Goal: Task Accomplishment & Management: Manage account settings

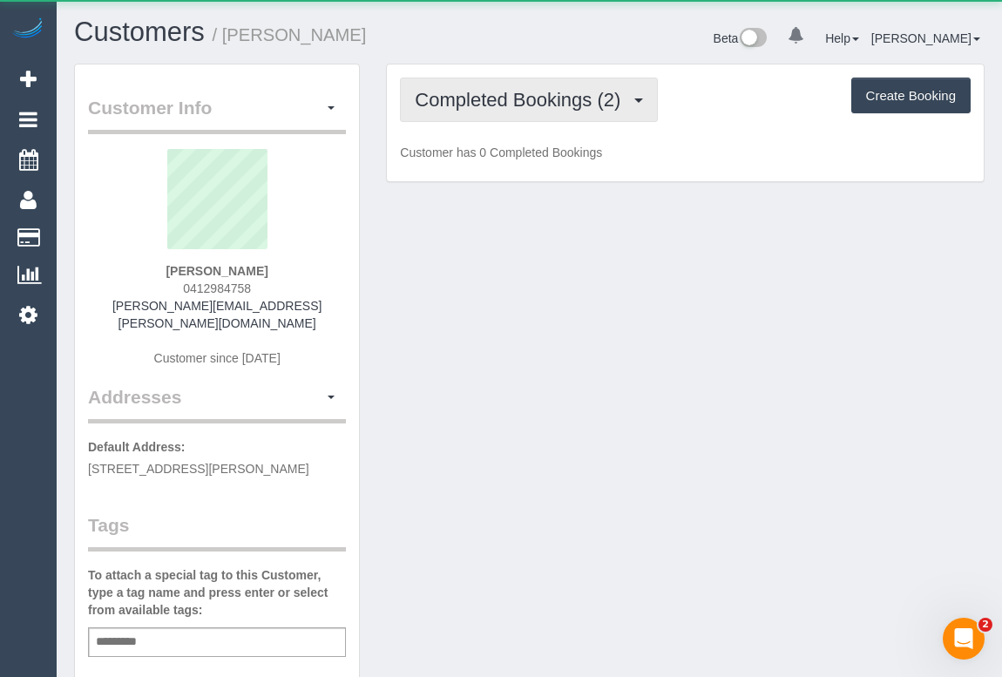
click at [521, 100] on span "Completed Bookings (2)" at bounding box center [522, 100] width 214 height 22
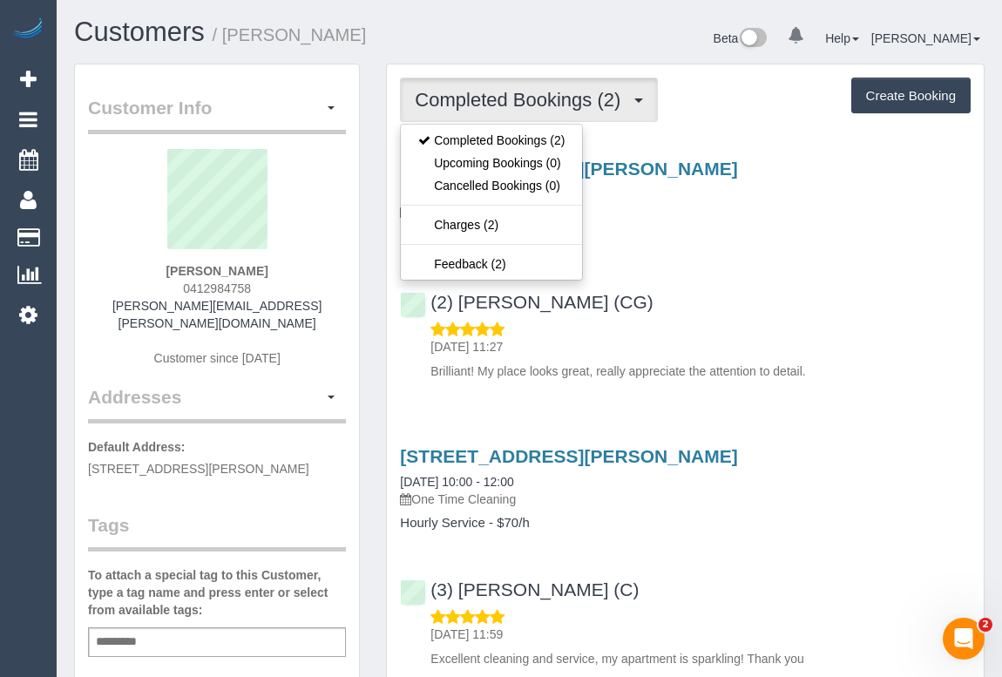
click at [708, 263] on div "1 Moreland Street, Unit 112, Footscray, VIC 3011 14/08/2025 10:00 - 12:00 One T…" at bounding box center [685, 266] width 597 height 244
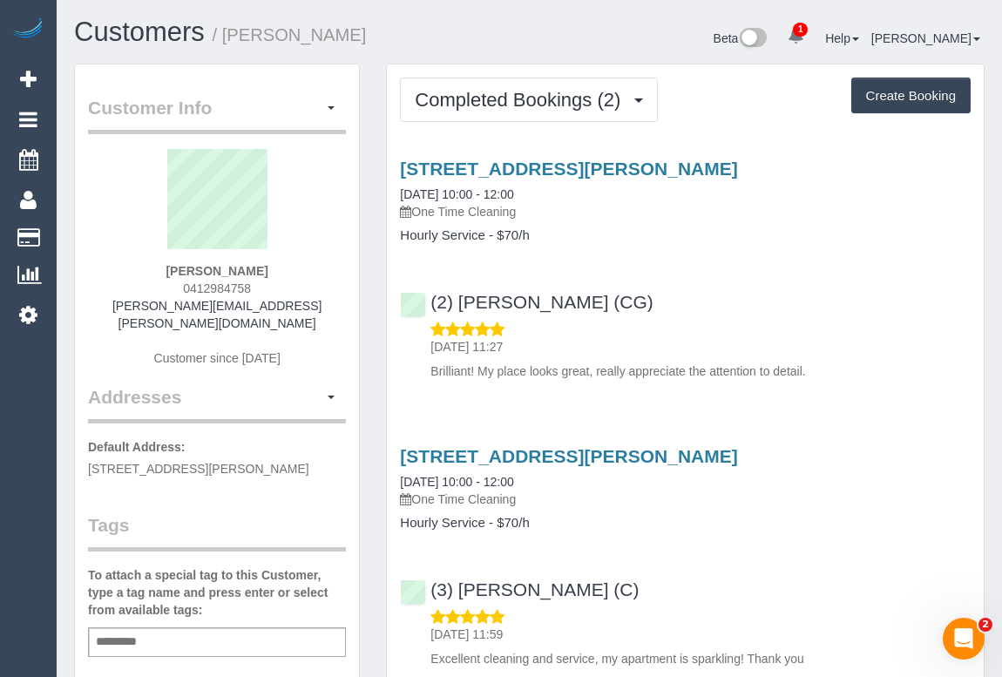
click at [790, 281] on div "(2) Andrew Wrobel (CG) 15/08/2025 11:27 Brilliant! My place looks great, really…" at bounding box center [685, 328] width 597 height 103
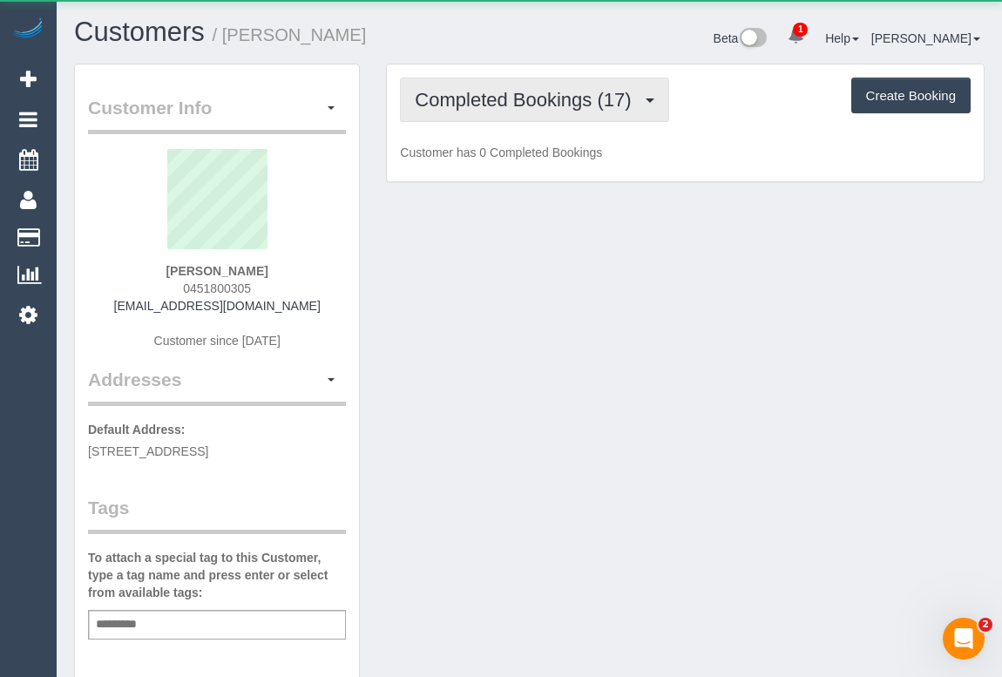
click at [507, 97] on span "Completed Bookings (17)" at bounding box center [527, 100] width 225 height 22
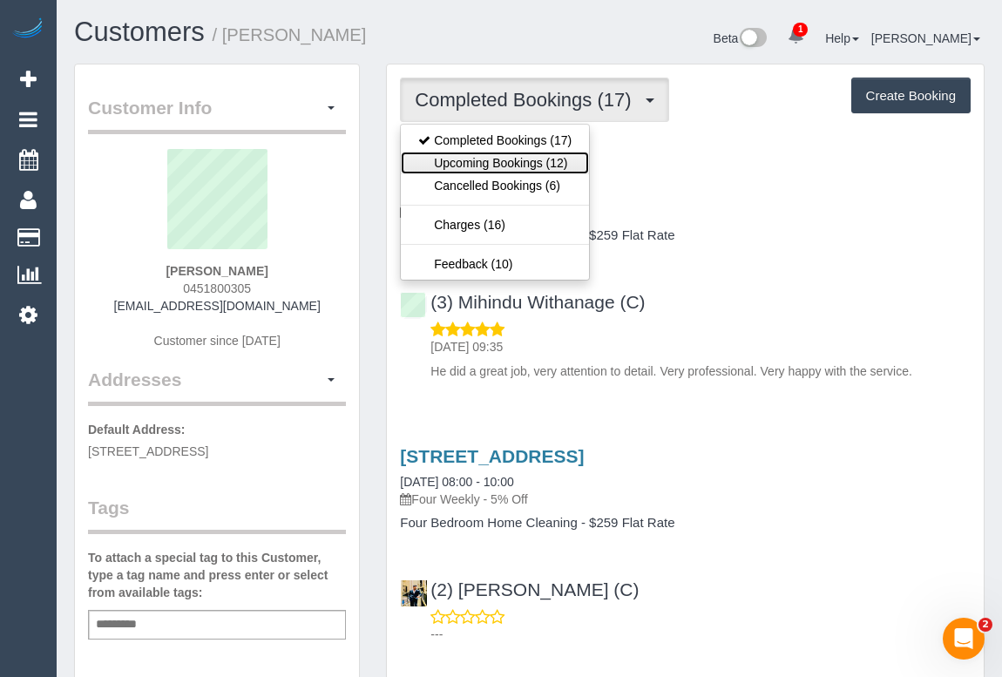
click at [512, 159] on link "Upcoming Bookings (12)" at bounding box center [495, 163] width 188 height 23
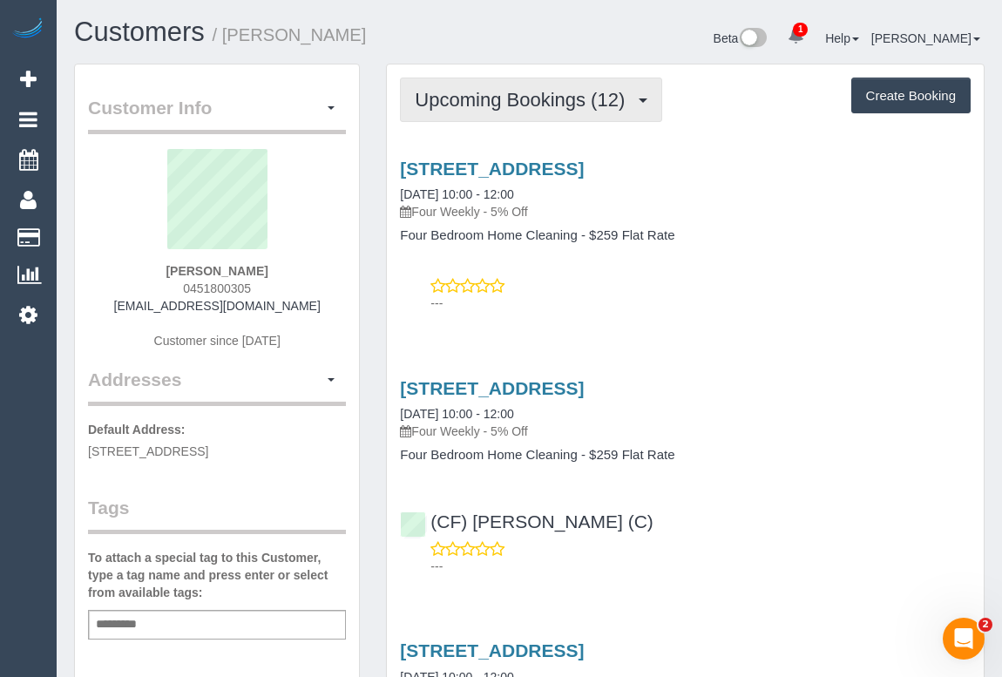
click at [513, 93] on span "Upcoming Bookings (12)" at bounding box center [524, 100] width 219 height 22
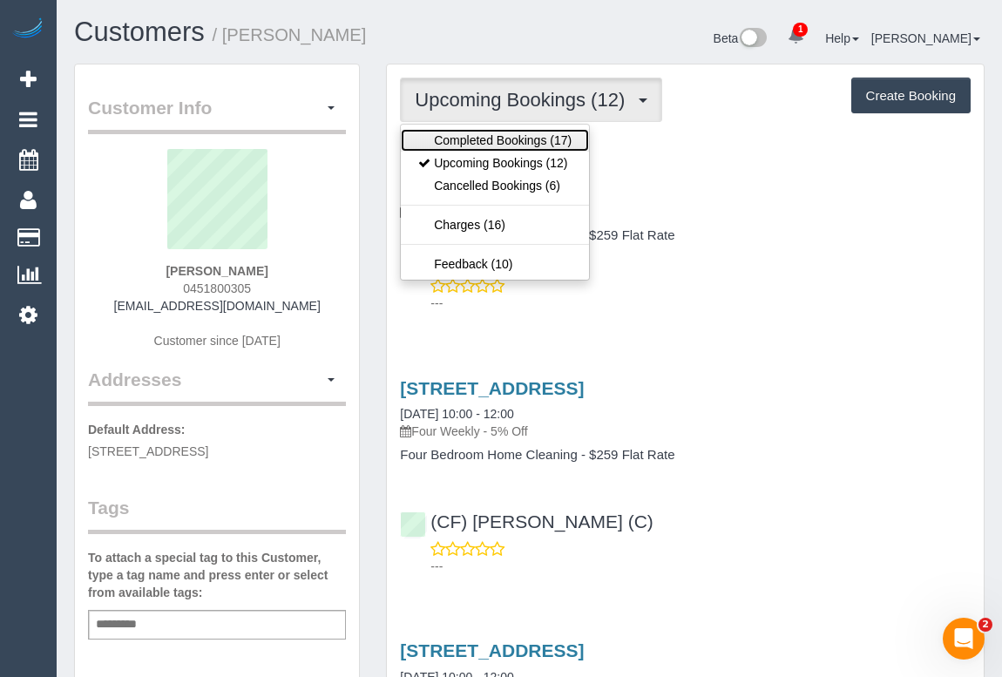
click at [502, 139] on link "Completed Bookings (17)" at bounding box center [495, 140] width 188 height 23
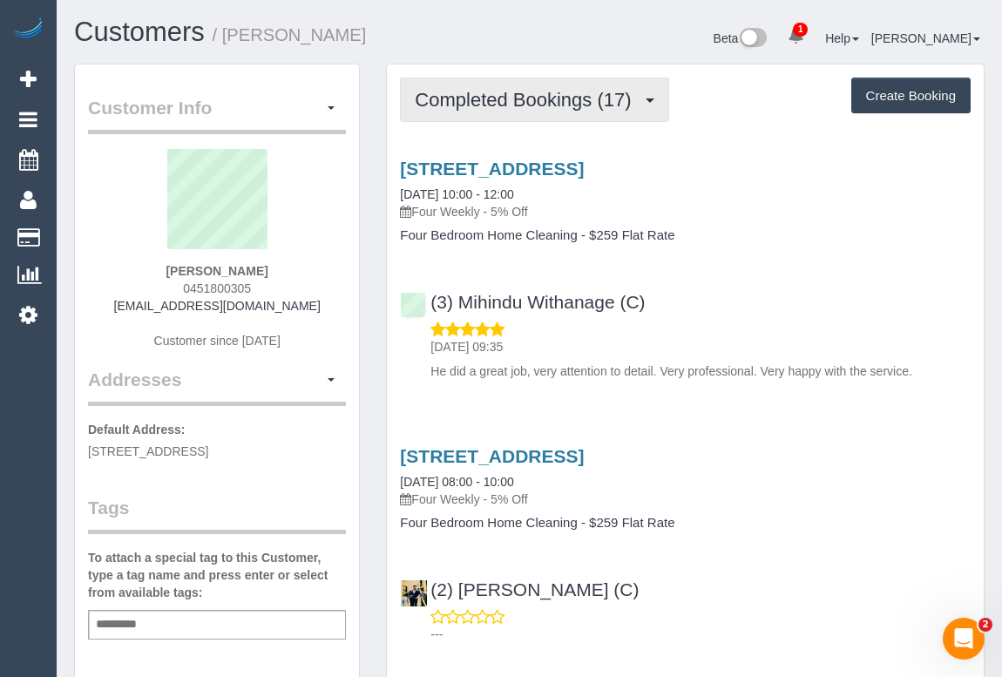
click at [508, 107] on span "Completed Bookings (17)" at bounding box center [527, 100] width 225 height 22
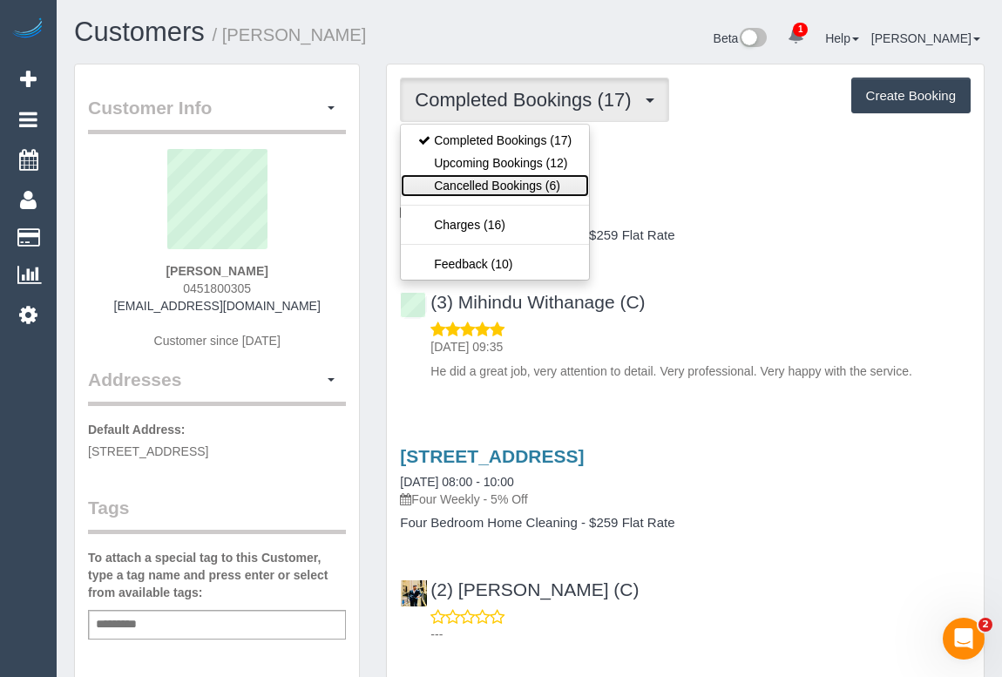
click at [496, 184] on link "Cancelled Bookings (6)" at bounding box center [495, 185] width 188 height 23
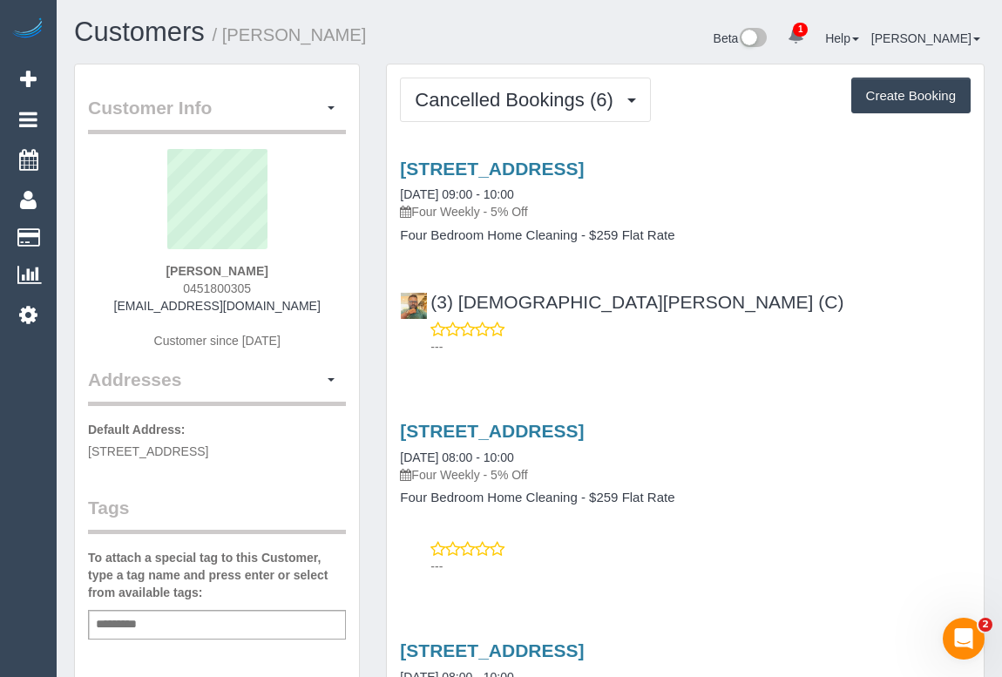
click at [766, 308] on div "(3) Buddhi Adhikari (C) ---" at bounding box center [685, 316] width 597 height 78
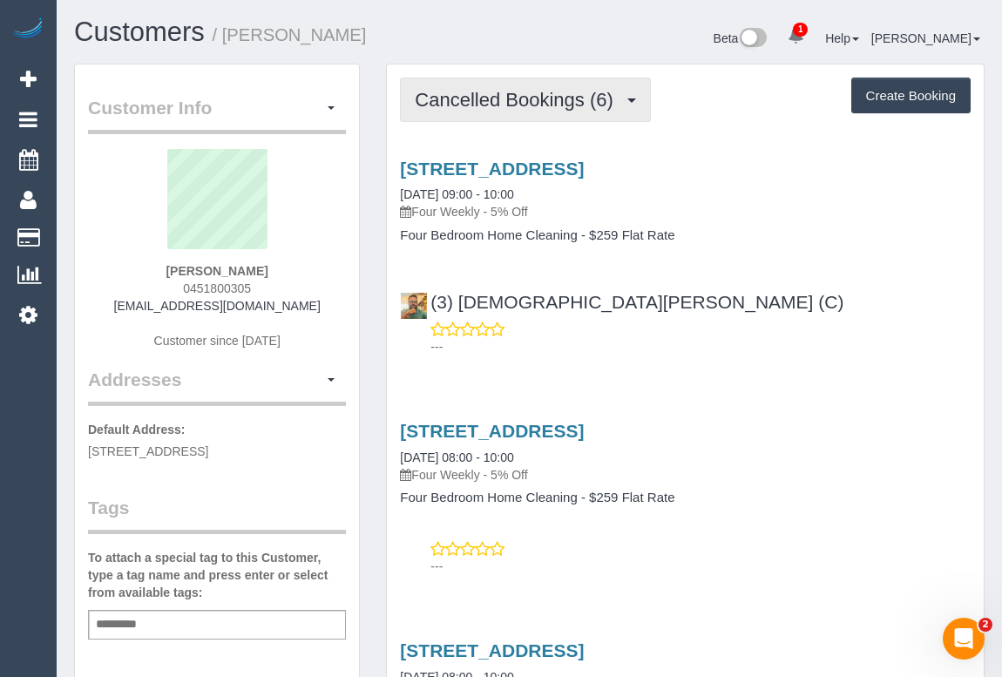
click at [549, 89] on span "Cancelled Bookings (6)" at bounding box center [518, 100] width 207 height 22
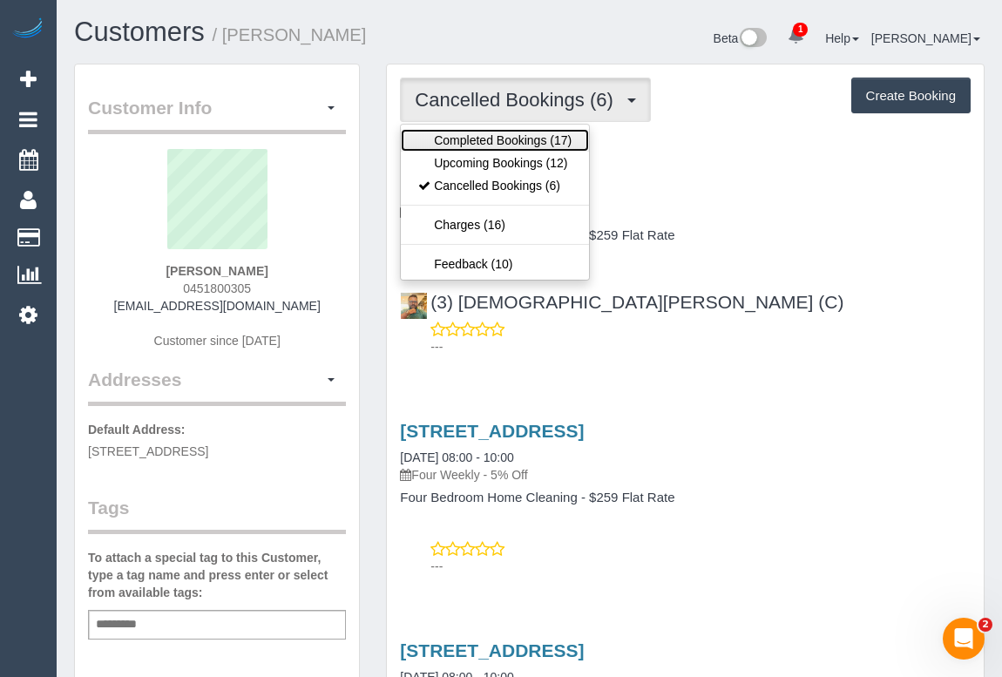
click at [517, 139] on link "Completed Bookings (17)" at bounding box center [495, 140] width 188 height 23
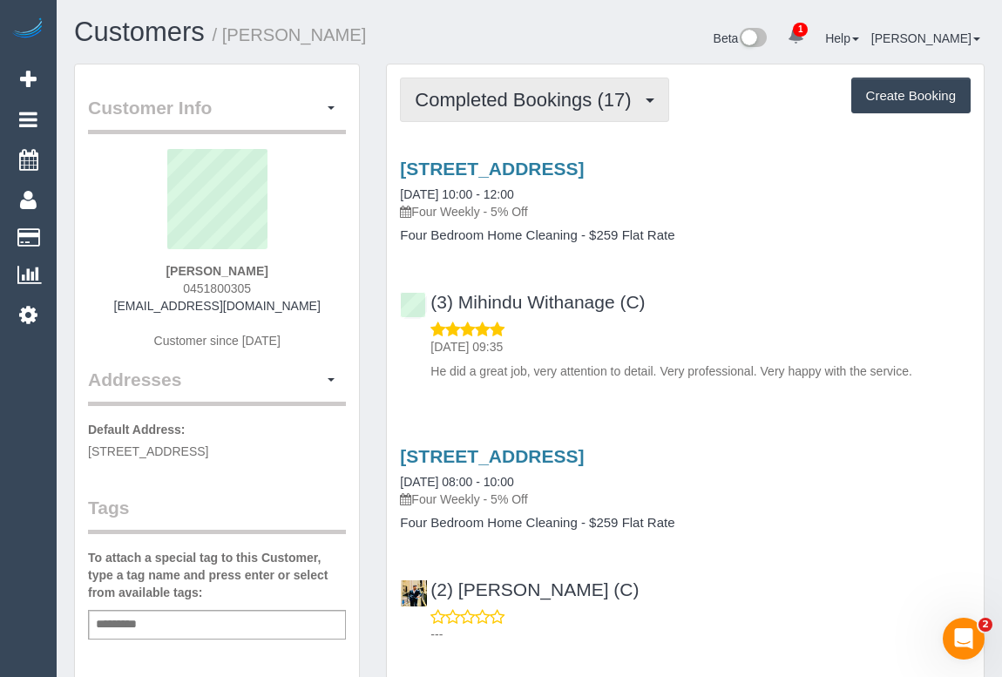
click at [499, 105] on span "Completed Bookings (17)" at bounding box center [527, 100] width 225 height 22
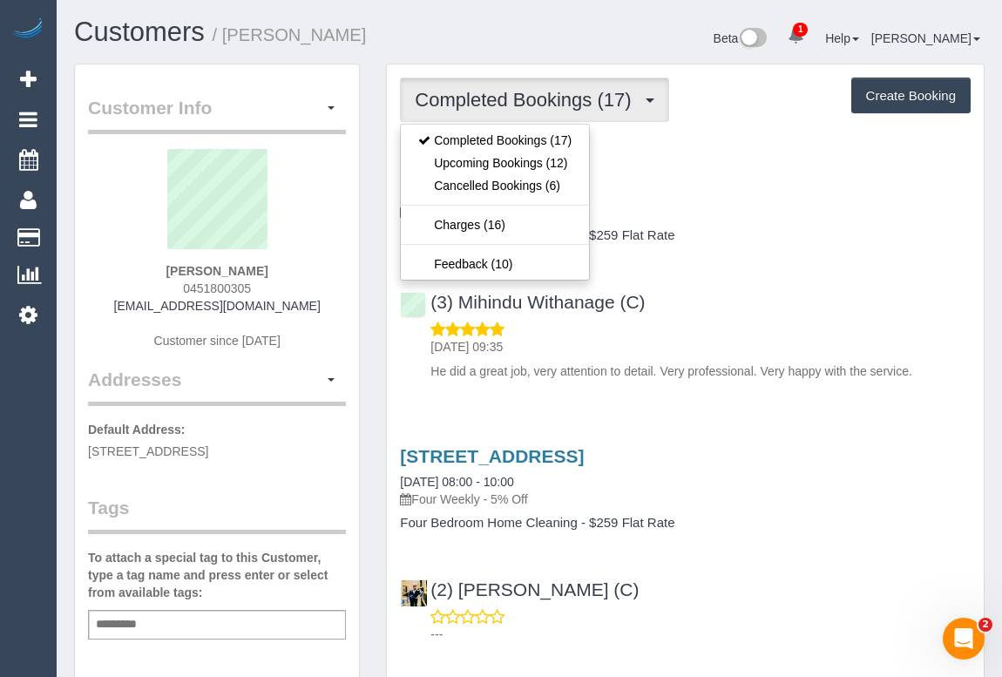
click at [755, 263] on div "11 Greenvale Gardens Boulevard, Greenvale, VIC 3059 24/07/2025 10:00 - 12:00 Fo…" at bounding box center [685, 266] width 597 height 244
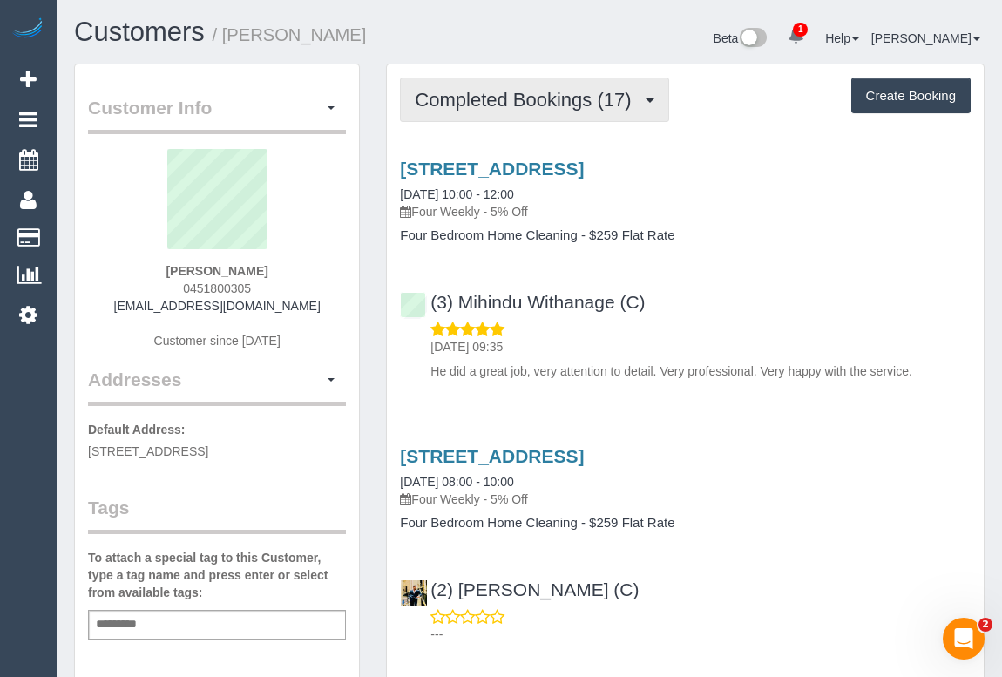
click at [558, 95] on span "Completed Bookings (17)" at bounding box center [527, 100] width 225 height 22
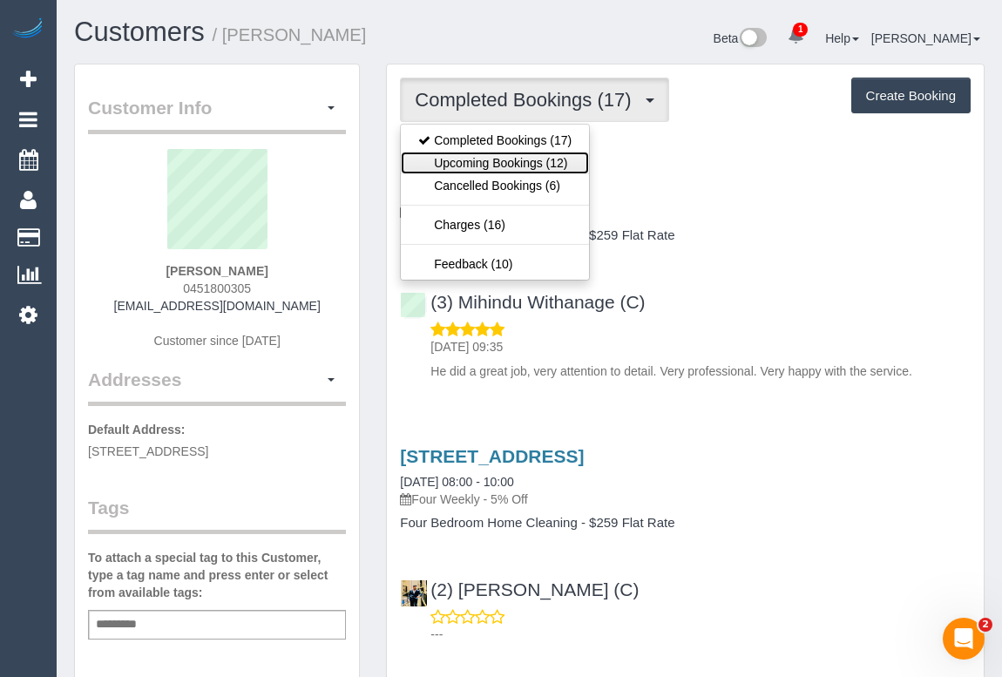
click at [492, 162] on link "Upcoming Bookings (12)" at bounding box center [495, 163] width 188 height 23
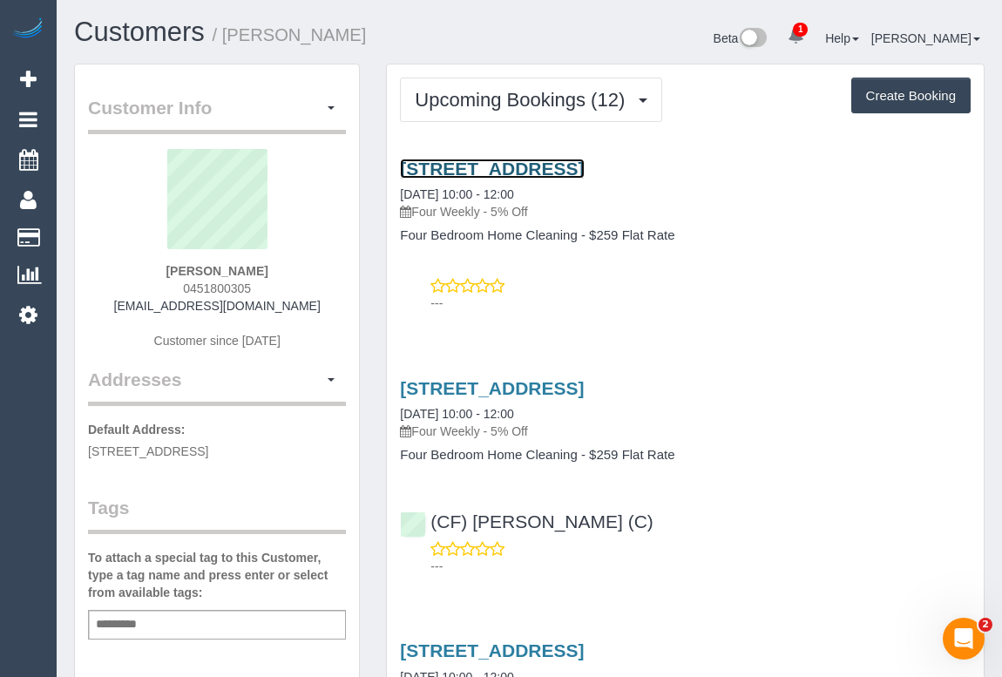
click at [563, 164] on link "11 Greenvale Gardens Boulevard, Greenvale, VIC 3059" at bounding box center [492, 169] width 184 height 20
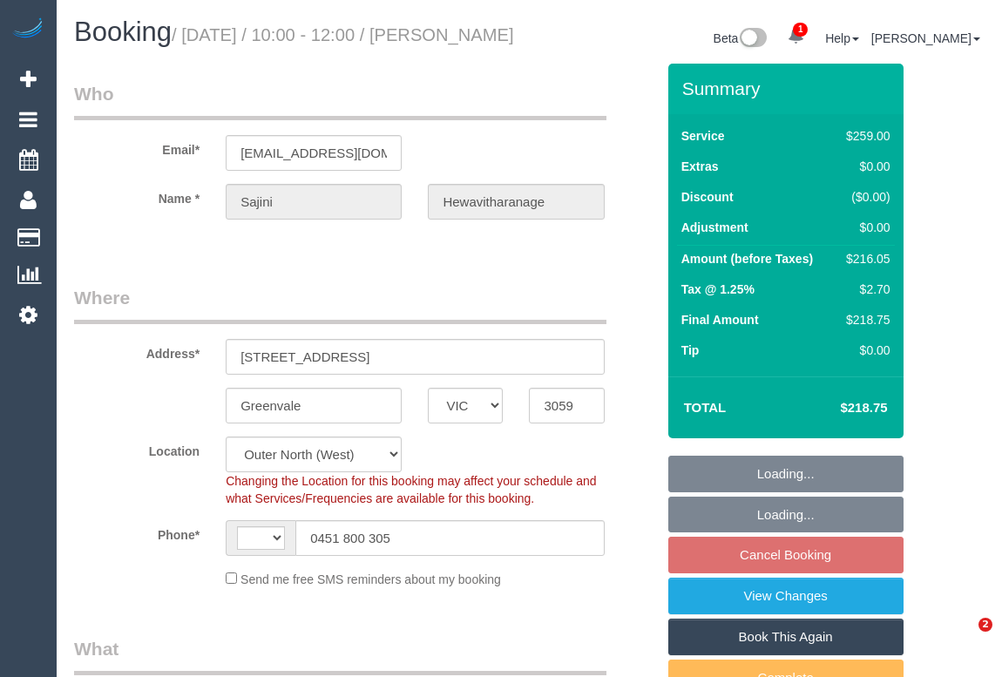
select select "VIC"
select select "string:AU"
select select "string:stripe-pm_1Odr4E2GScqysDRVVS4QzLt3"
select select "number:27"
select select "number:14"
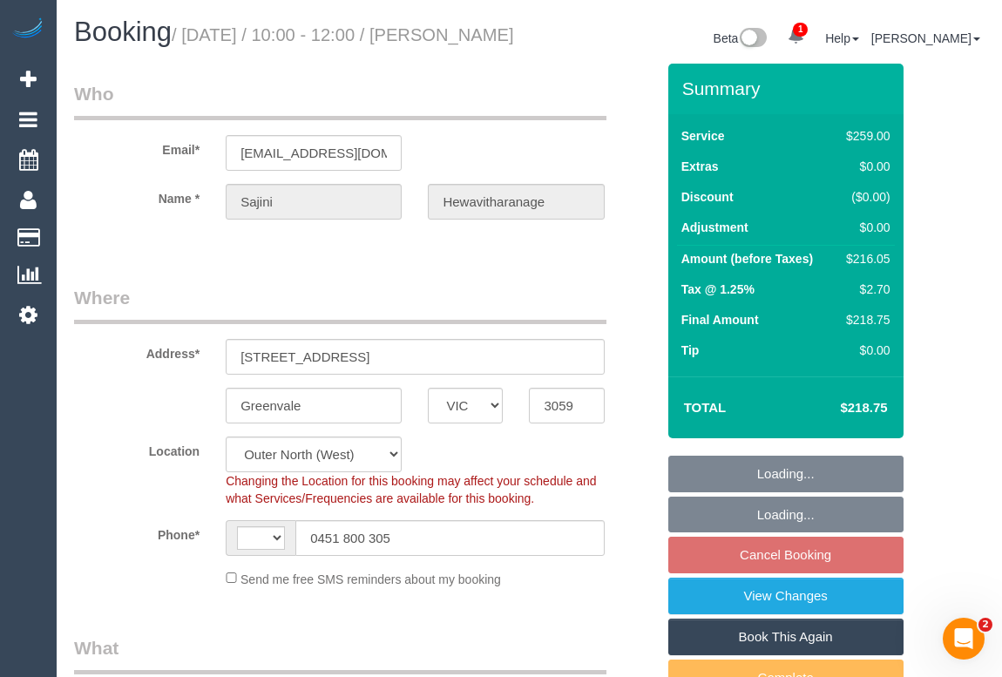
select select "number:18"
select select "number:22"
select select "number:34"
select select "number:12"
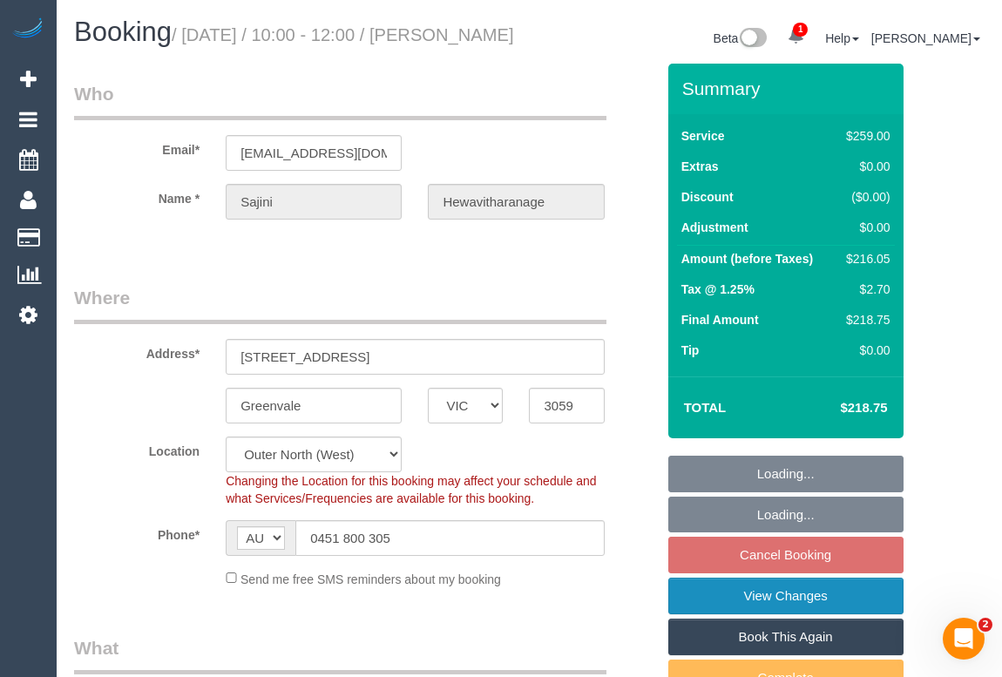
select select "object:763"
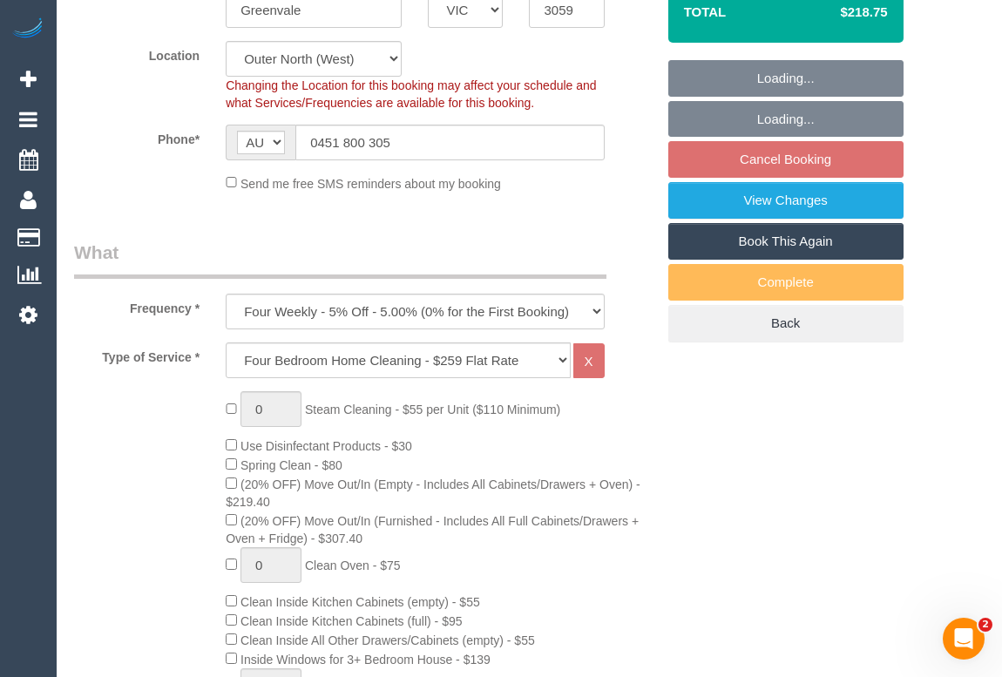
select select "spot3"
click at [766, 219] on link "View Changes" at bounding box center [785, 200] width 235 height 37
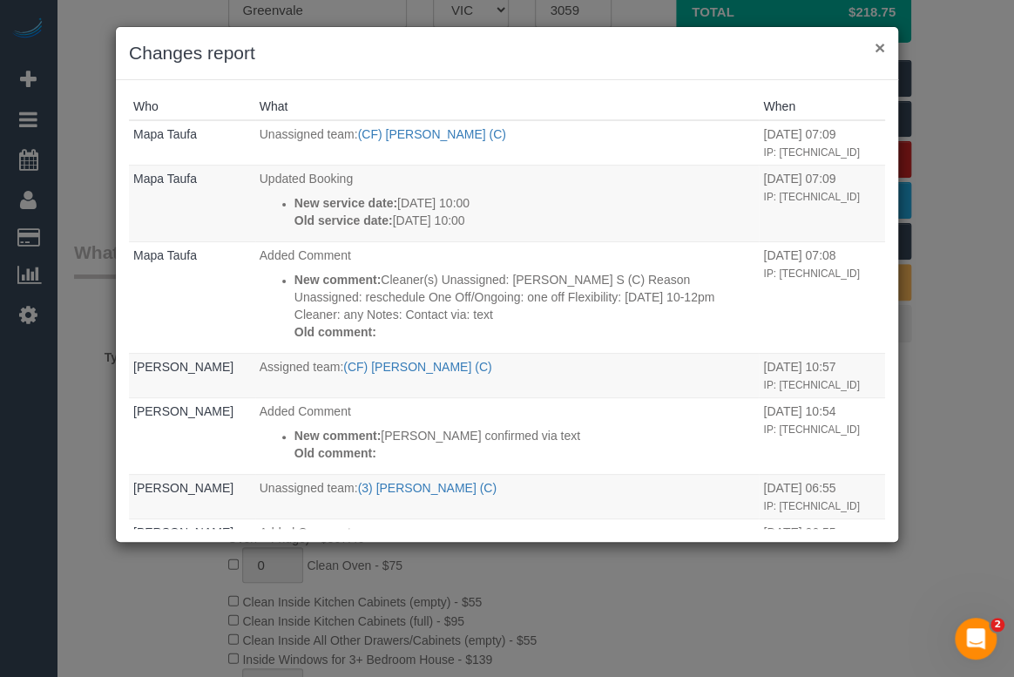
click at [879, 51] on button "×" at bounding box center [880, 47] width 10 height 18
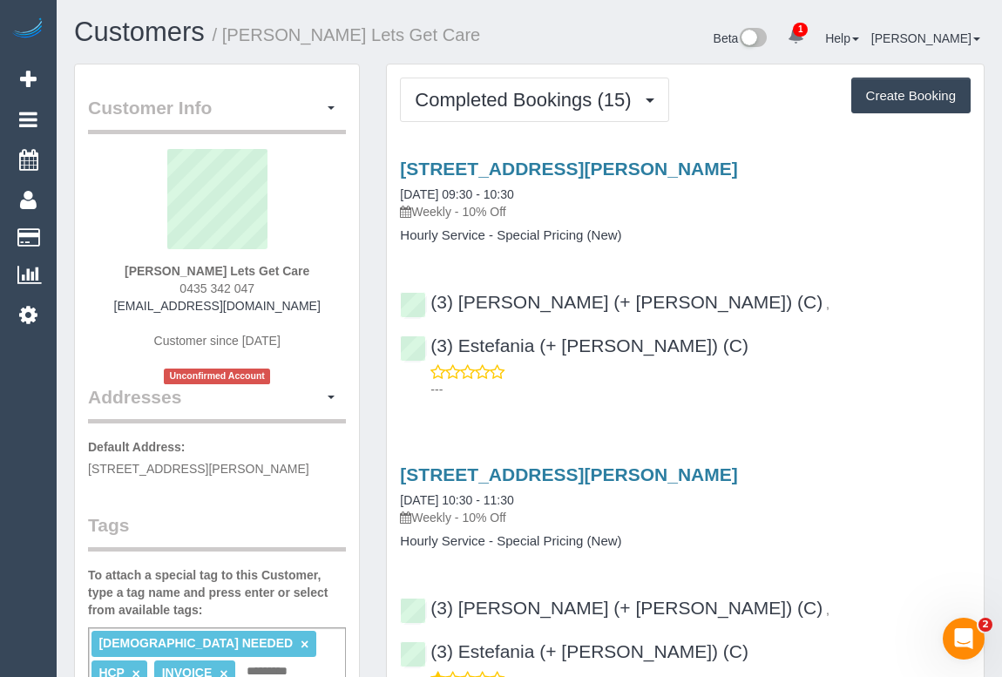
click at [257, 288] on div "[PERSON_NAME] Lets Get Care 0435 342 047 [EMAIL_ADDRESS][DOMAIN_NAME] Customer …" at bounding box center [217, 266] width 258 height 235
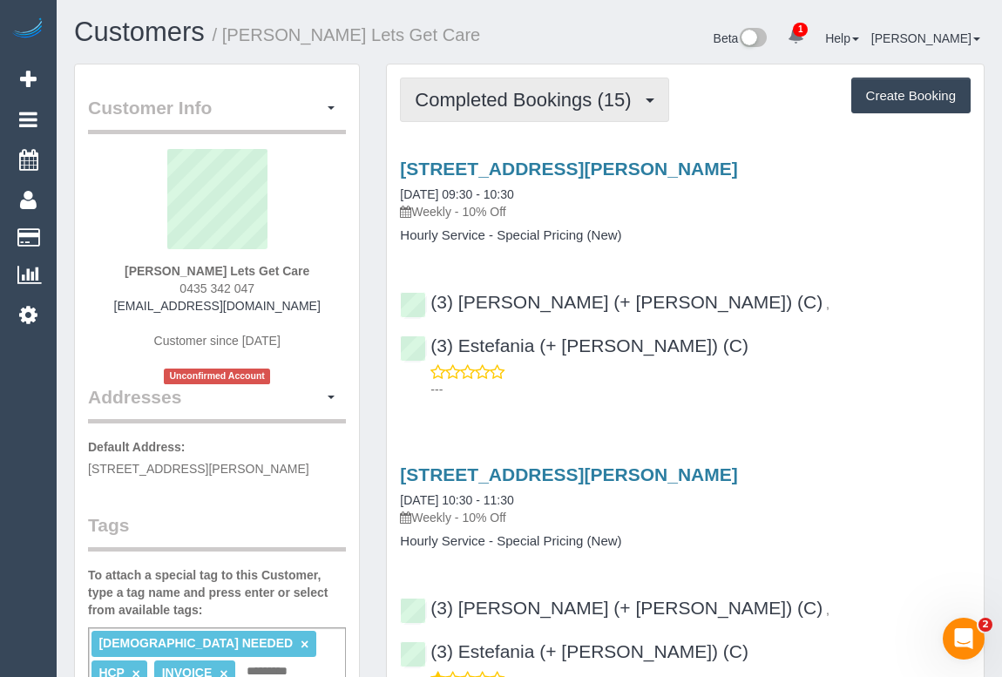
click at [476, 112] on button "Completed Bookings (15)" at bounding box center [534, 100] width 268 height 44
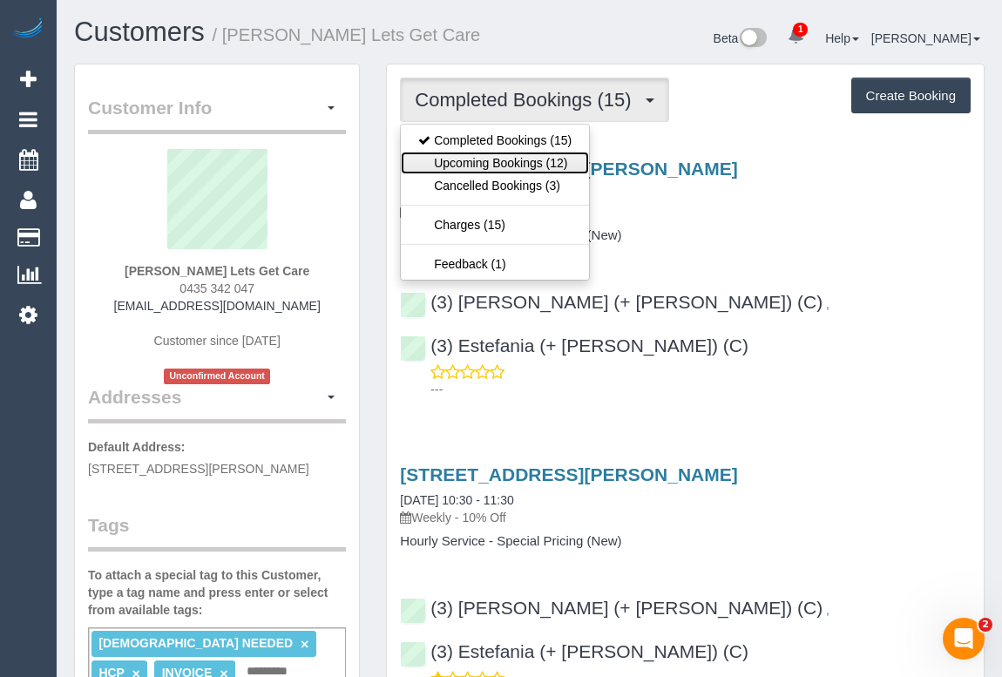
click at [476, 160] on link "Upcoming Bookings (12)" at bounding box center [495, 163] width 188 height 23
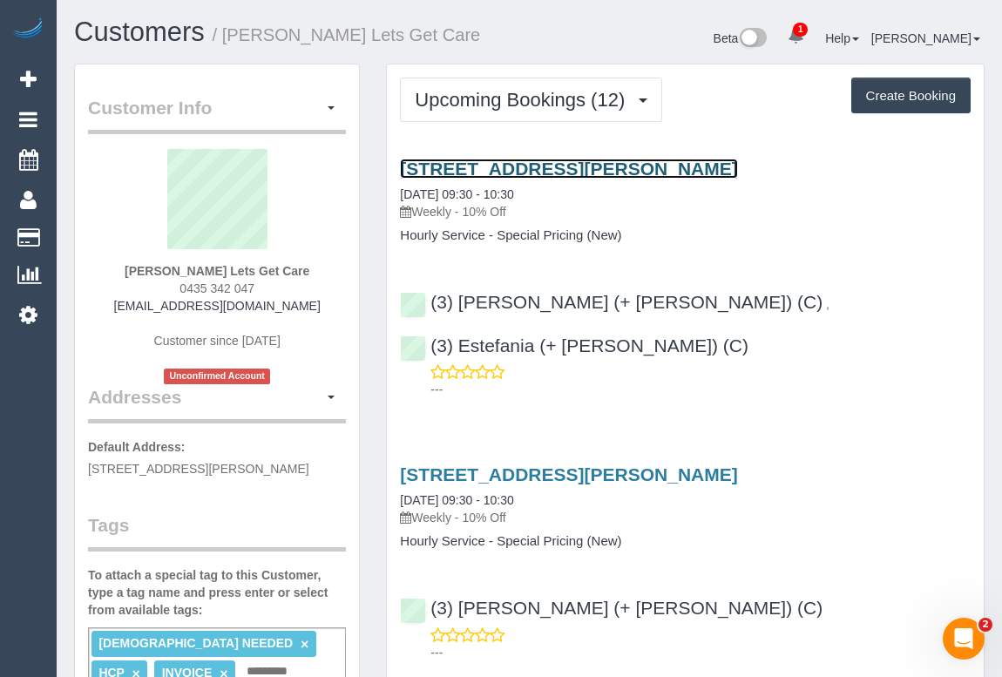
click at [517, 167] on link "22 Wymbir Ave, Preston, VIC 3072" at bounding box center [568, 169] width 337 height 20
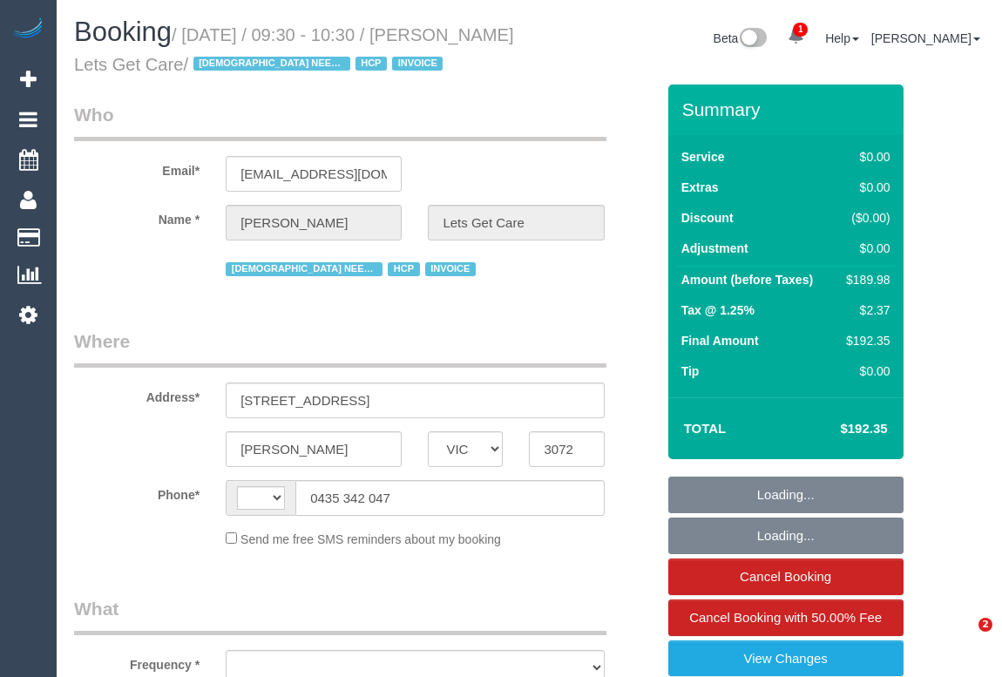
select select "VIC"
select select "number:28"
select select "number:14"
select select "number:19"
select select "number:25"
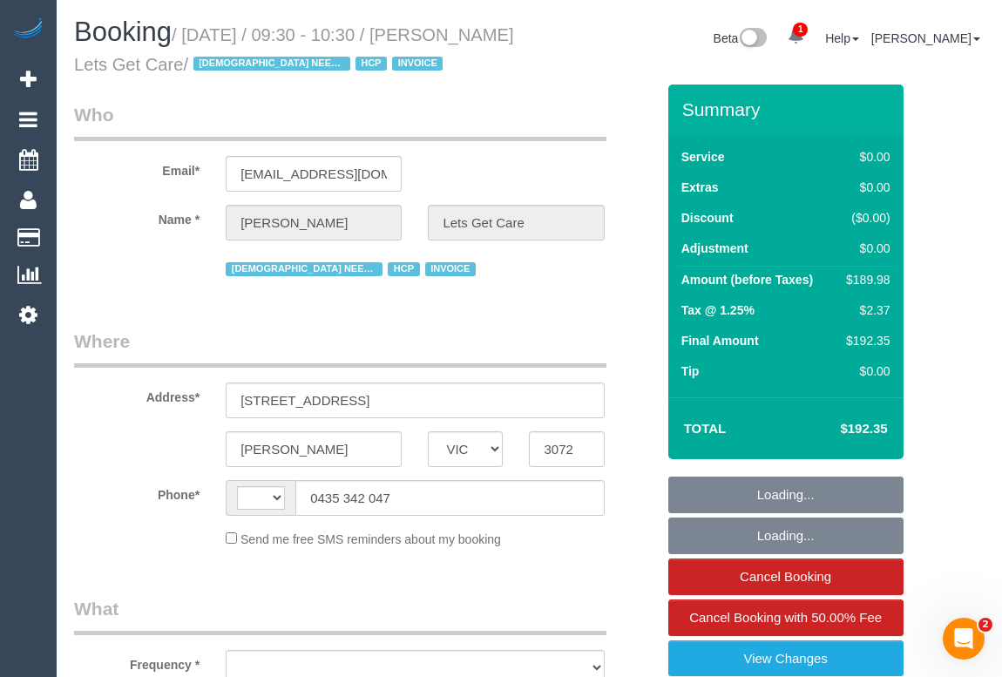
select select "number:35"
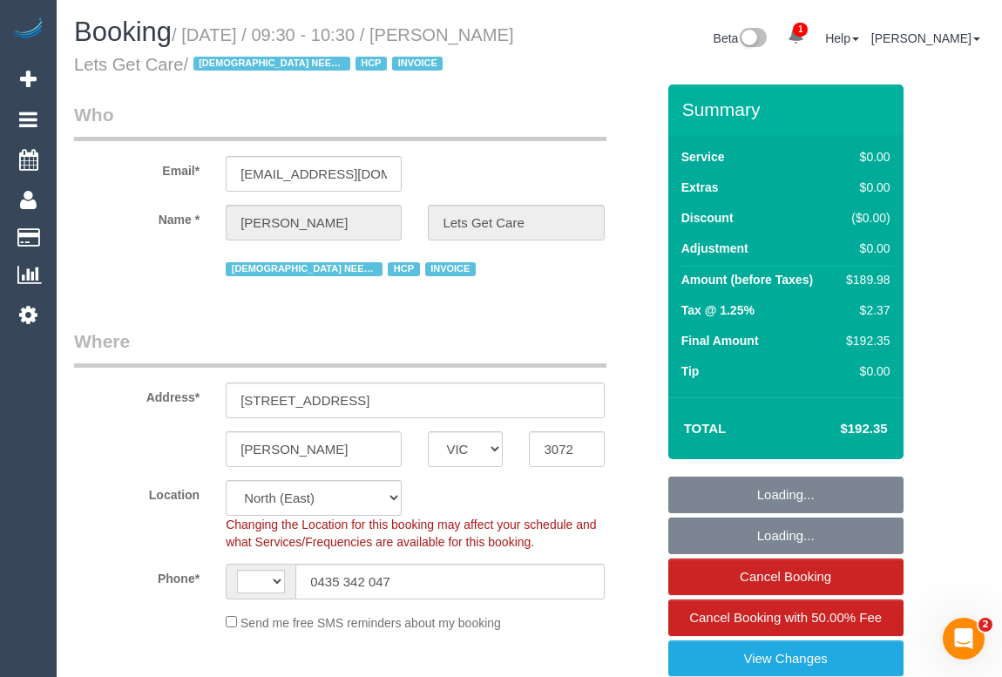
select select "string:AU"
select select "object:718"
select select "180"
select select "object:1489"
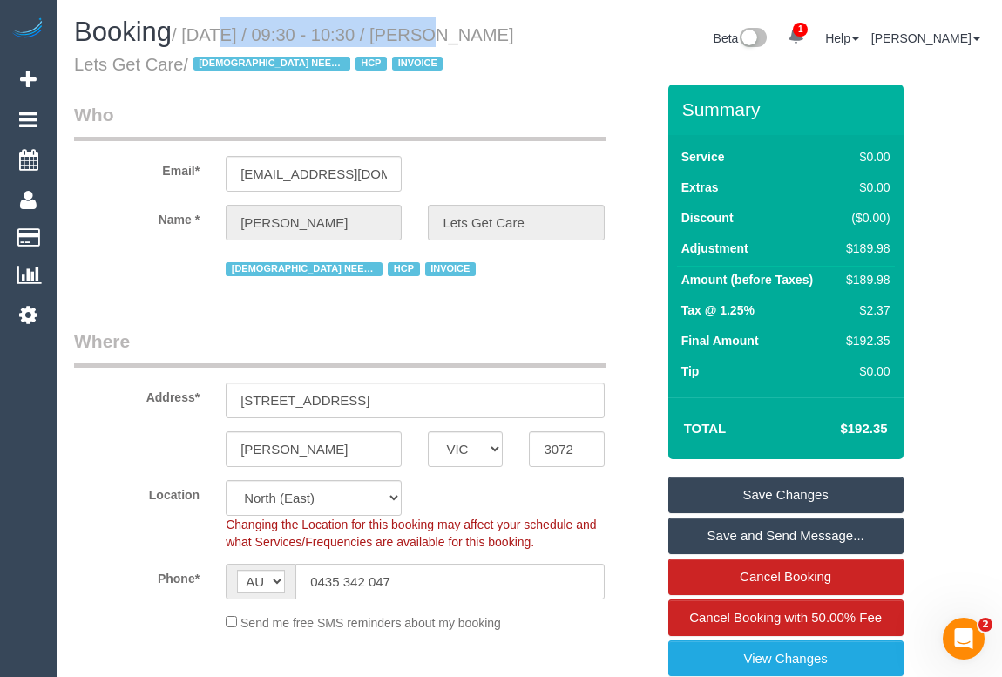
drag, startPoint x: 193, startPoint y: 31, endPoint x: 390, endPoint y: 31, distance: 197.8
click at [395, 31] on small "/ August 20, 2025 / 09:30 - 10:30 / Nadia Ghaly Lets Get Care / FEMALE NEEDED H…" at bounding box center [294, 49] width 440 height 49
click at [488, 68] on h1 "Booking / August 20, 2025 / 09:30 - 10:30 / Nadia Ghaly Lets Get Care / FEMALE …" at bounding box center [295, 46] width 443 height 59
drag, startPoint x: 331, startPoint y: 29, endPoint x: 546, endPoint y: 343, distance: 381.2
click at [238, 61] on small "/ August 20, 2025 / 09:30 - 10:30 / Nadia Ghaly Lets Get Care / FEMALE NEEDED H…" at bounding box center [294, 49] width 440 height 49
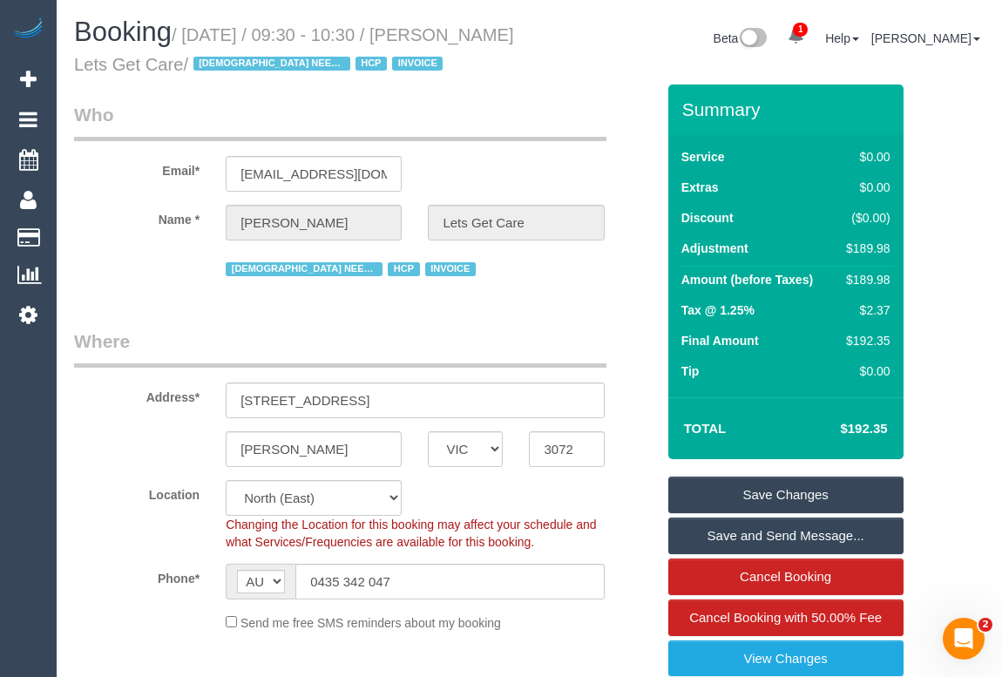
copy small "09:30 - 10:30 / Nadia Ghaly Lets Get Care"
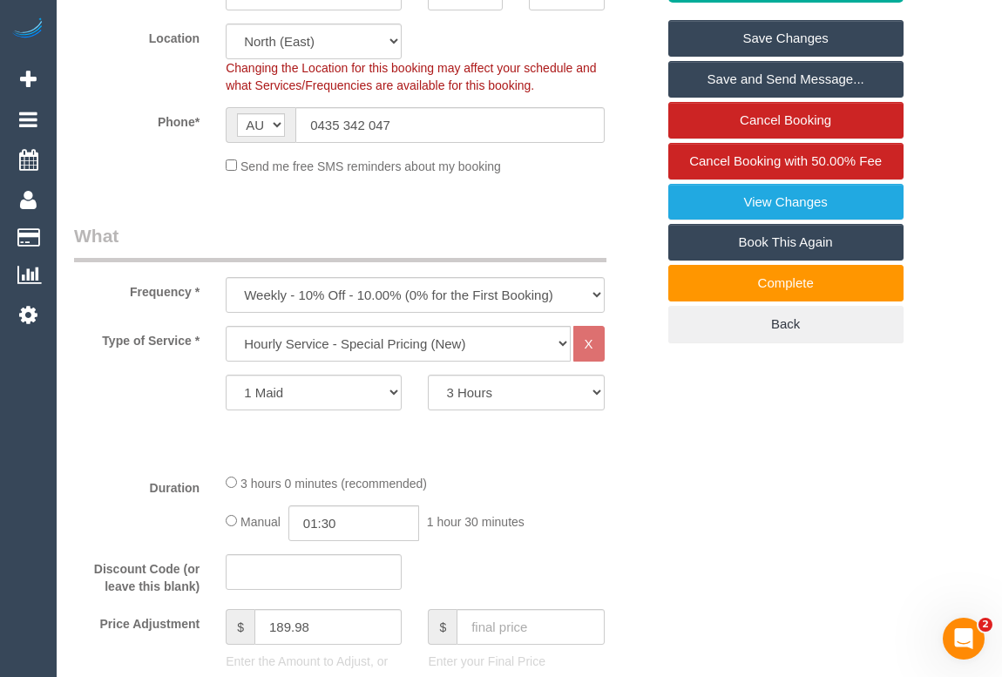
scroll to position [316, 0]
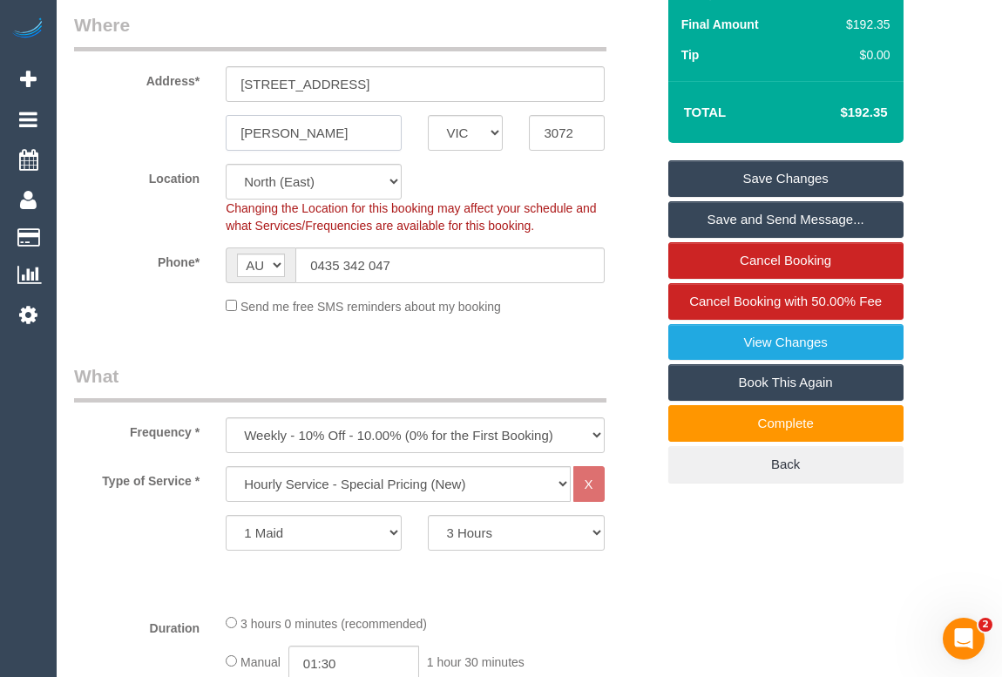
drag, startPoint x: 314, startPoint y: 133, endPoint x: 226, endPoint y: 131, distance: 88.1
click at [226, 131] on input "Preston" at bounding box center [314, 133] width 176 height 36
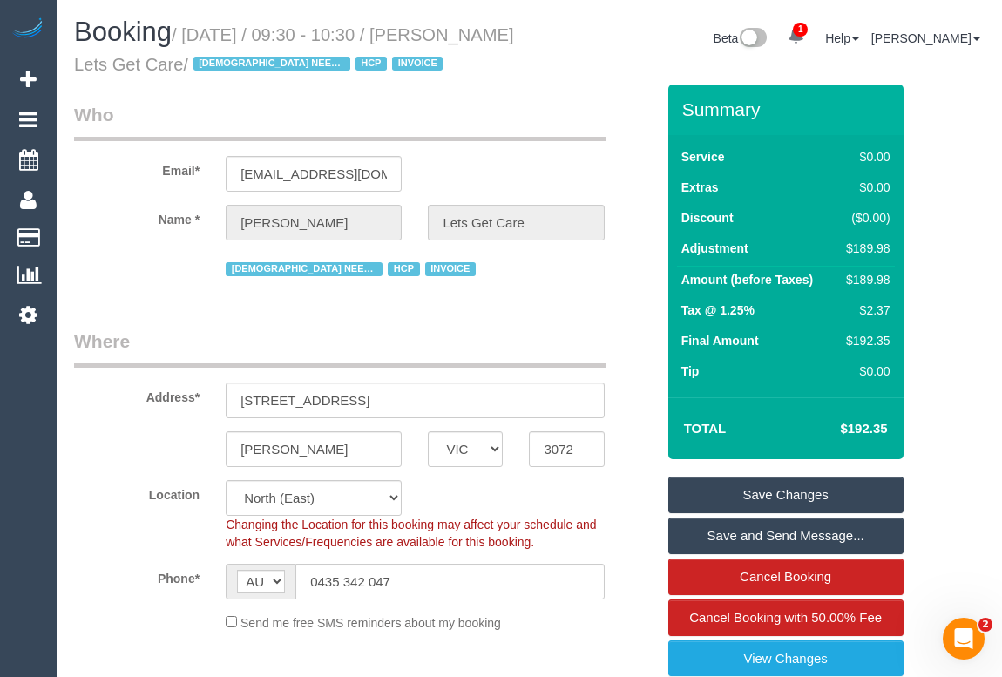
scroll to position [237, 0]
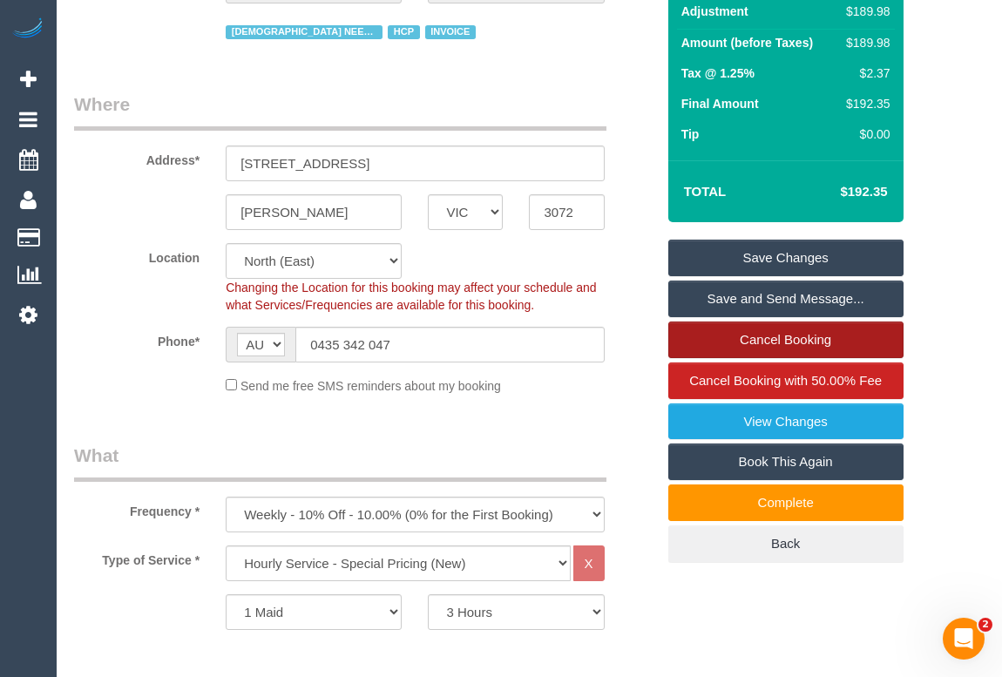
click at [770, 343] on link "Cancel Booking" at bounding box center [785, 340] width 235 height 37
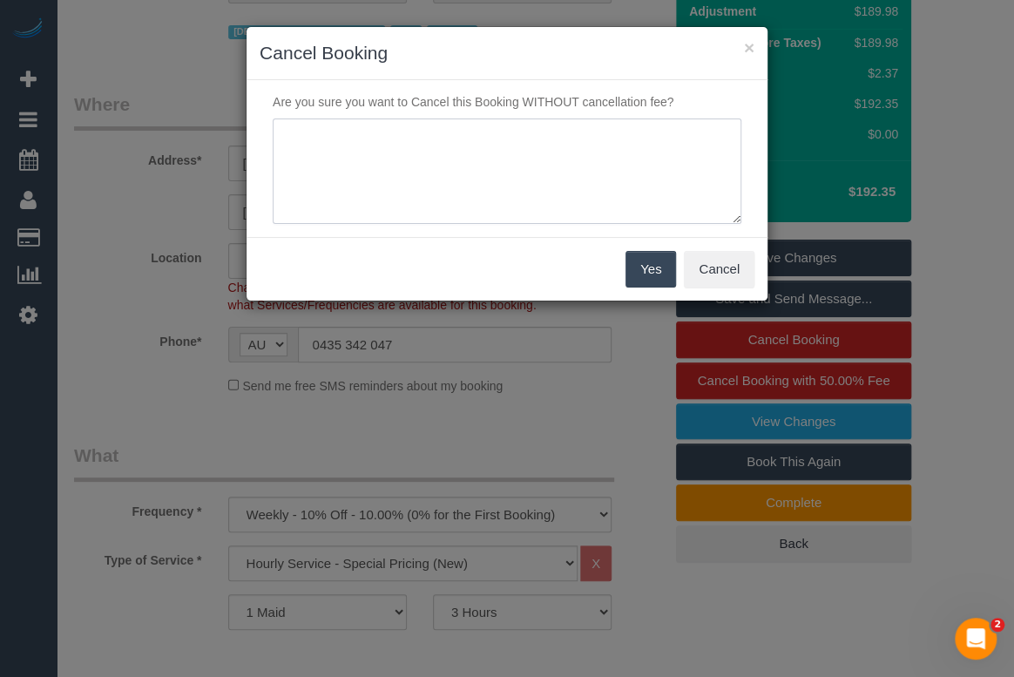
click at [374, 129] on textarea at bounding box center [507, 172] width 469 height 106
type textarea "No access - OM"
click at [640, 273] on button "Yes" at bounding box center [651, 269] width 51 height 37
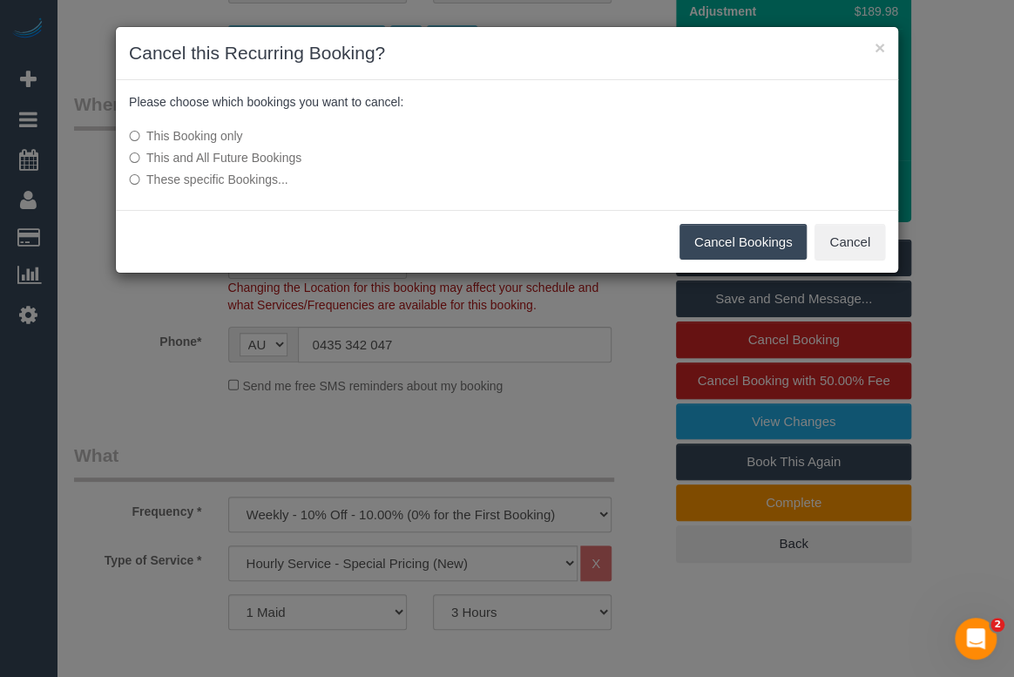
click at [751, 235] on button "Cancel Bookings" at bounding box center [744, 242] width 128 height 37
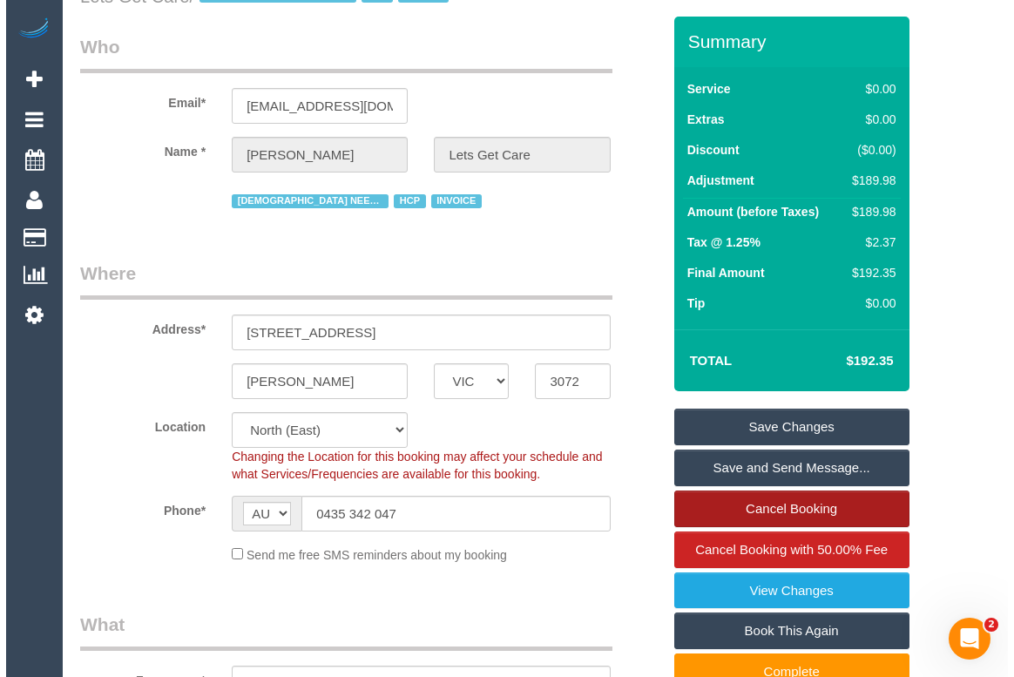
scroll to position [0, 0]
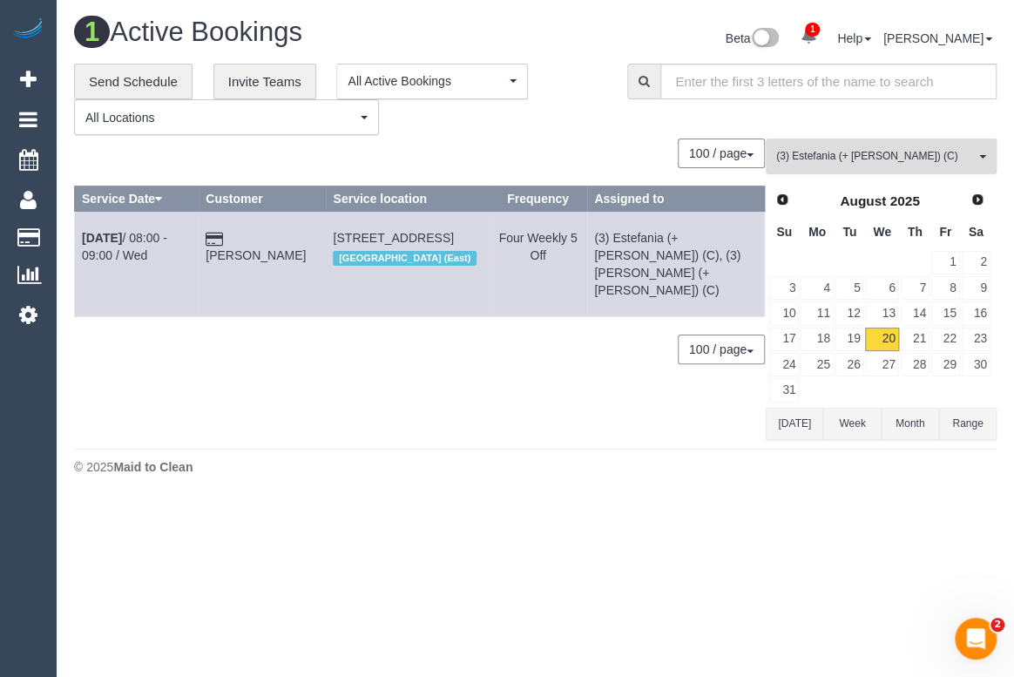
click at [862, 149] on span "(3) Estefania (+ Juliana) (C)" at bounding box center [876, 156] width 199 height 15
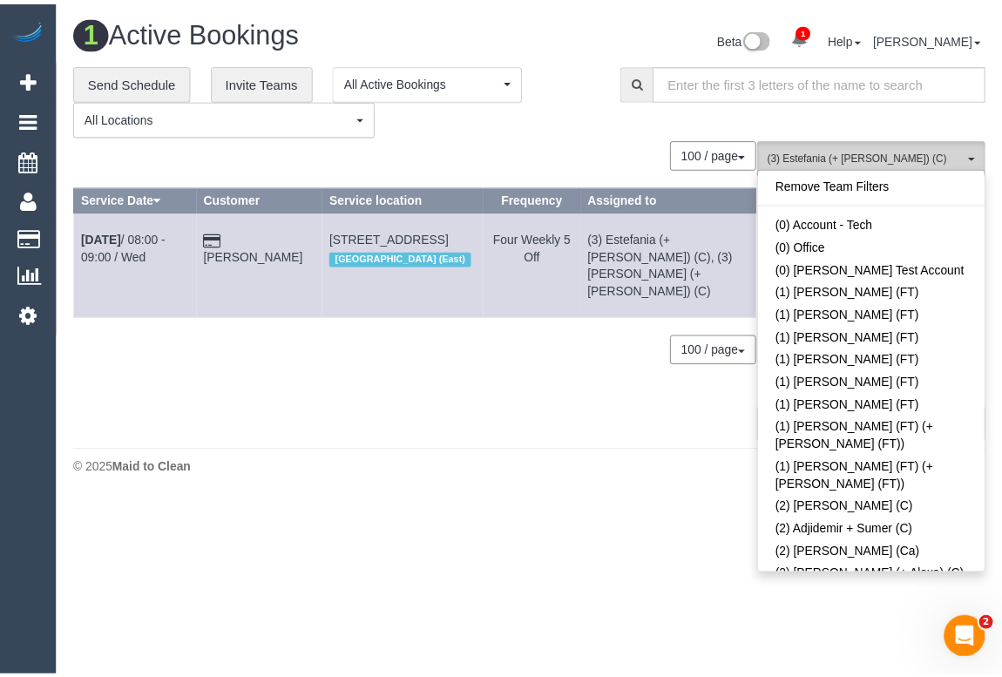
scroll to position [2412, 0]
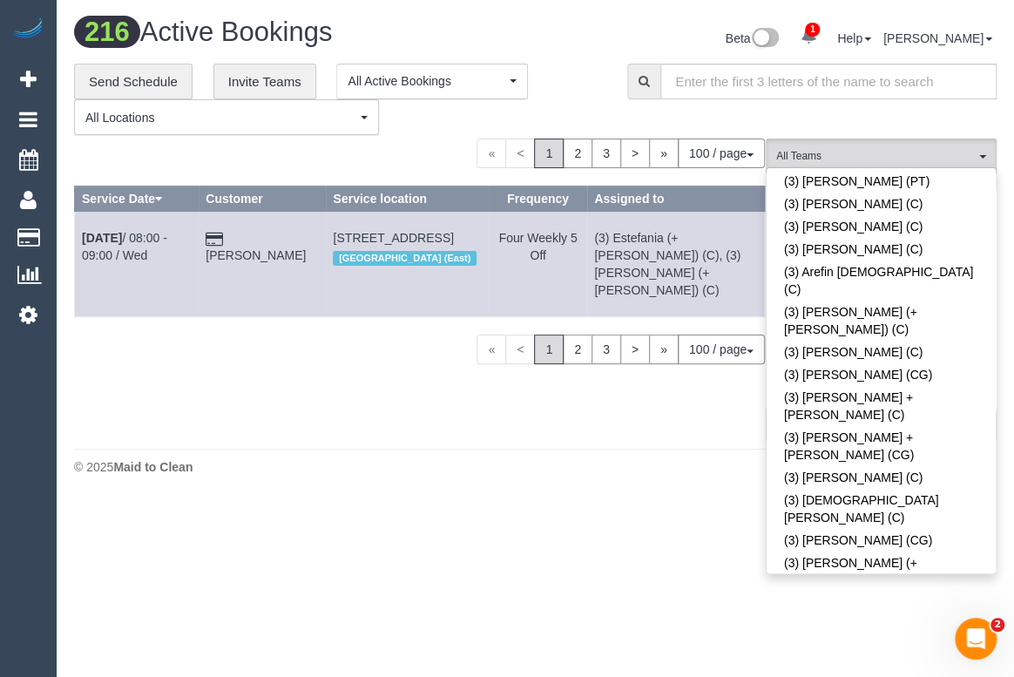
click at [604, 75] on div "**********" at bounding box center [337, 100] width 553 height 72
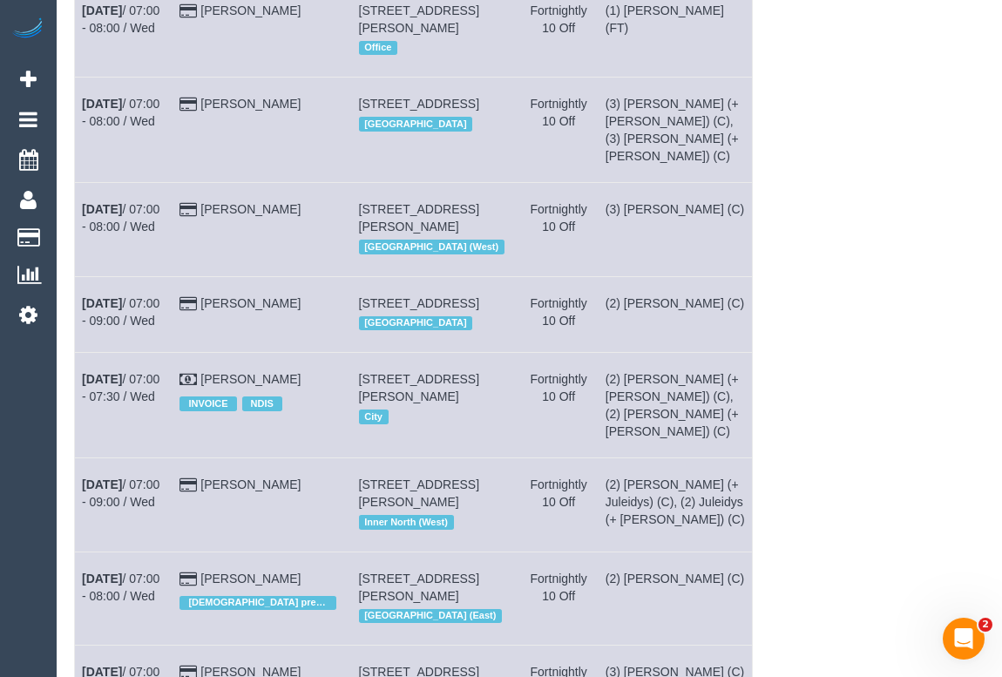
scroll to position [142, 0]
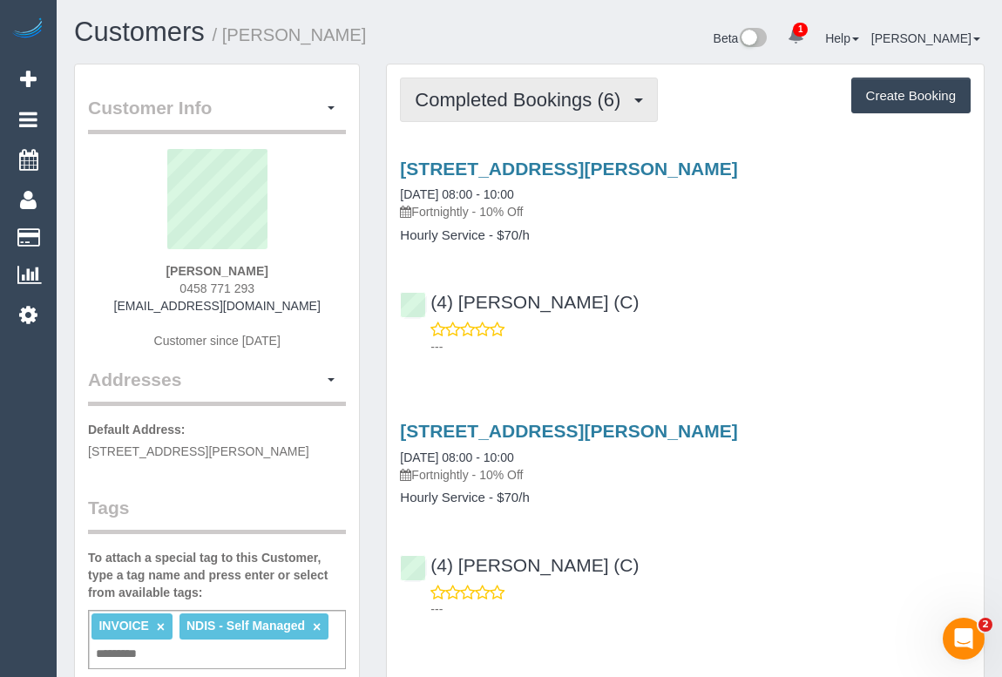
drag, startPoint x: 562, startPoint y: 87, endPoint x: 562, endPoint y: 98, distance: 11.3
click at [562, 89] on span "Completed Bookings (6)" at bounding box center [522, 100] width 214 height 22
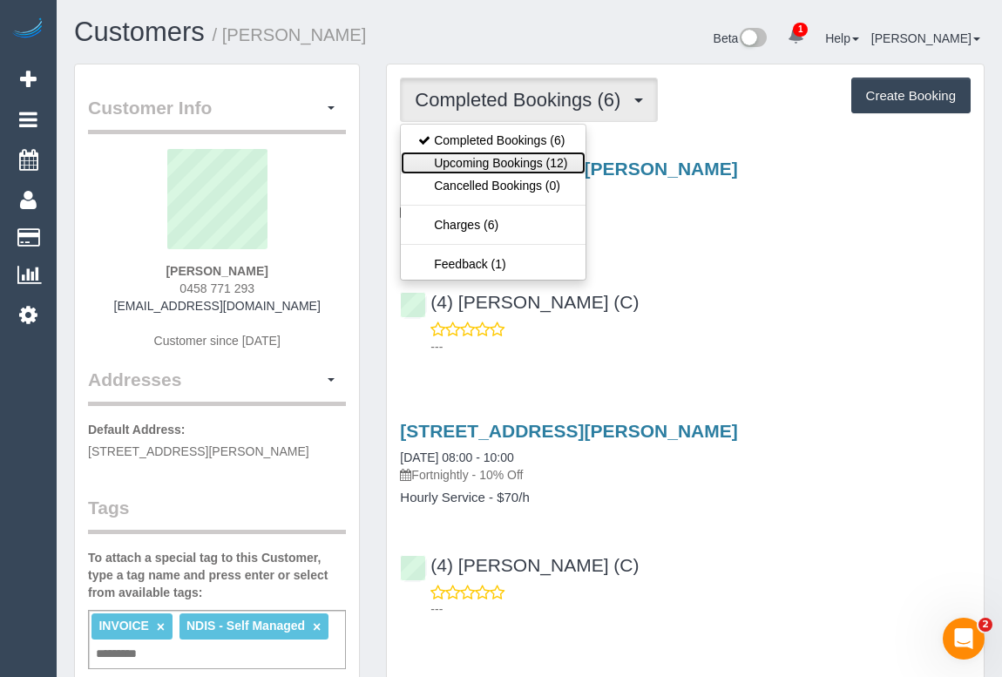
click at [545, 161] on link "Upcoming Bookings (12)" at bounding box center [493, 163] width 184 height 23
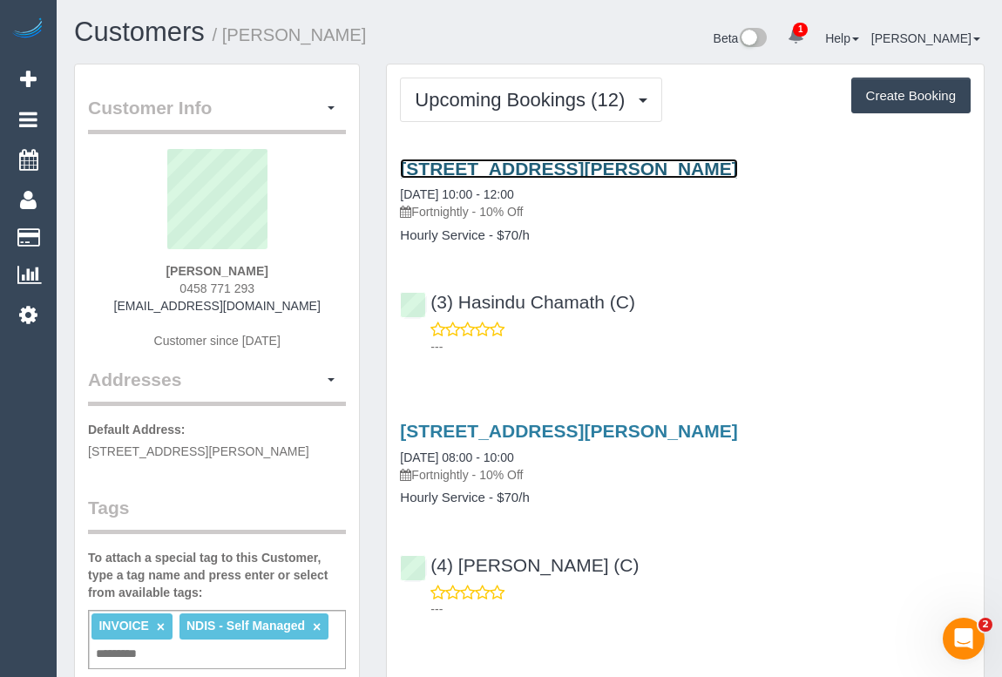
click at [558, 165] on link "203/80 Dawson St, Brunswick, VIC 3056" at bounding box center [568, 169] width 337 height 20
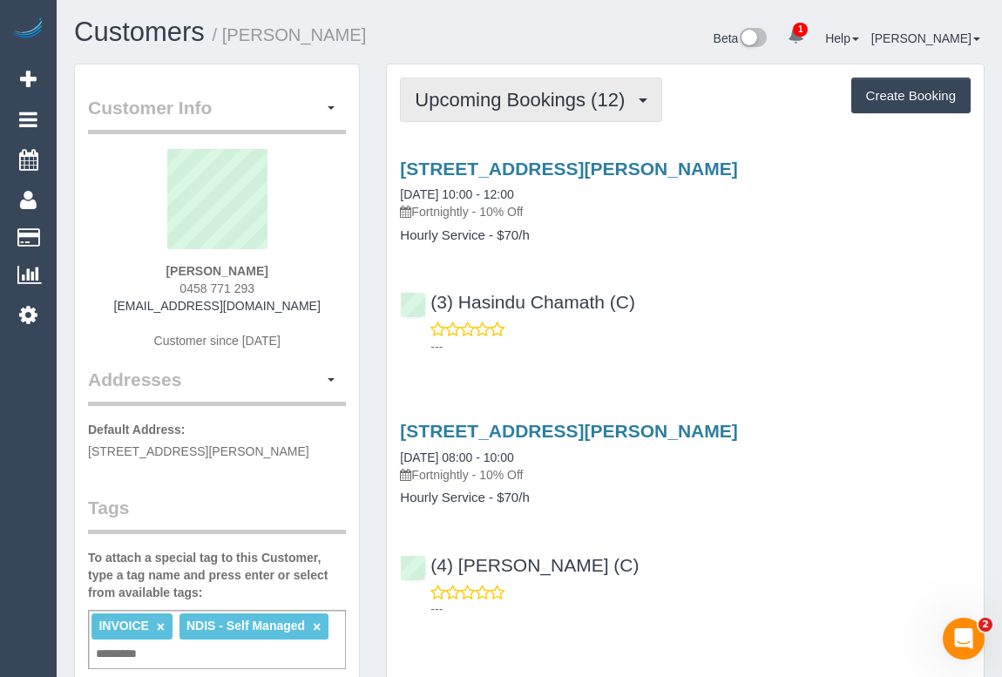
click at [544, 105] on span "Upcoming Bookings (12)" at bounding box center [524, 100] width 219 height 22
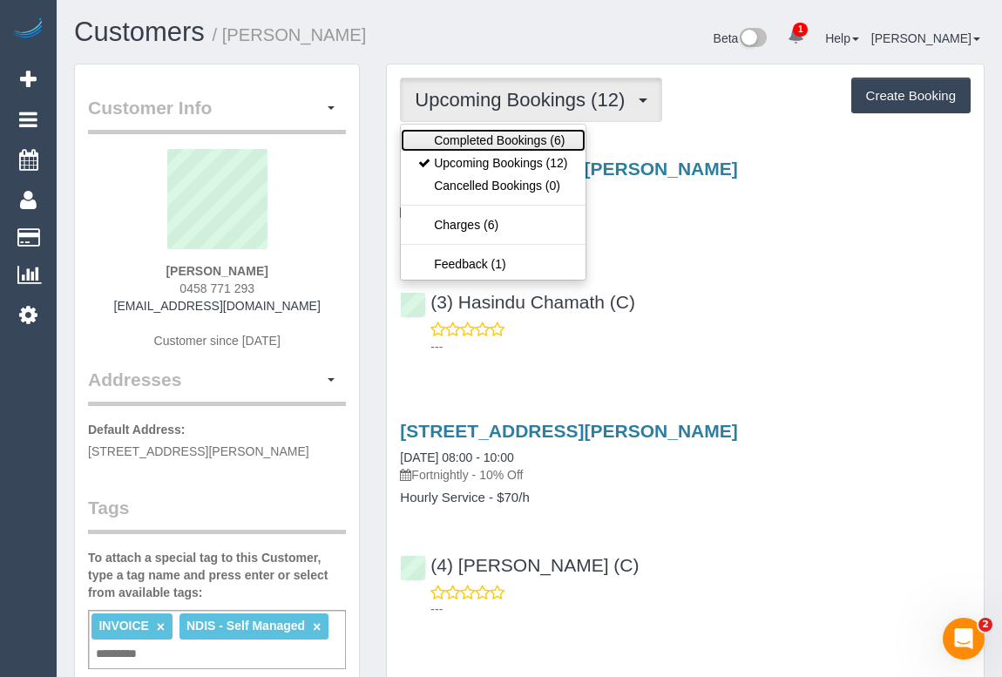
click at [538, 139] on link "Completed Bookings (6)" at bounding box center [493, 140] width 184 height 23
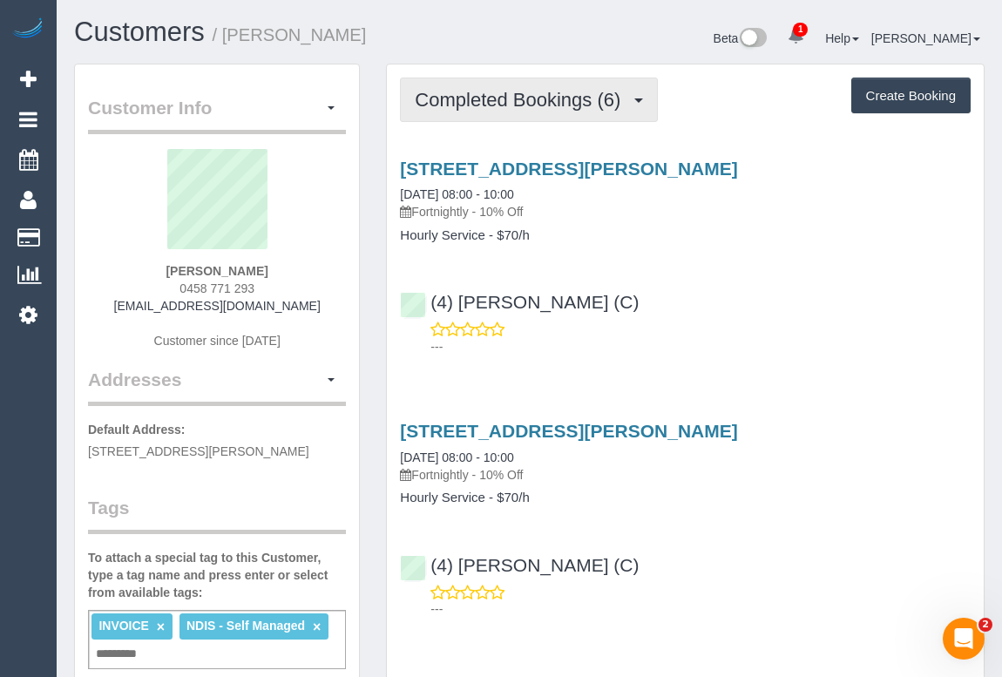
click at [549, 99] on span "Completed Bookings (6)" at bounding box center [522, 100] width 214 height 22
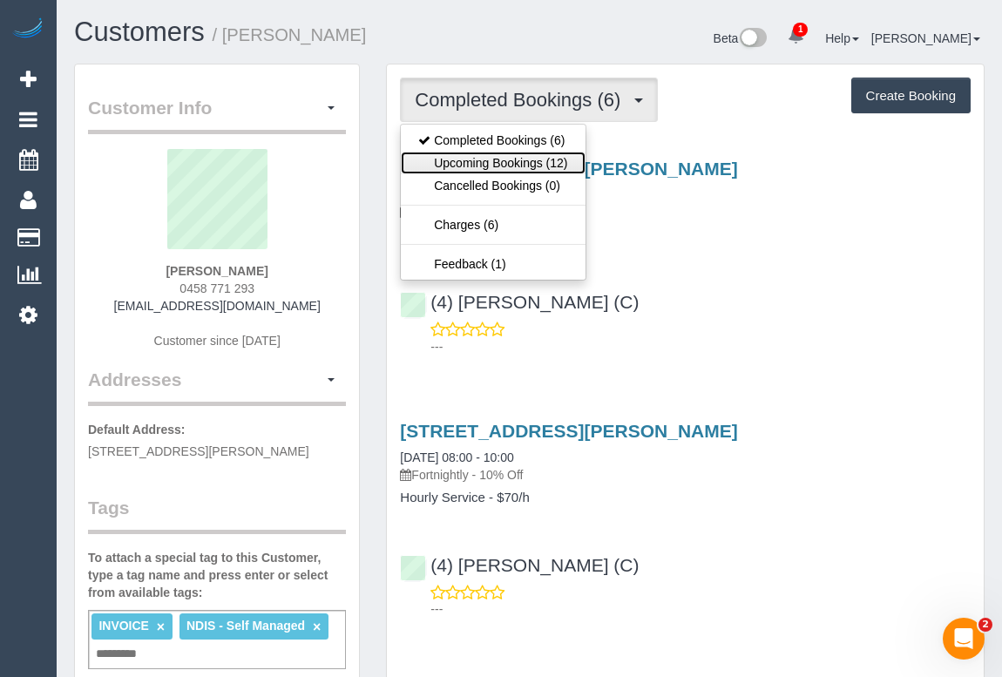
click at [516, 157] on link "Upcoming Bookings (12)" at bounding box center [493, 163] width 184 height 23
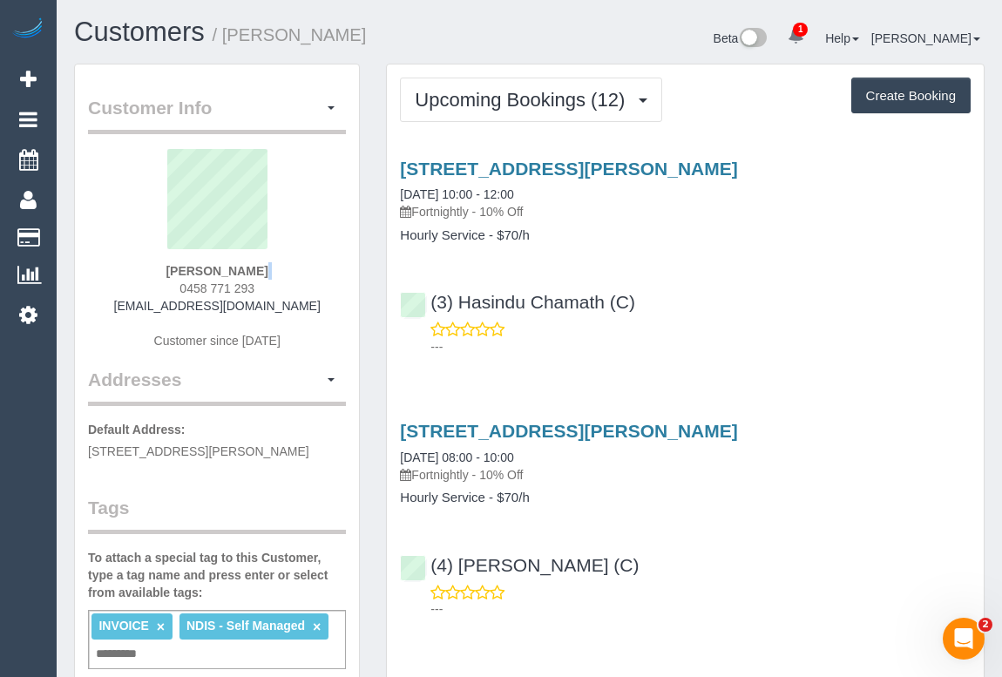
drag, startPoint x: 175, startPoint y: 284, endPoint x: 276, endPoint y: 276, distance: 101.4
click at [276, 276] on div "Eloise Penno 0458 771 293 eloisepenno@outlook.com Customer since 2025" at bounding box center [217, 258] width 258 height 218
click at [263, 284] on div "Eloise Penno 0458 771 293 eloisepenno@outlook.com Customer since 2025" at bounding box center [217, 258] width 258 height 218
drag, startPoint x: 260, startPoint y: 288, endPoint x: 177, endPoint y: 285, distance: 82.8
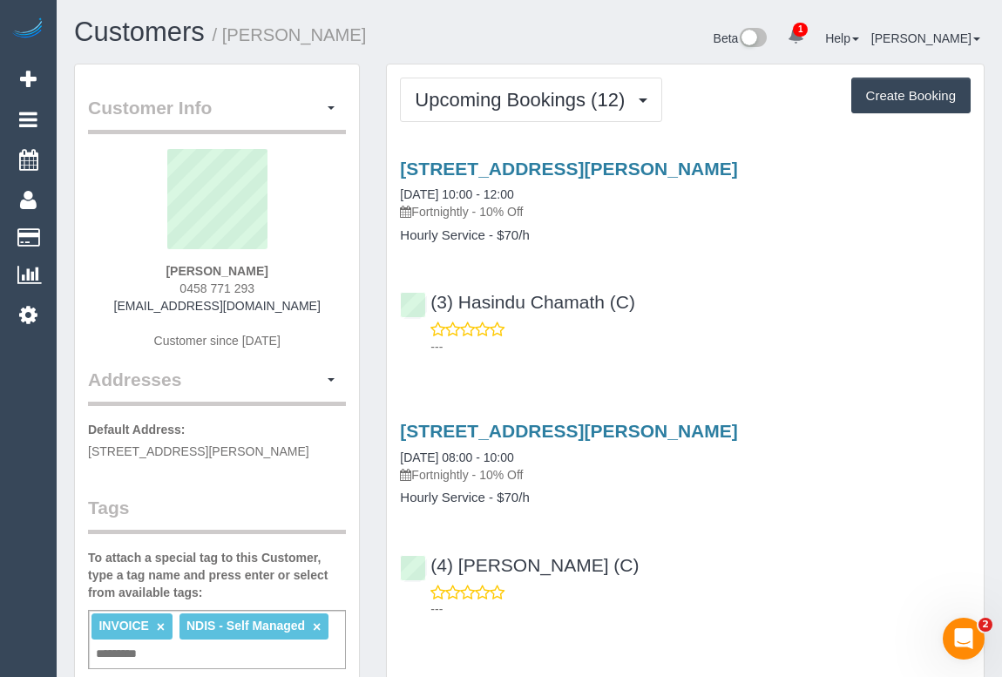
click at [177, 285] on div "Eloise Penno 0458 771 293 eloisepenno@outlook.com Customer since 2025" at bounding box center [217, 258] width 258 height 218
copy span "0458 771 293"
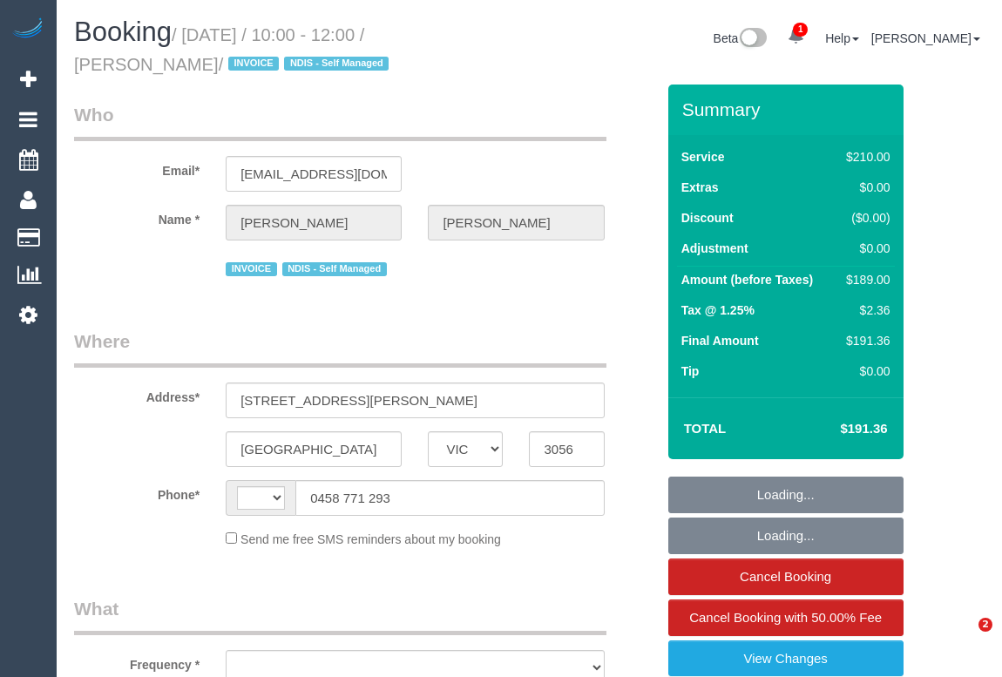
select select "VIC"
select select "string:AU"
select select "string:stripe-pm_1RMJFP2GScqysDRVl36hxd4v"
select select "number:28"
select select "number:14"
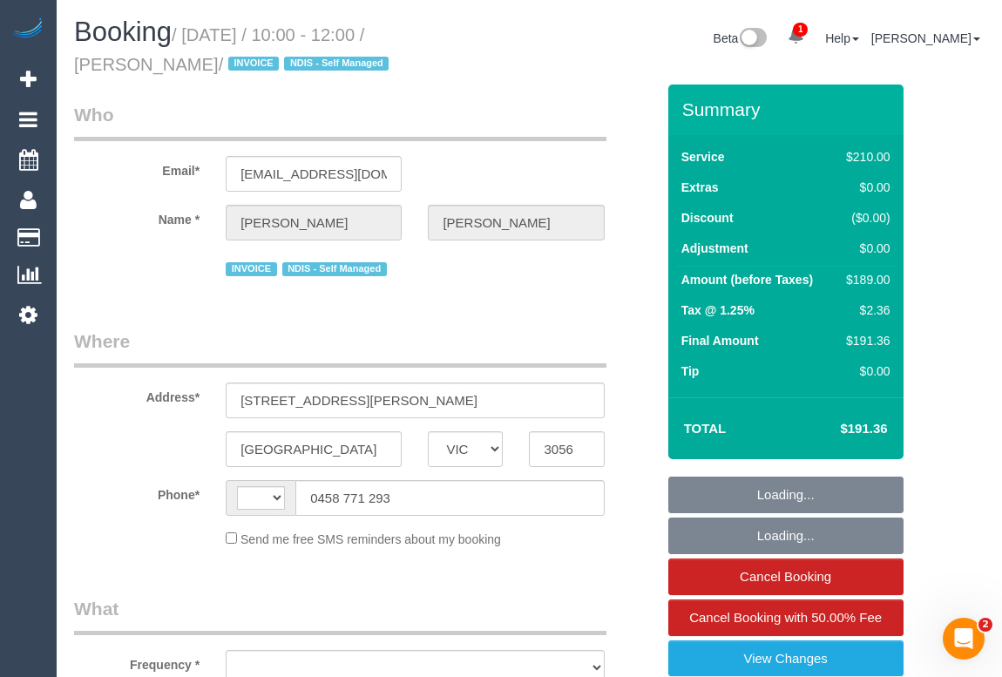
select select "number:19"
select select "number:24"
select select "number:33"
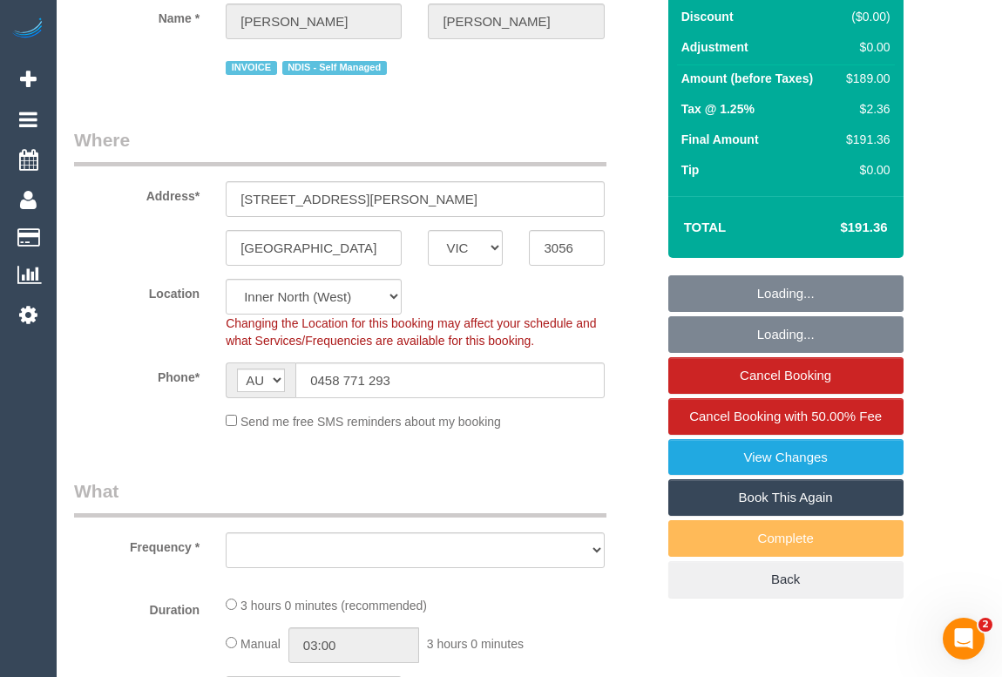
select select "object:745"
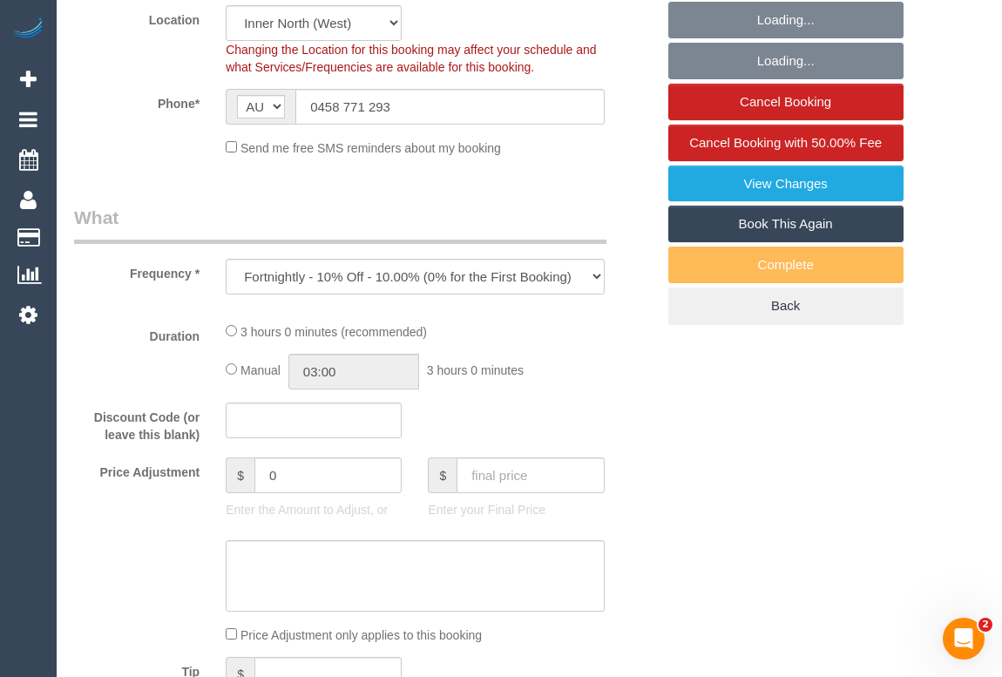
select select "180"
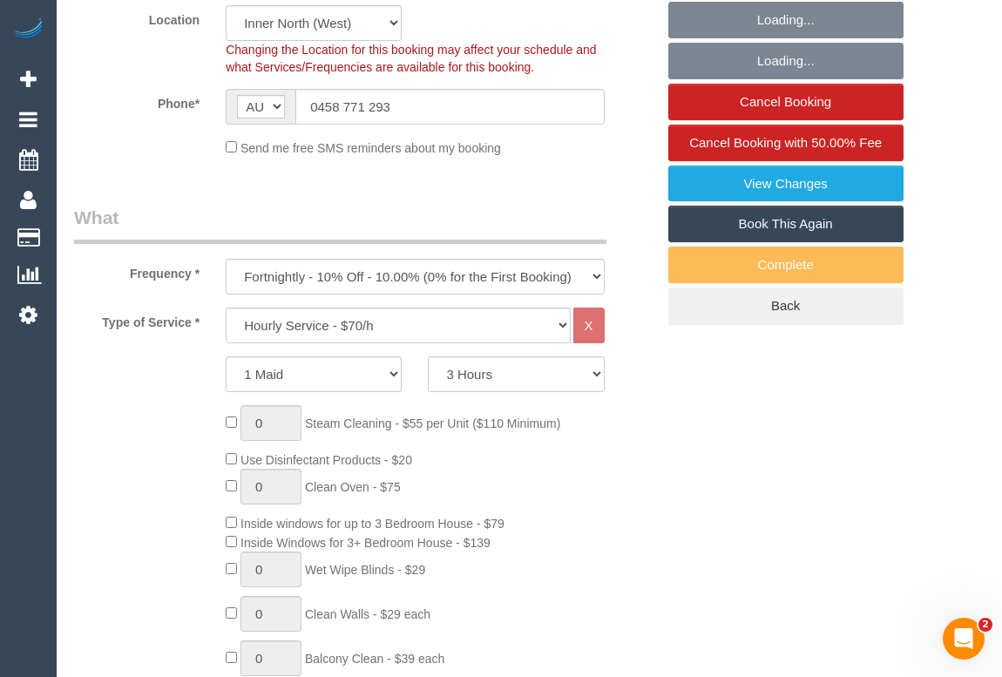
select select "object:1797"
select select "spot1"
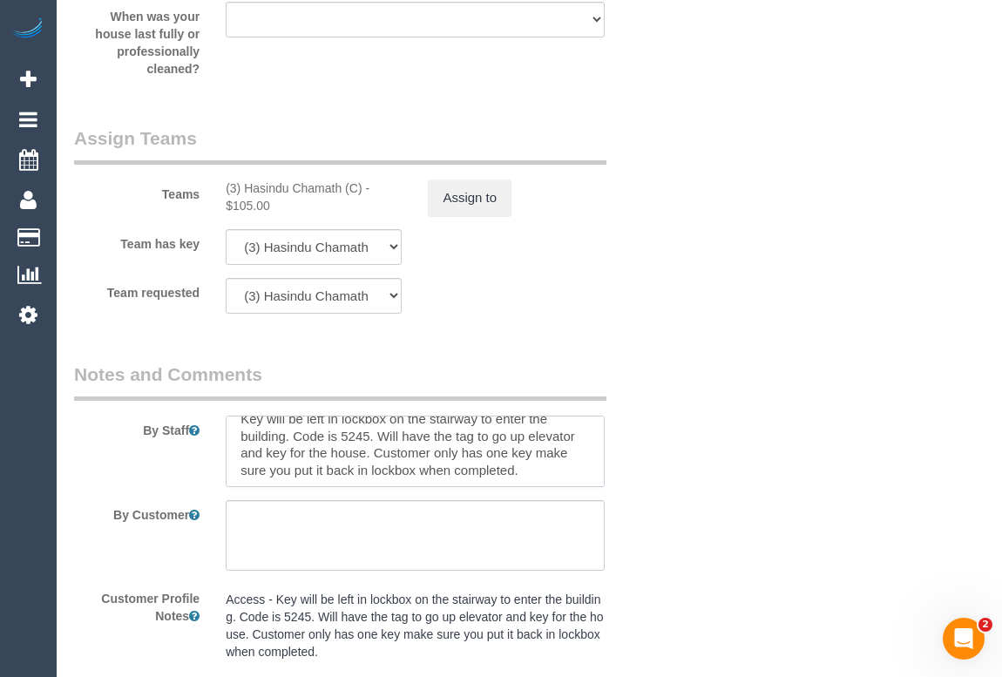
scroll to position [70, 0]
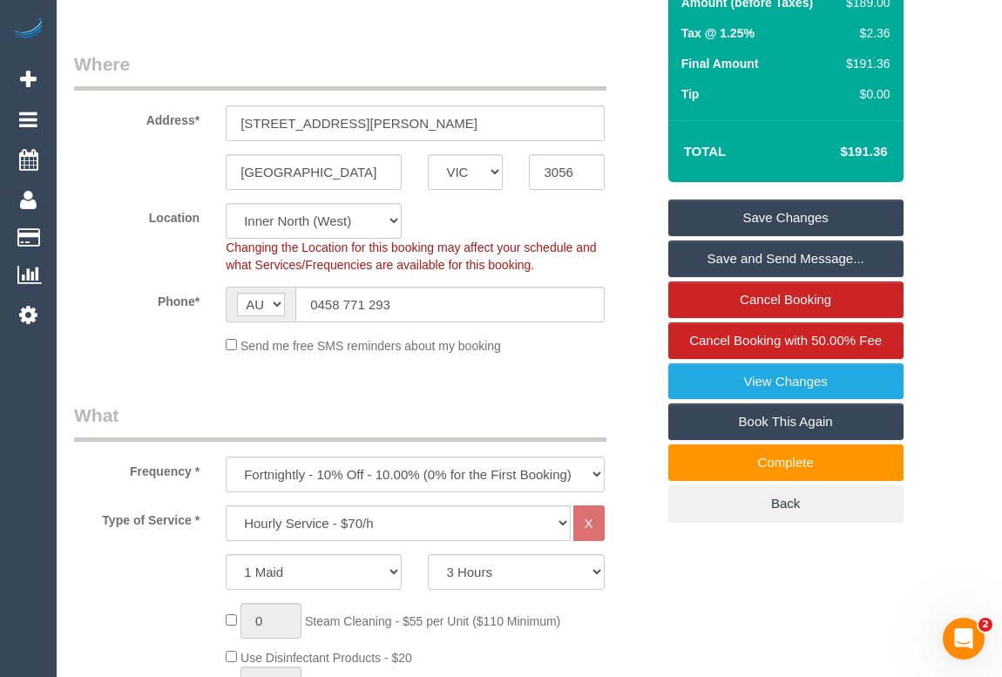
scroll to position [475, 0]
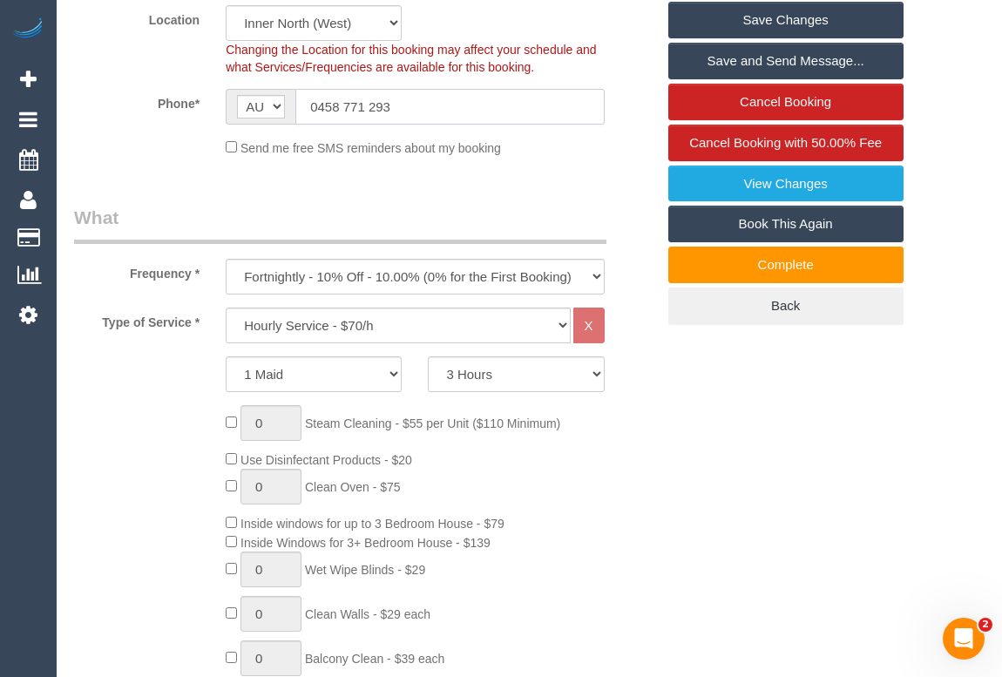
drag, startPoint x: 425, startPoint y: 104, endPoint x: 189, endPoint y: 119, distance: 236.7
click at [189, 119] on div "Phone* AF AL DZ AD AO AI AQ AG AR AM AW AU AT AZ BS BH BD BB BY BE BZ BJ BM BT …" at bounding box center [364, 107] width 607 height 36
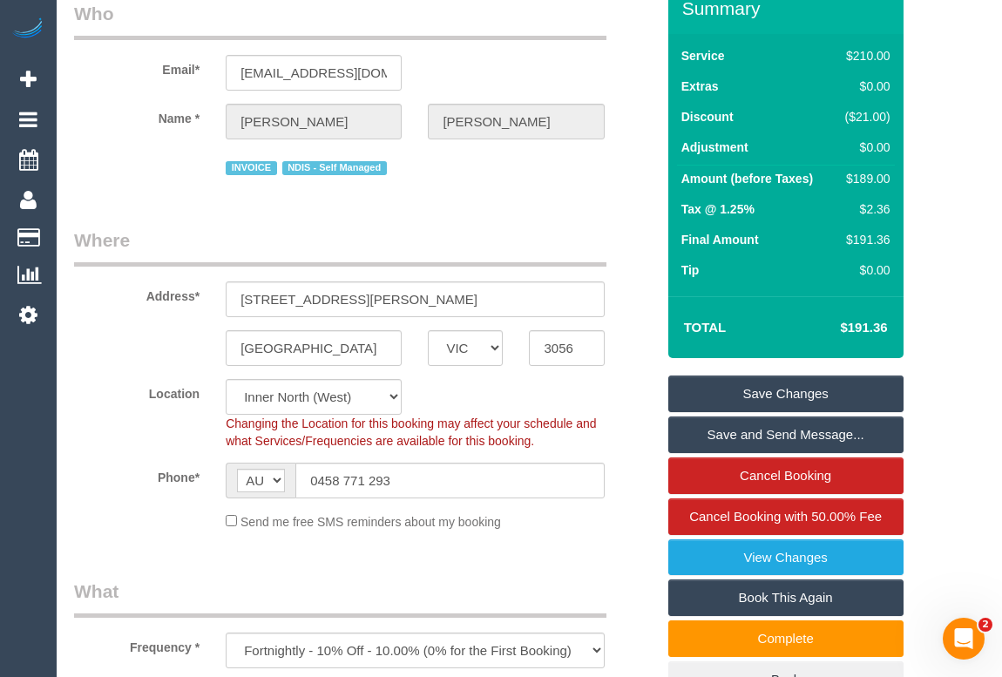
scroll to position [0, 0]
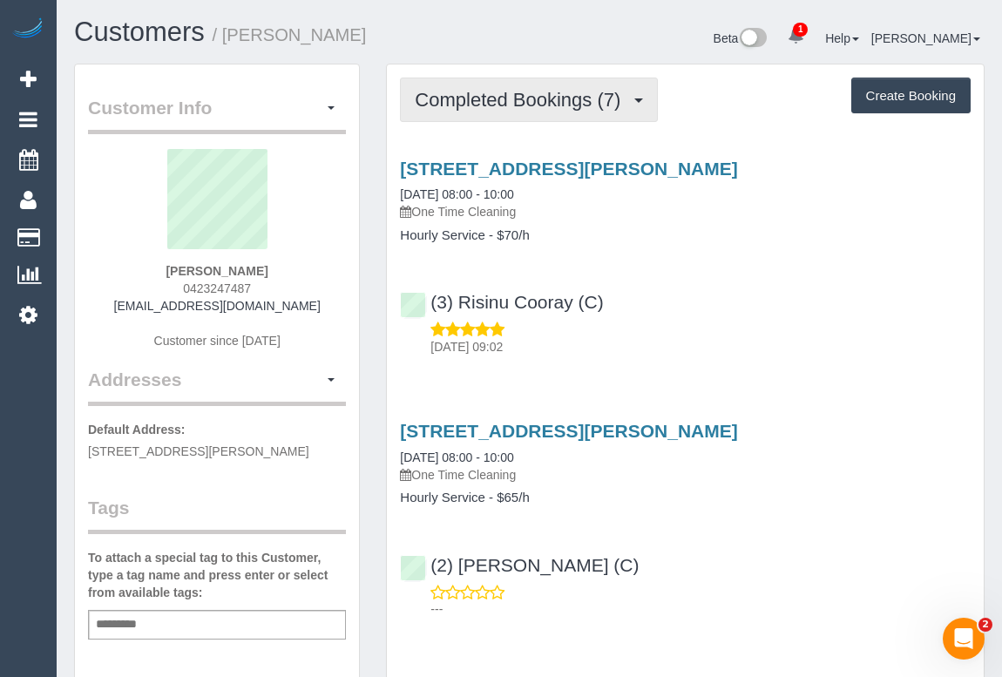
click at [532, 104] on span "Completed Bookings (7)" at bounding box center [522, 100] width 214 height 22
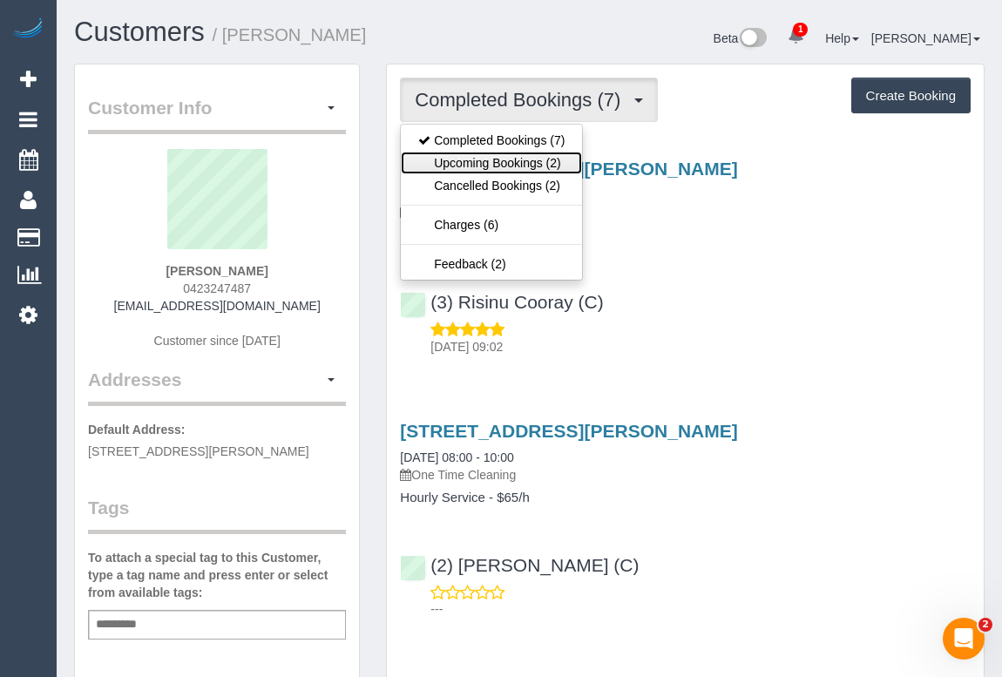
click at [523, 159] on link "Upcoming Bookings (2)" at bounding box center [491, 163] width 181 height 23
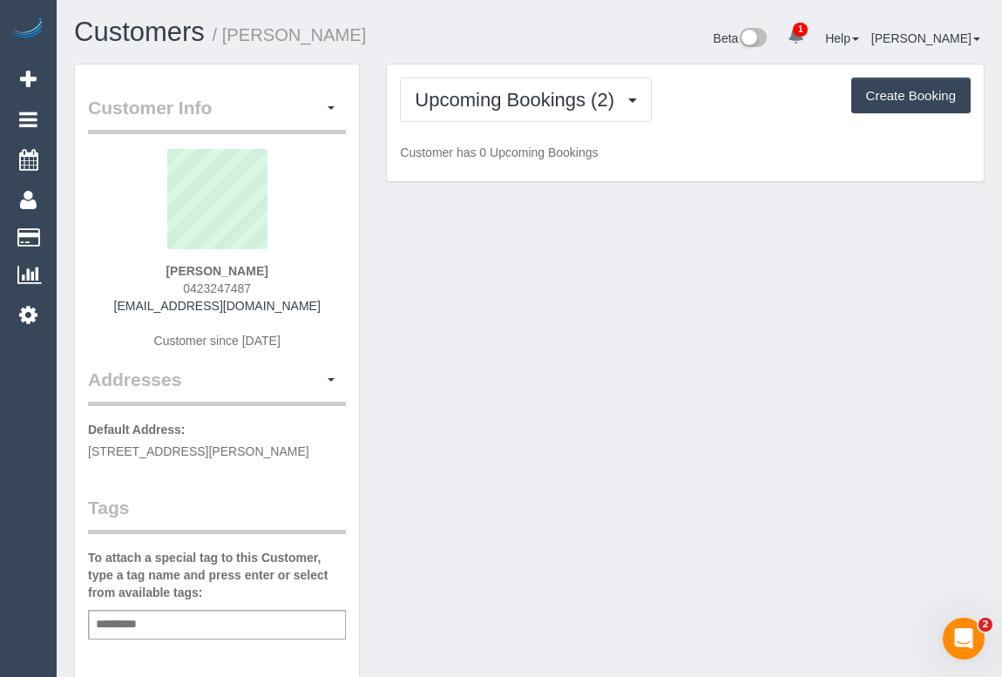
drag, startPoint x: 725, startPoint y: 280, endPoint x: 765, endPoint y: 319, distance: 56.1
click at [726, 279] on div "Customer Info Edit Contact Info Send Message Email Preferences Special Sales Ta…" at bounding box center [529, 683] width 937 height 1238
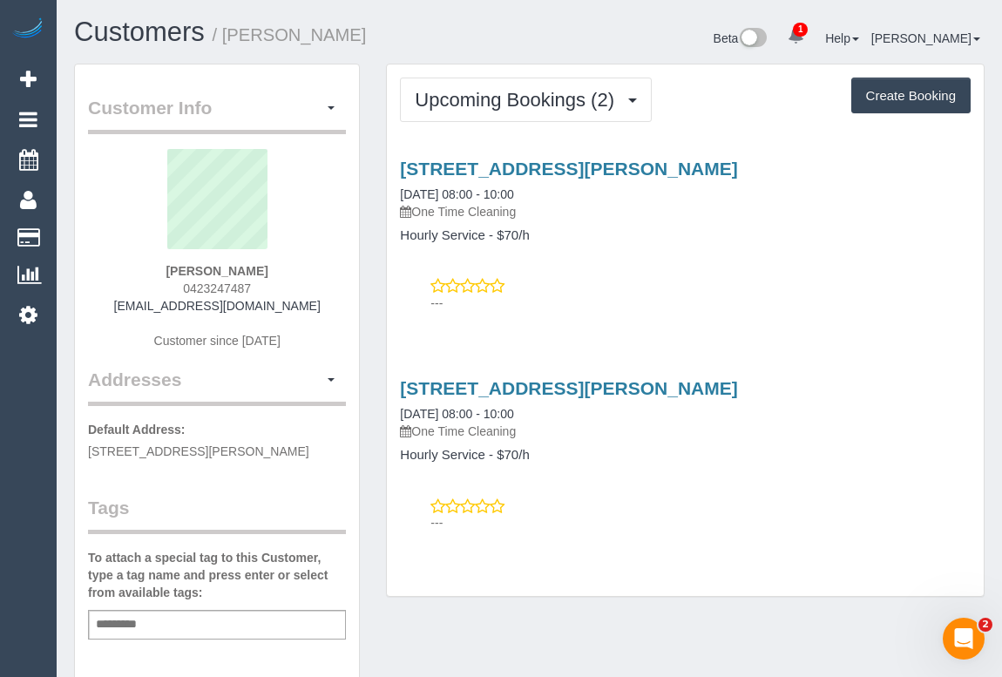
click at [774, 286] on div "---" at bounding box center [685, 294] width 571 height 35
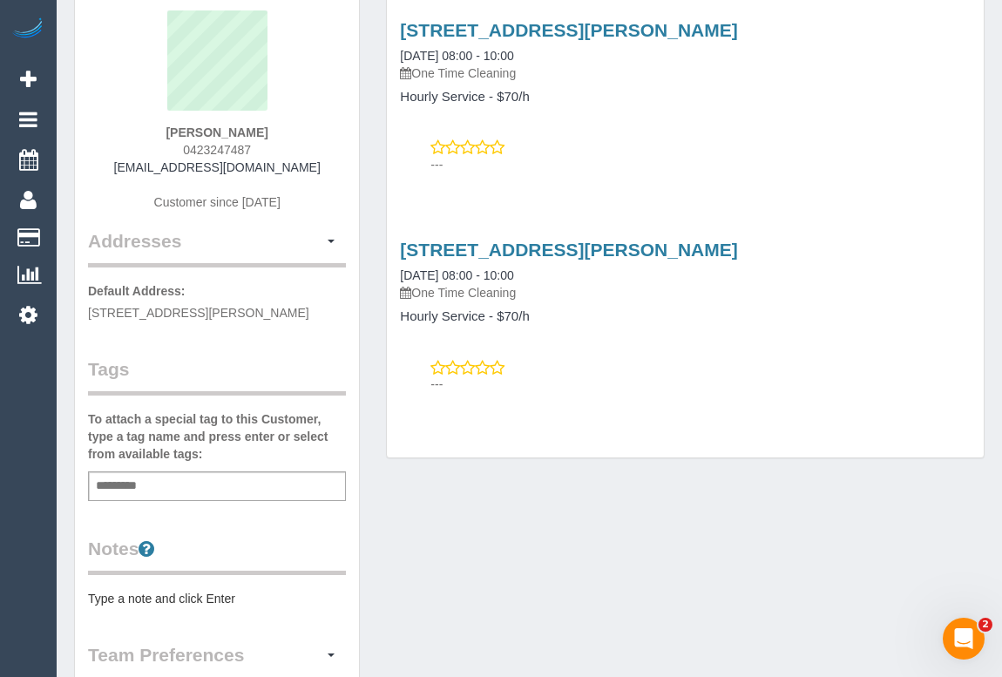
scroll to position [316, 0]
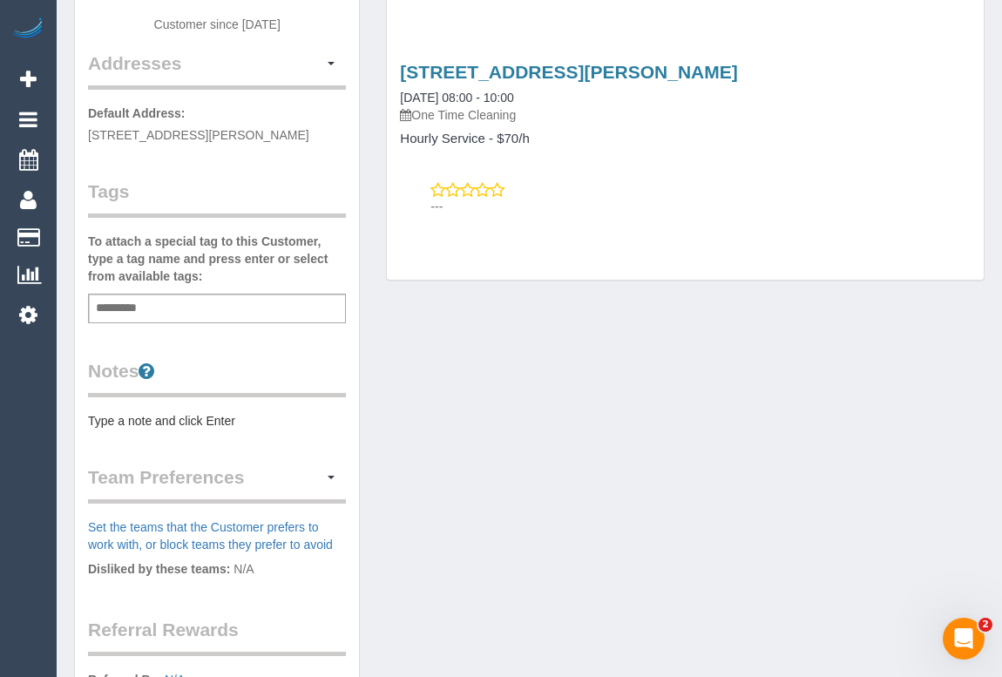
click at [477, 429] on div "Customer Info Edit Contact Info Send Message Email Preferences Special Sales Ta…" at bounding box center [529, 366] width 937 height 1238
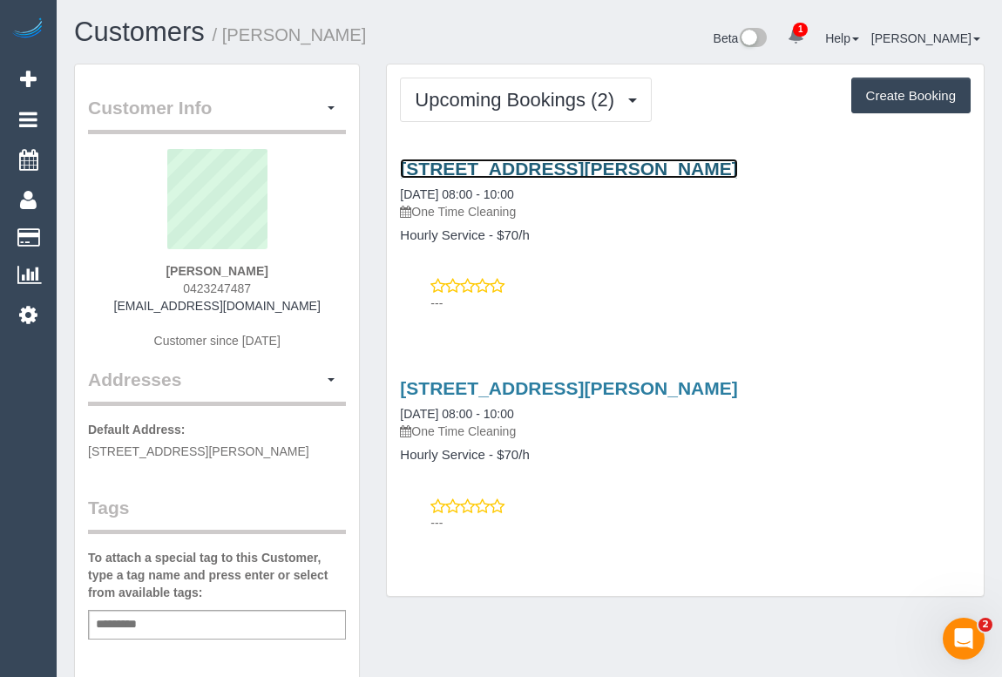
click at [553, 168] on link "[STREET_ADDRESS][PERSON_NAME]" at bounding box center [568, 169] width 337 height 20
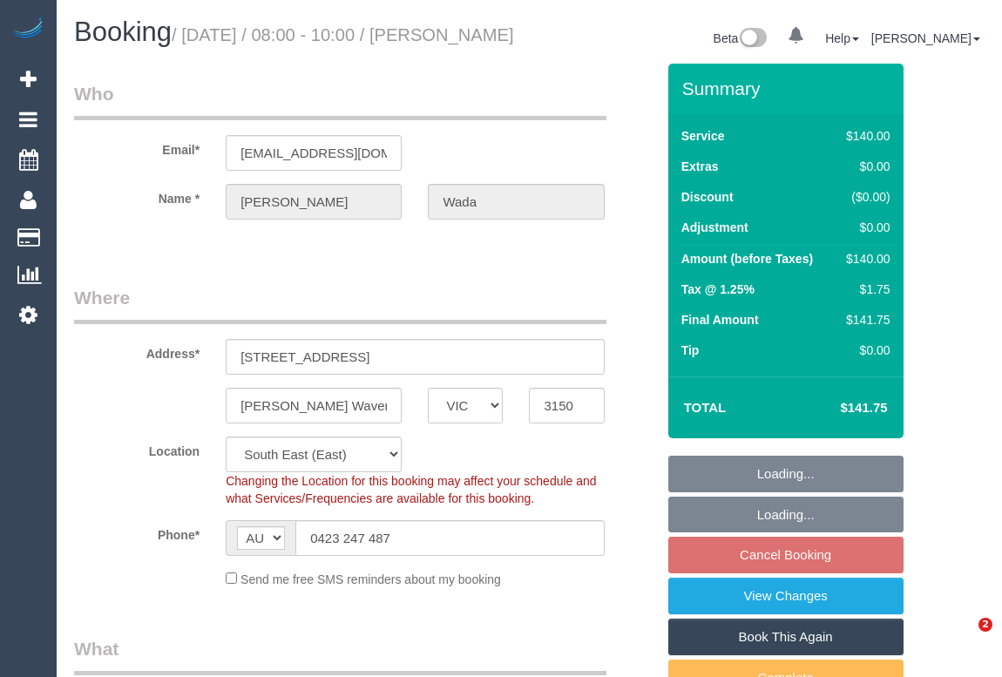
select select "VIC"
select select "object:684"
select select "string:stripe-pm_1RU3mm2GScqysDRVCj1OnuyX"
select select "number:28"
select select "number:14"
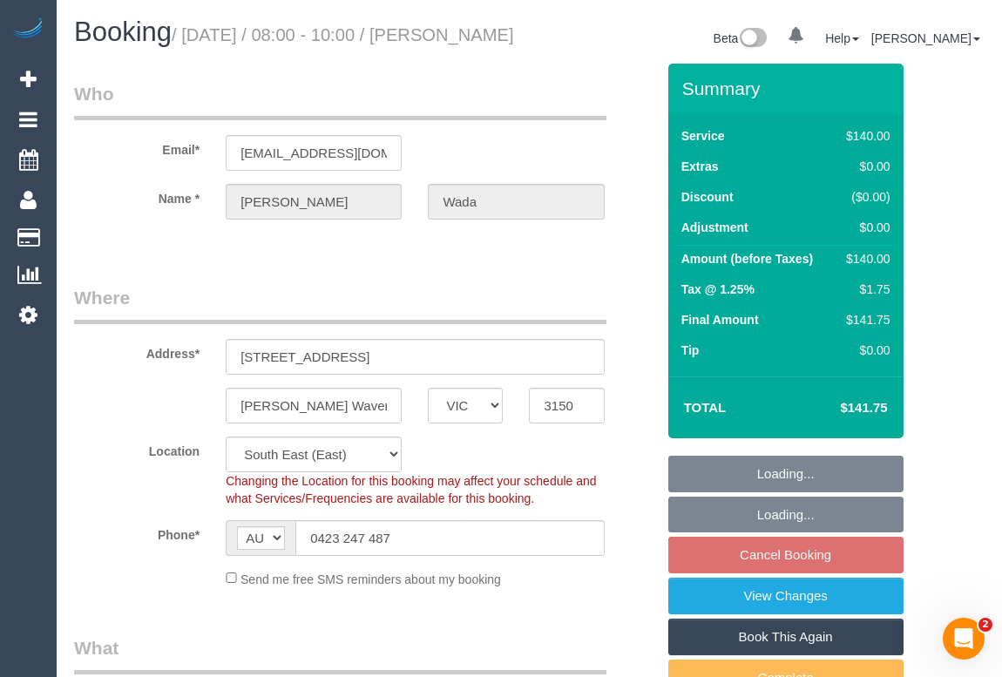
select select "number:19"
select select "number:25"
select select "number:35"
select select "number:13"
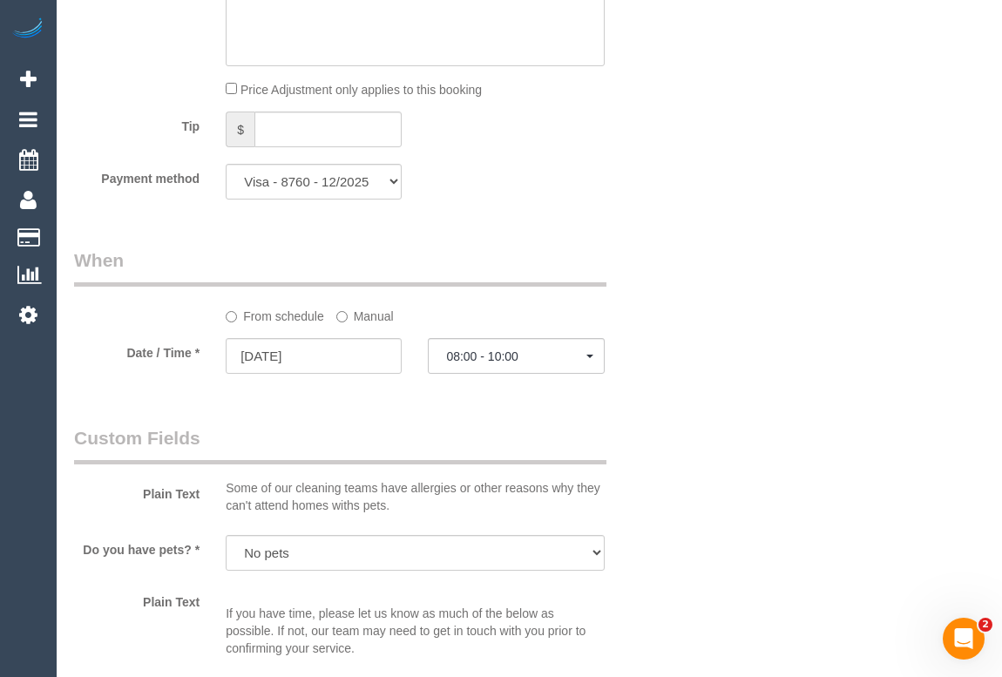
scroll to position [1743, 0]
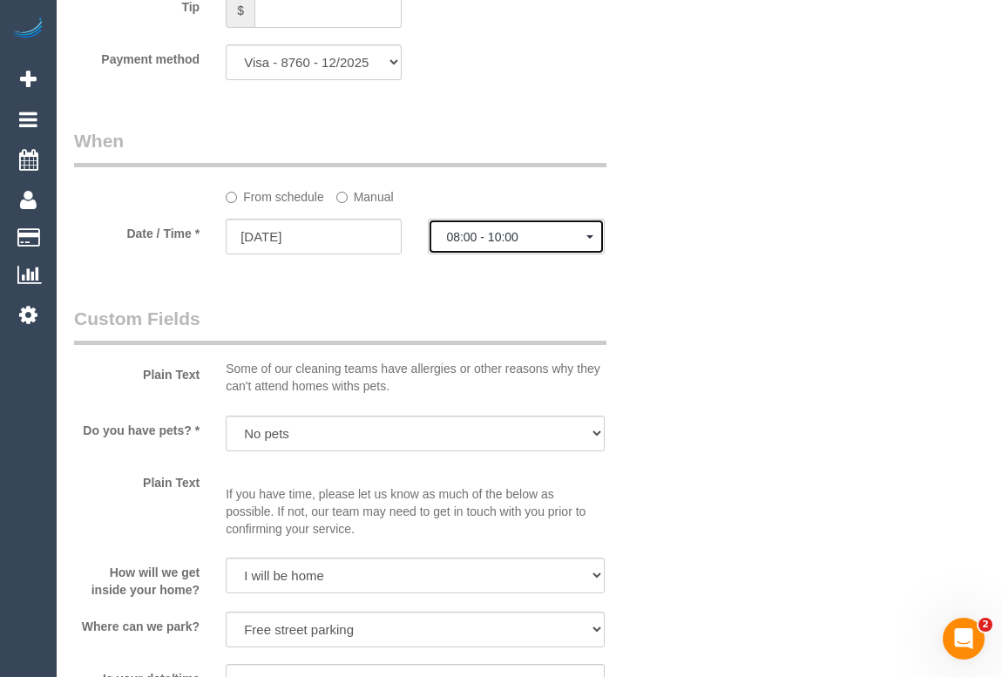
click at [523, 244] on span "08:00 - 10:00" at bounding box center [515, 237] width 139 height 14
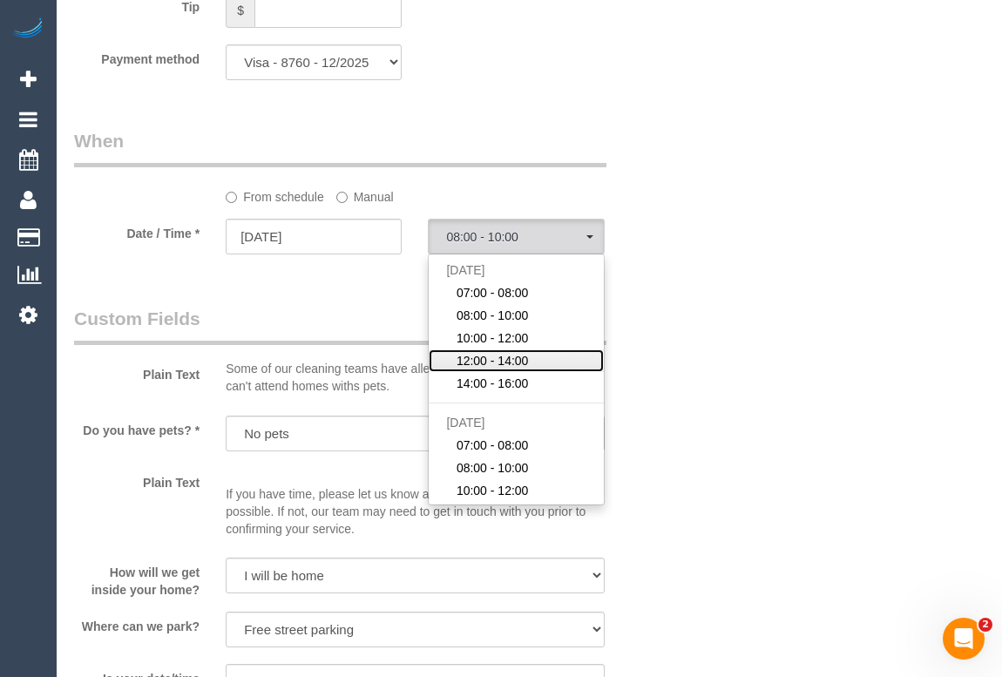
click at [532, 372] on link "12:00 - 14:00" at bounding box center [516, 360] width 174 height 23
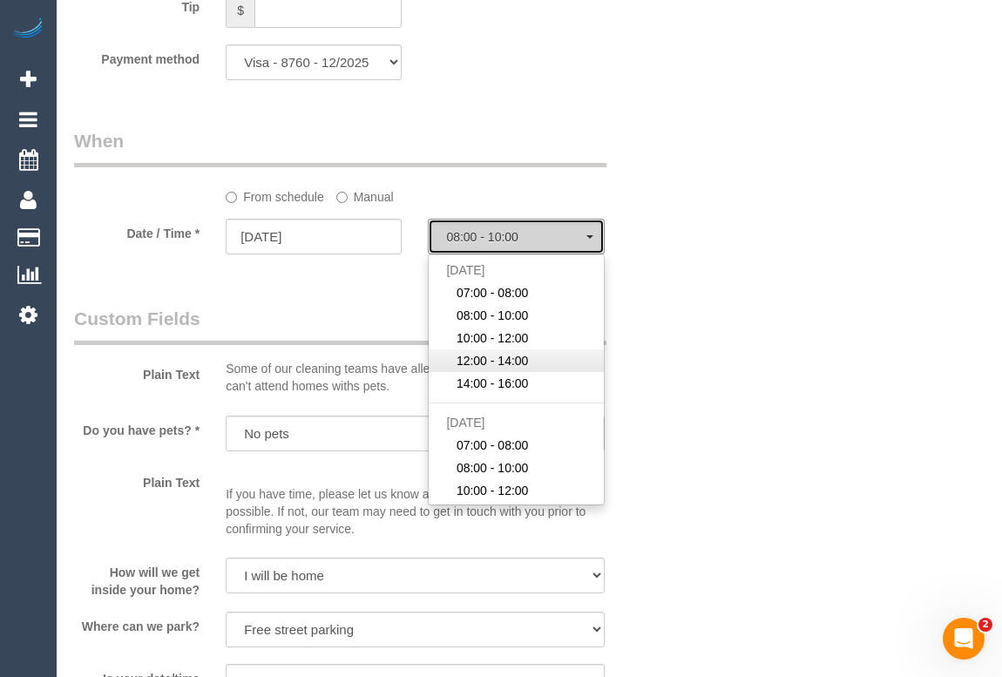
select select "spot4"
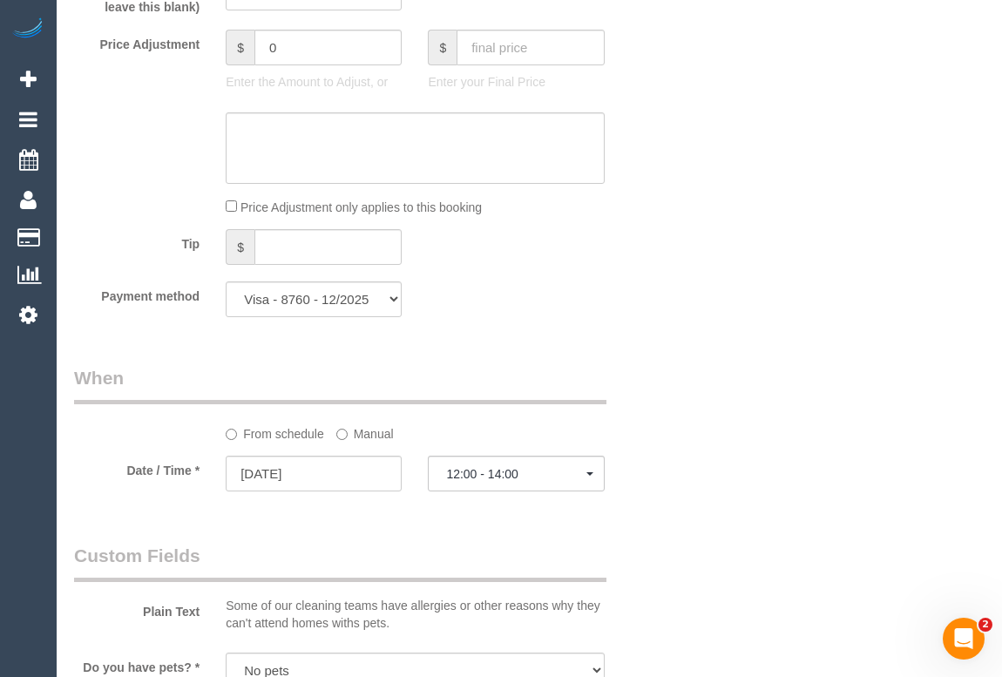
scroll to position [1505, 0]
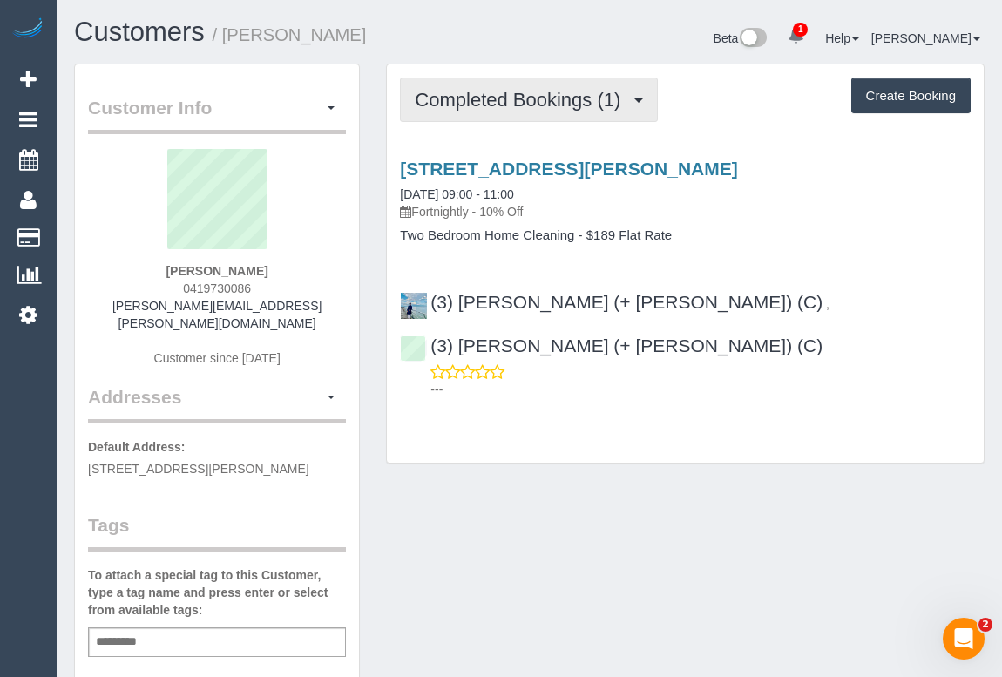
click at [533, 105] on span "Completed Bookings (1)" at bounding box center [522, 100] width 214 height 22
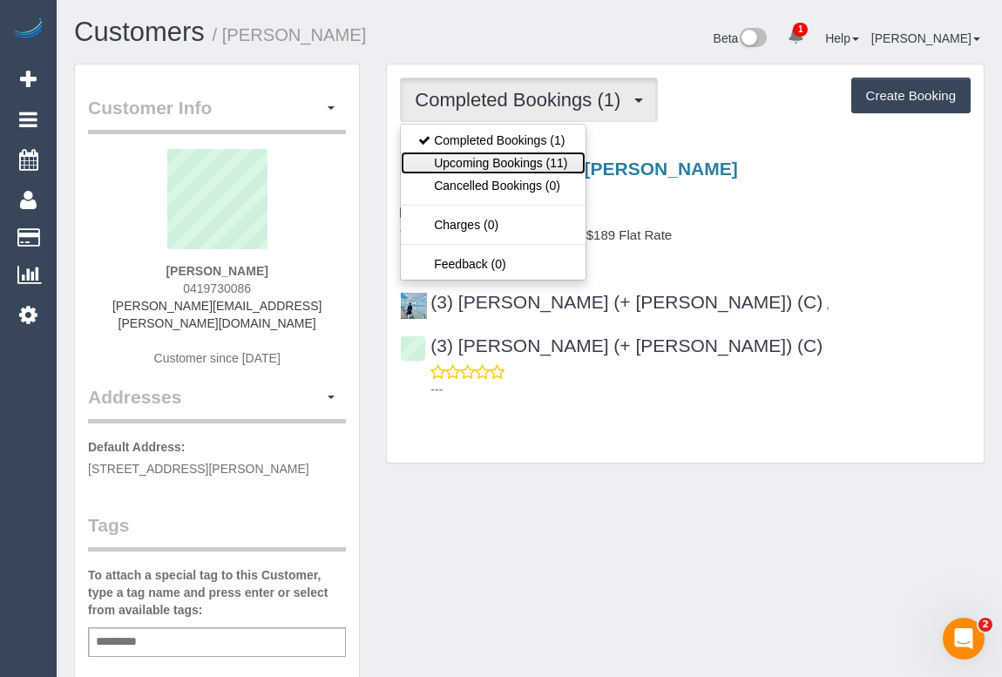
click at [533, 158] on link "Upcoming Bookings (11)" at bounding box center [493, 163] width 184 height 23
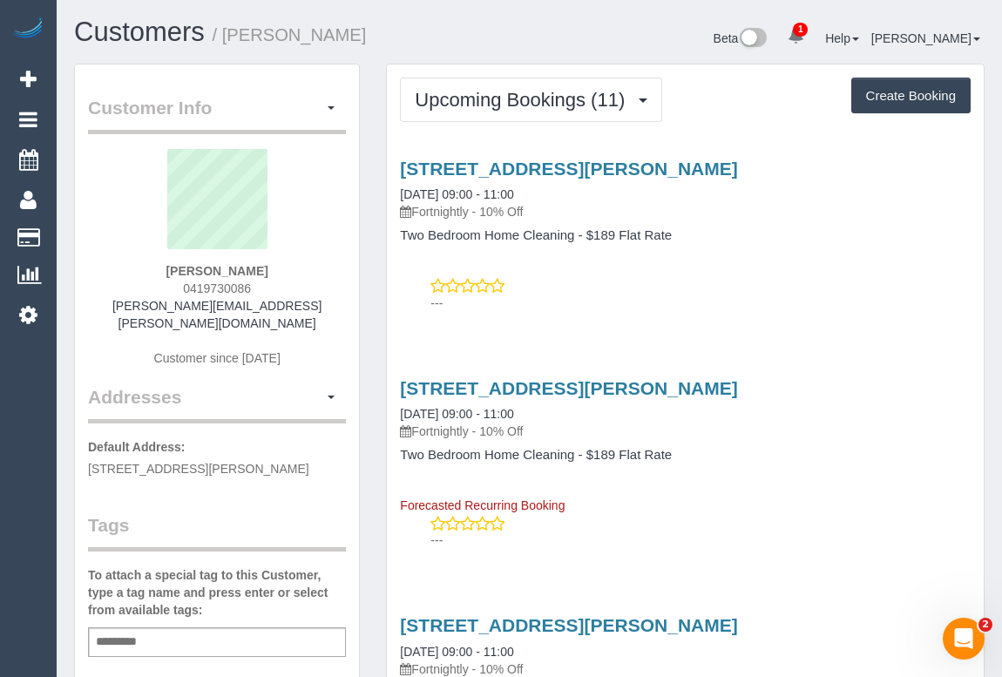
click at [797, 279] on div "---" at bounding box center [685, 294] width 571 height 35
click at [822, 245] on div "1 Edwina Way, Brunswick East, VIC 3057 01/09/2025 09:00 - 11:00 Fortnightly - 1…" at bounding box center [685, 232] width 597 height 176
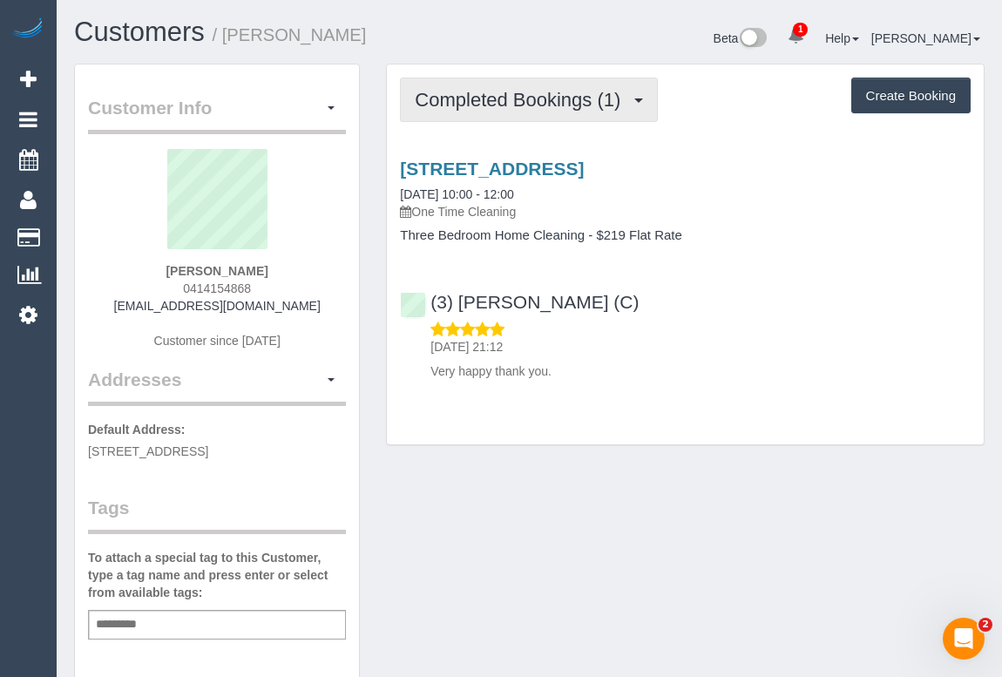
click at [554, 83] on button "Completed Bookings (1)" at bounding box center [529, 100] width 258 height 44
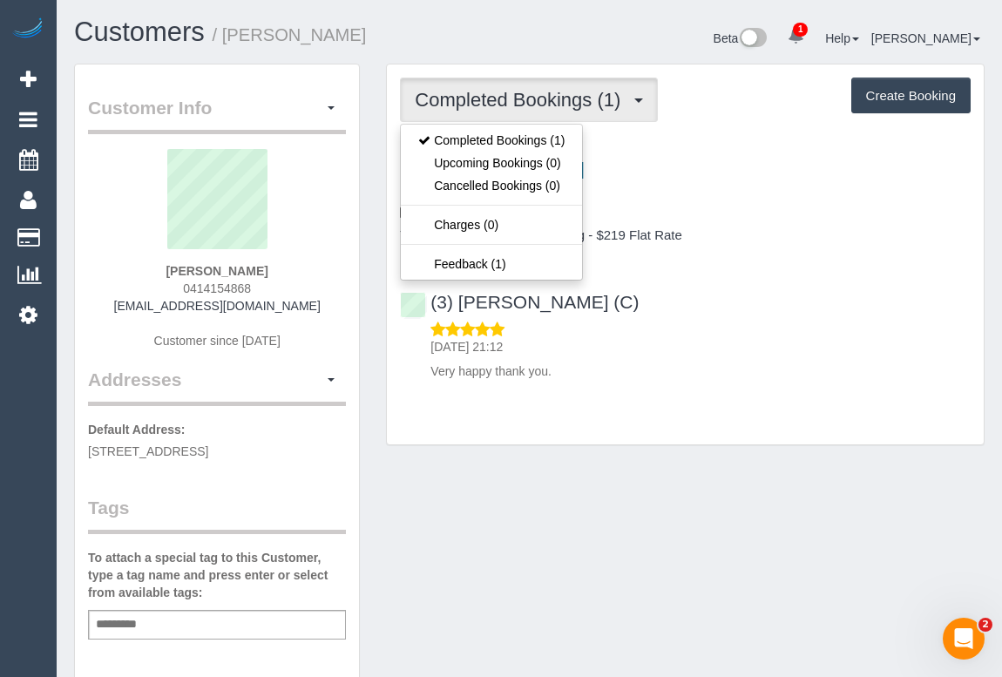
click at [706, 308] on div "(3) Vishal Kumar (C) 17/08/2025 21:12 Very happy thank you." at bounding box center [685, 328] width 597 height 103
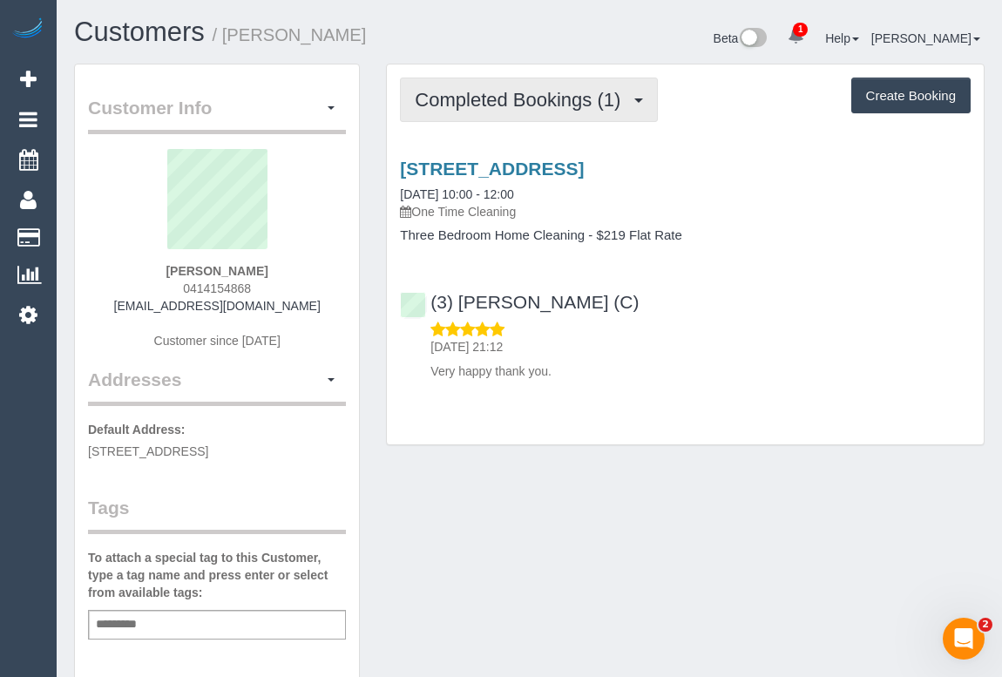
click at [483, 97] on span "Completed Bookings (1)" at bounding box center [522, 100] width 214 height 22
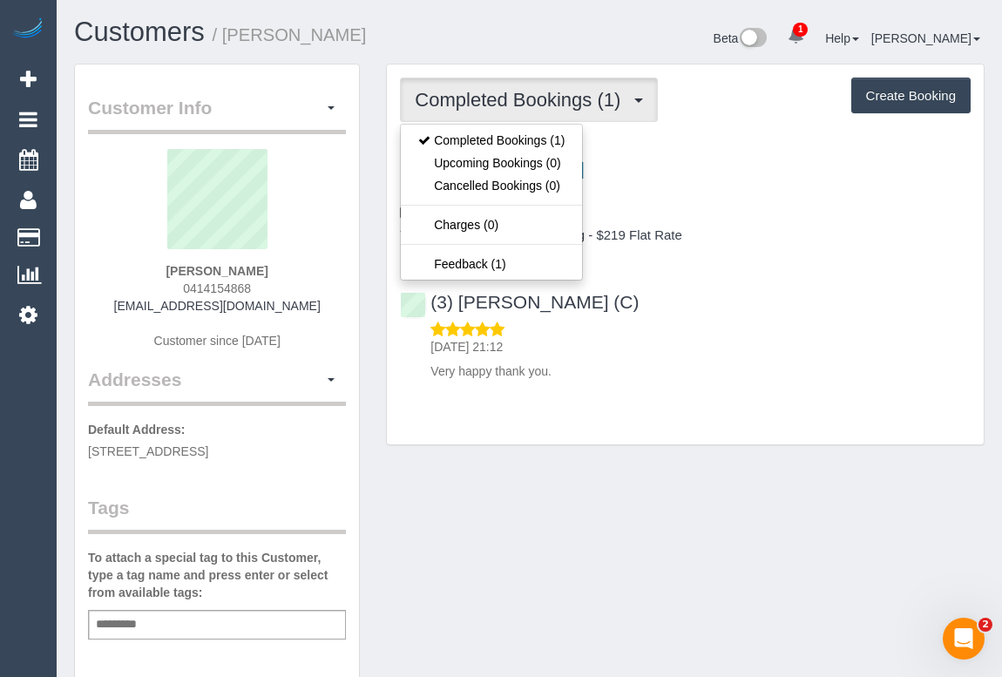
click at [802, 307] on div "(3) Vishal Kumar (C) 17/08/2025 21:12 Very happy thank you." at bounding box center [685, 328] width 597 height 103
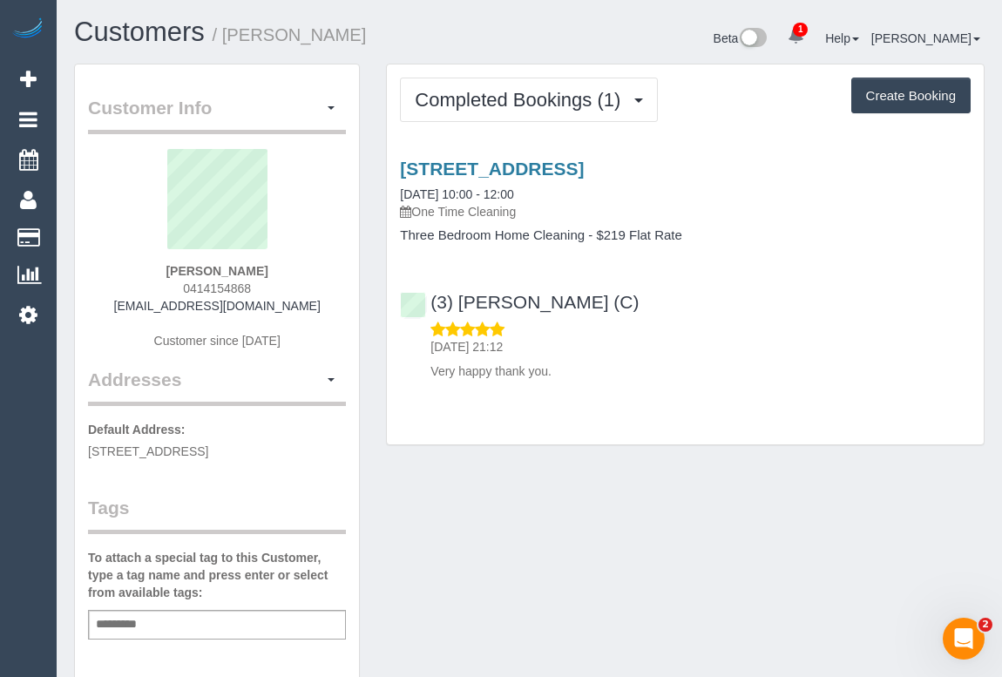
drag, startPoint x: 118, startPoint y: 309, endPoint x: 325, endPoint y: 302, distance: 207.5
click at [325, 302] on div "Callum Richards 0414154868 callumrichards@live.com.au Customer since 2025" at bounding box center [217, 258] width 258 height 218
copy link "callumrichards@live.com.au"
click at [522, 543] on div "Customer Info Edit Contact Info Send Message Email Preferences Special Sales Ta…" at bounding box center [529, 648] width 937 height 1168
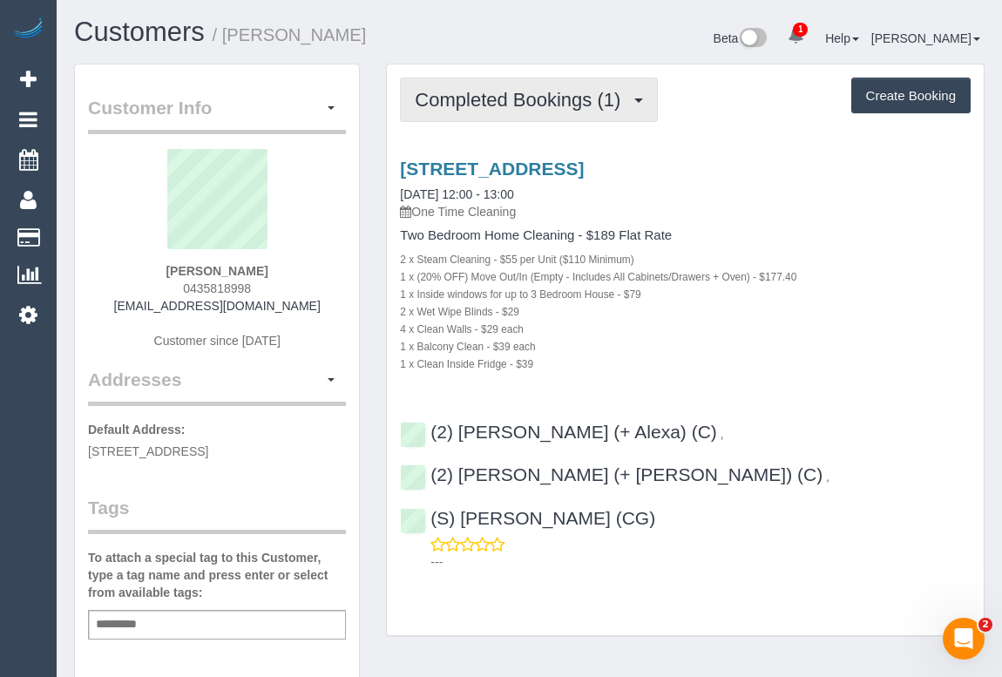
click at [525, 96] on span "Completed Bookings (1)" at bounding box center [522, 100] width 214 height 22
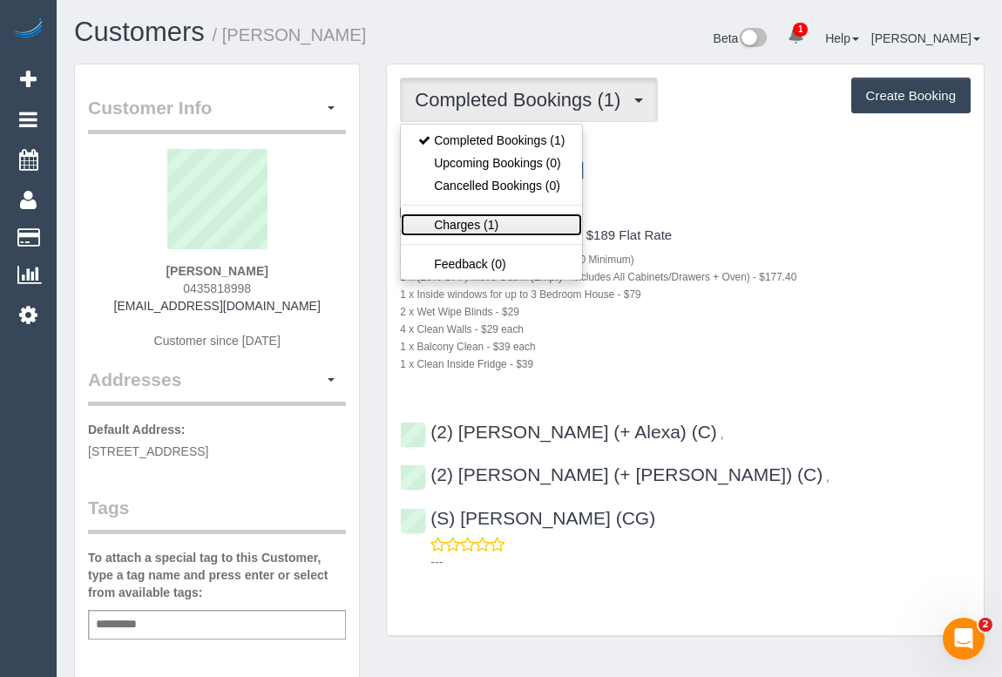
click at [460, 217] on link "Charges (1)" at bounding box center [491, 225] width 181 height 23
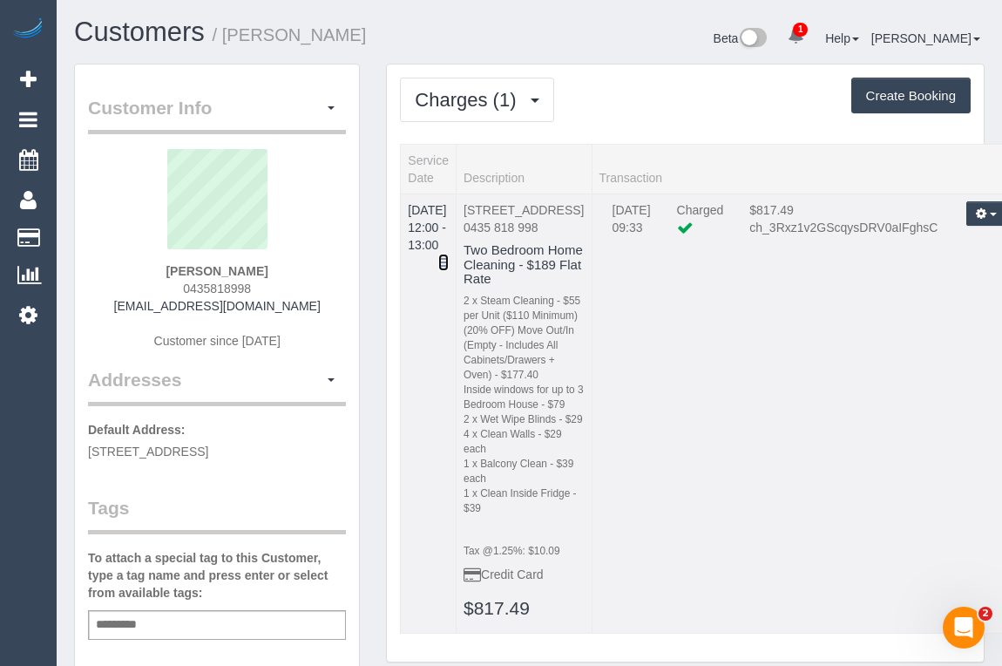
click at [449, 256] on icon at bounding box center [443, 262] width 10 height 12
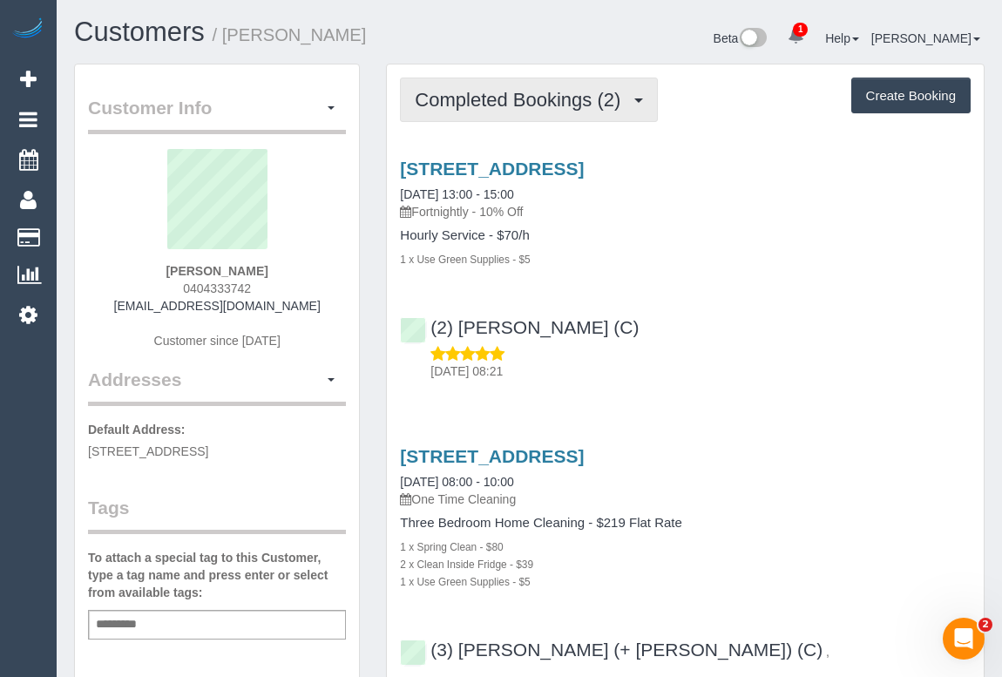
click at [482, 105] on span "Completed Bookings (2)" at bounding box center [522, 100] width 214 height 22
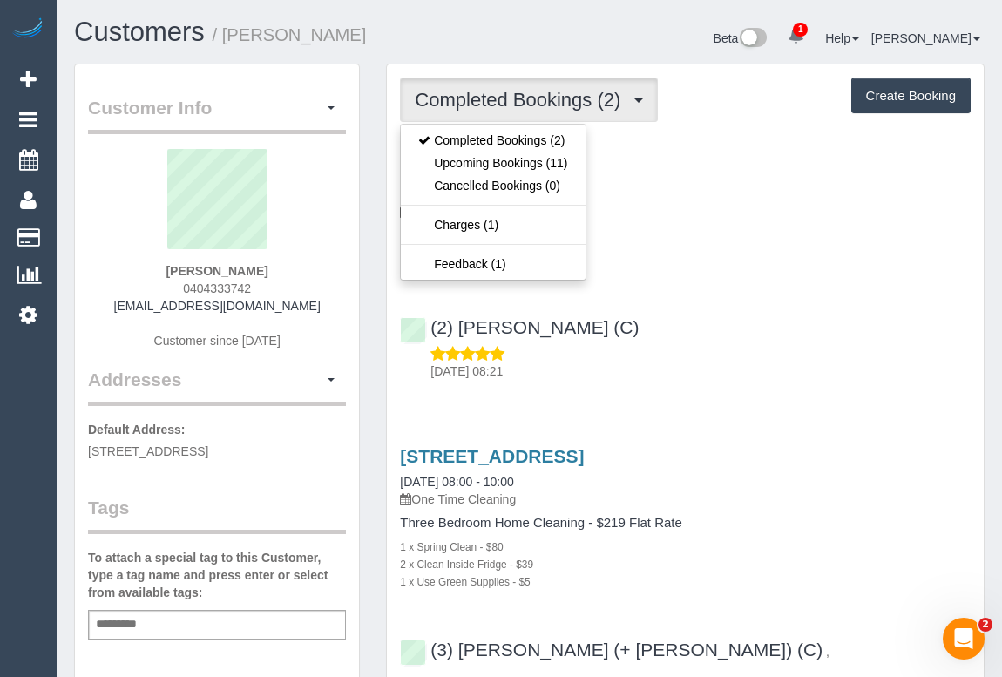
click at [868, 340] on div "(2) [PERSON_NAME] (C) [DATE] 08:21" at bounding box center [685, 341] width 597 height 78
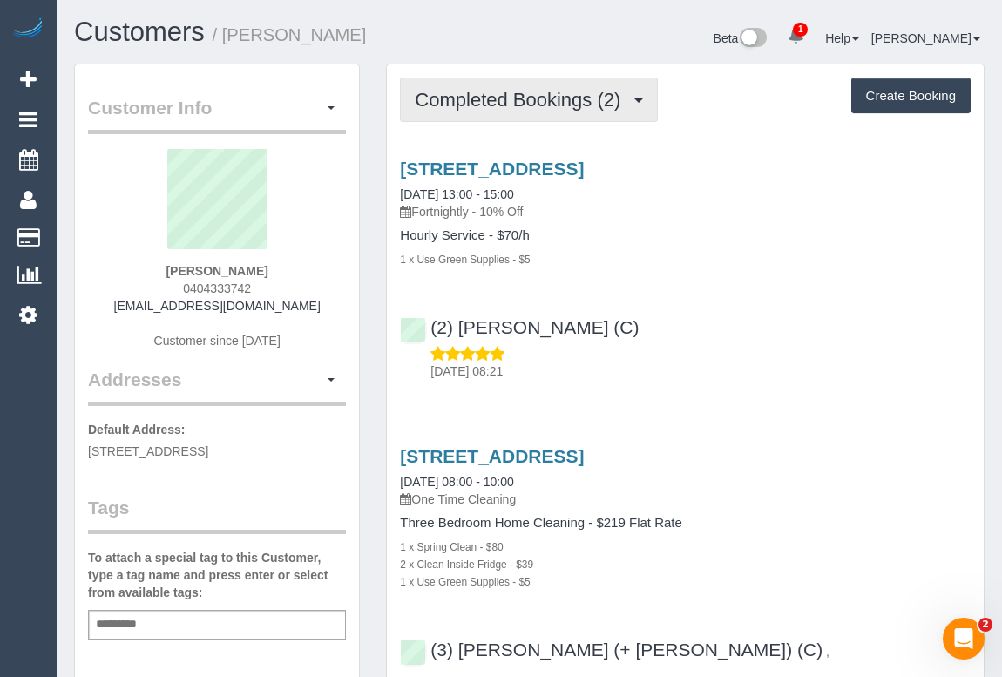
click at [462, 111] on button "Completed Bookings (2)" at bounding box center [529, 100] width 258 height 44
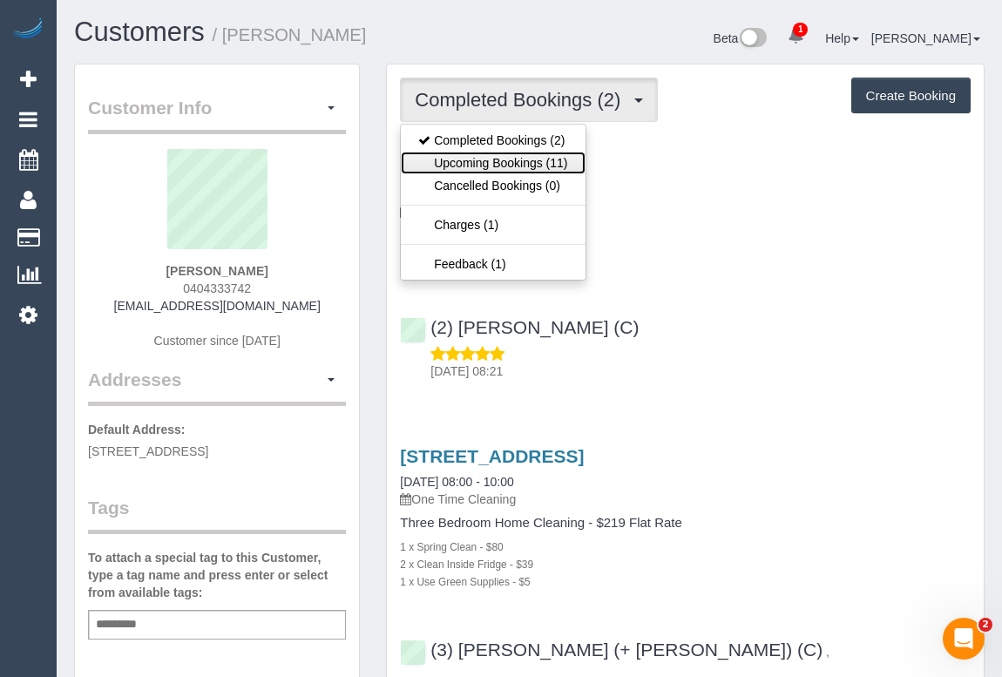
click at [462, 157] on link "Upcoming Bookings (11)" at bounding box center [493, 163] width 184 height 23
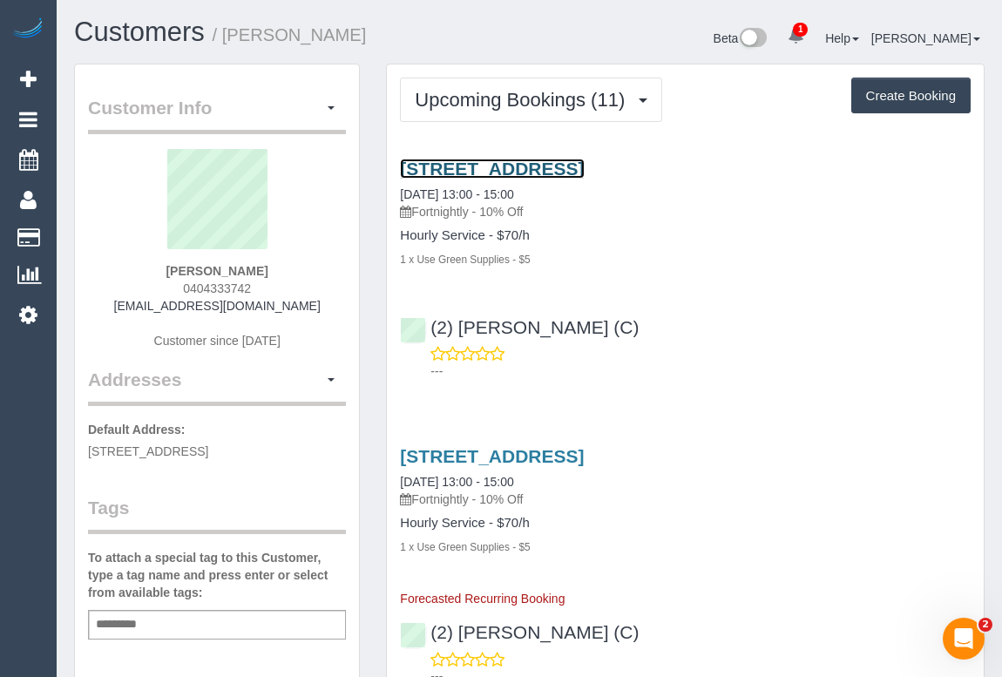
click at [584, 159] on link "22 Latrobe St, Brunswick, VIC 3056" at bounding box center [492, 169] width 184 height 20
click at [531, 162] on link "22 Latrobe St, Brunswick, VIC 3056" at bounding box center [492, 169] width 184 height 20
click at [717, 305] on div "(2) Joshua Russell (C) ---" at bounding box center [685, 341] width 597 height 78
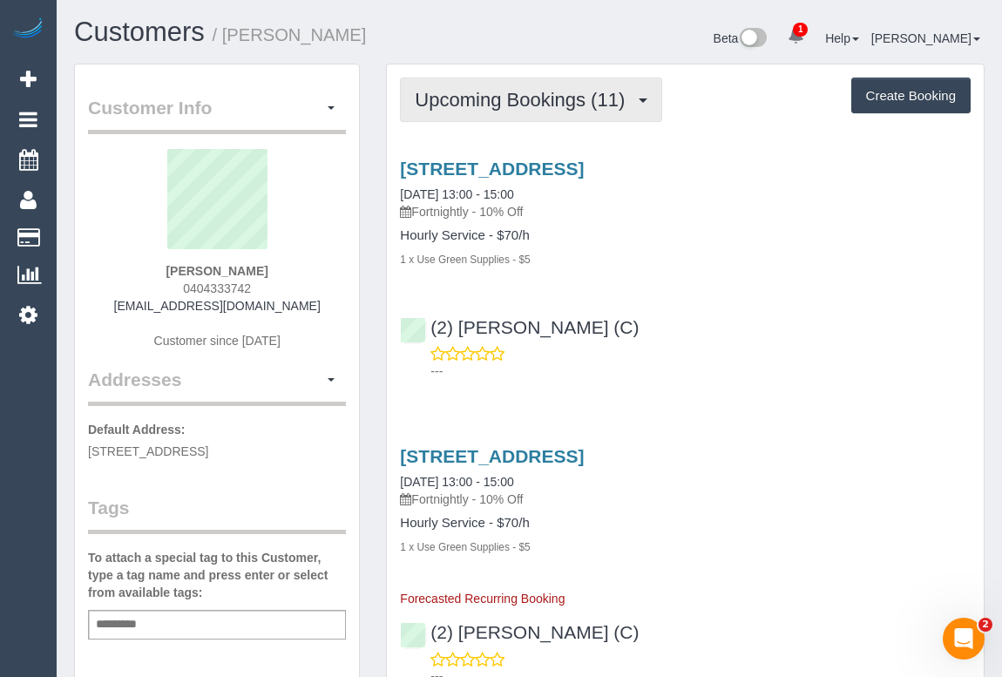
click at [503, 98] on span "Upcoming Bookings (11)" at bounding box center [524, 100] width 219 height 22
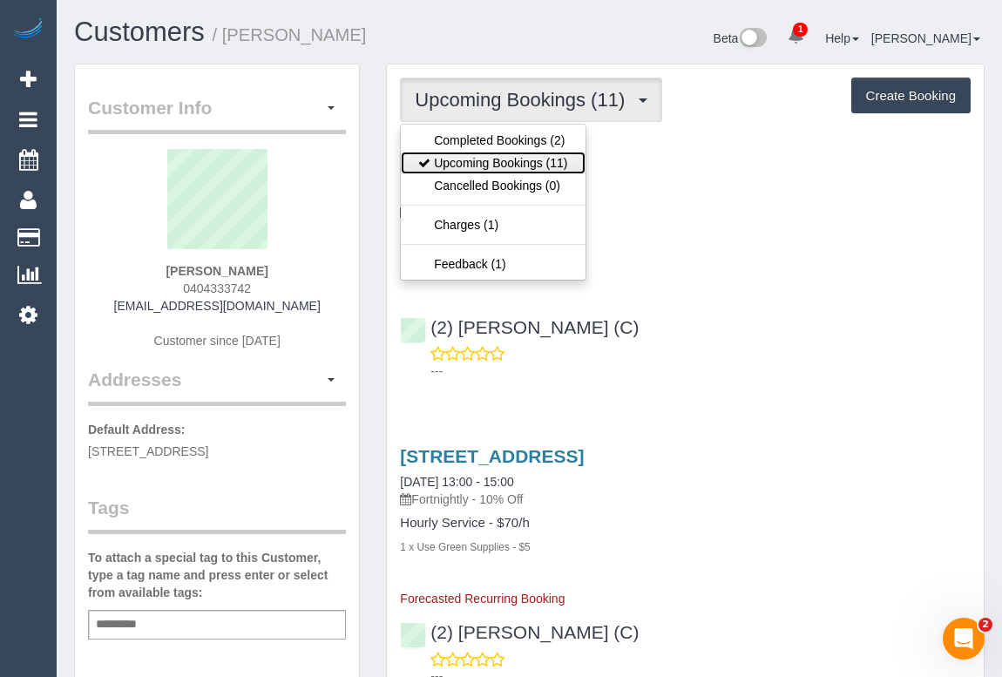
click at [492, 159] on link "Upcoming Bookings (11)" at bounding box center [493, 163] width 184 height 23
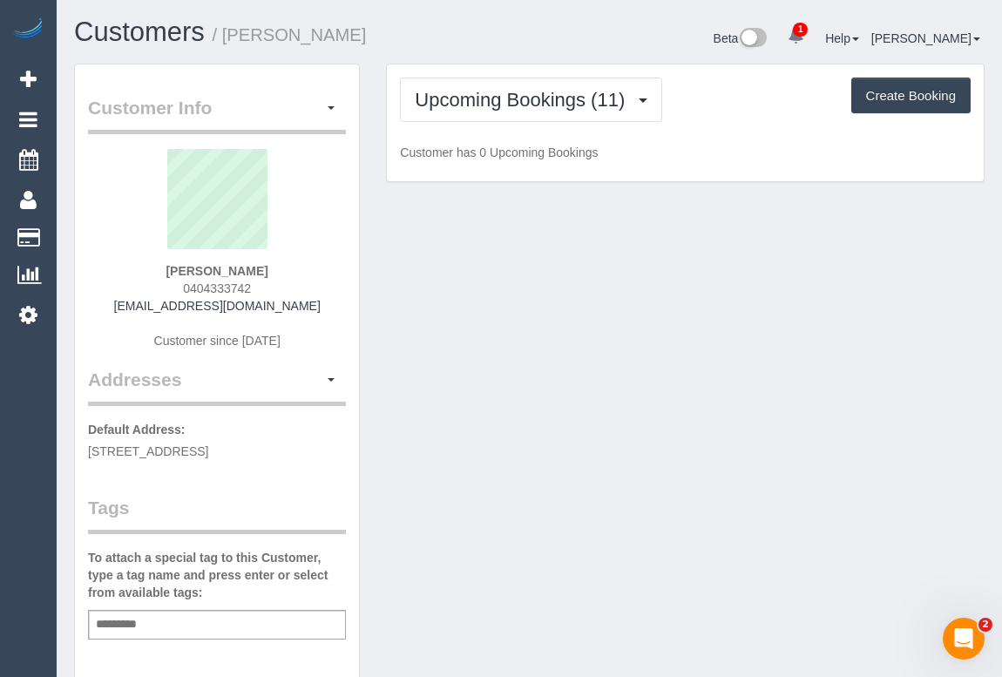
click at [668, 288] on div "Customer Info Edit Contact Info Send Message Email Preferences Special Sales Ta…" at bounding box center [529, 656] width 937 height 1185
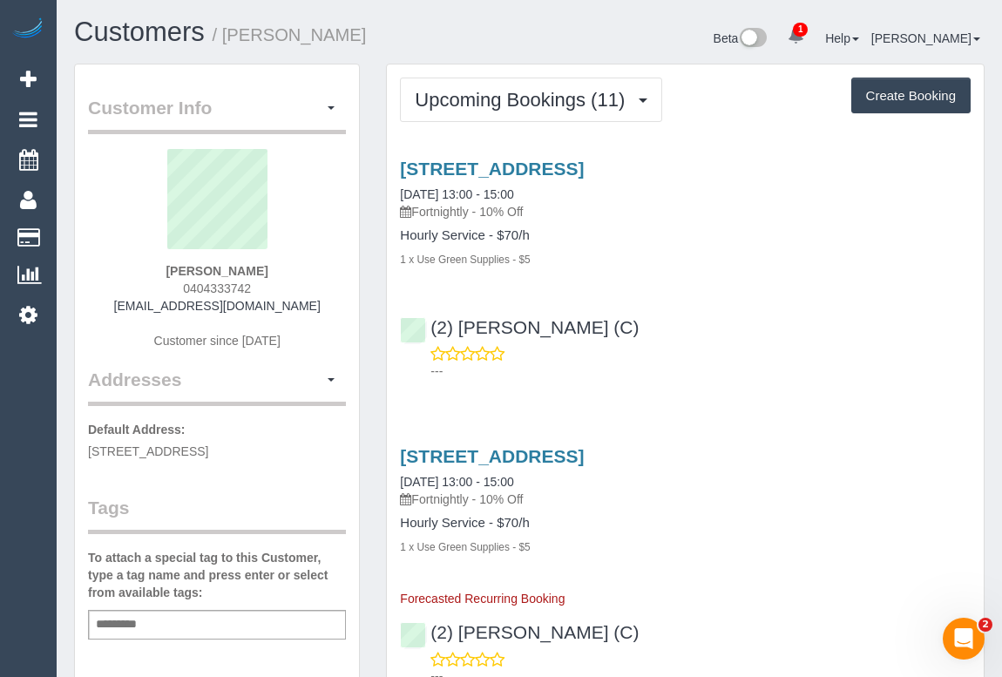
click at [685, 349] on div "---" at bounding box center [685, 362] width 571 height 35
click at [584, 161] on link "22 Latrobe St, Brunswick, VIC 3056" at bounding box center [492, 169] width 184 height 20
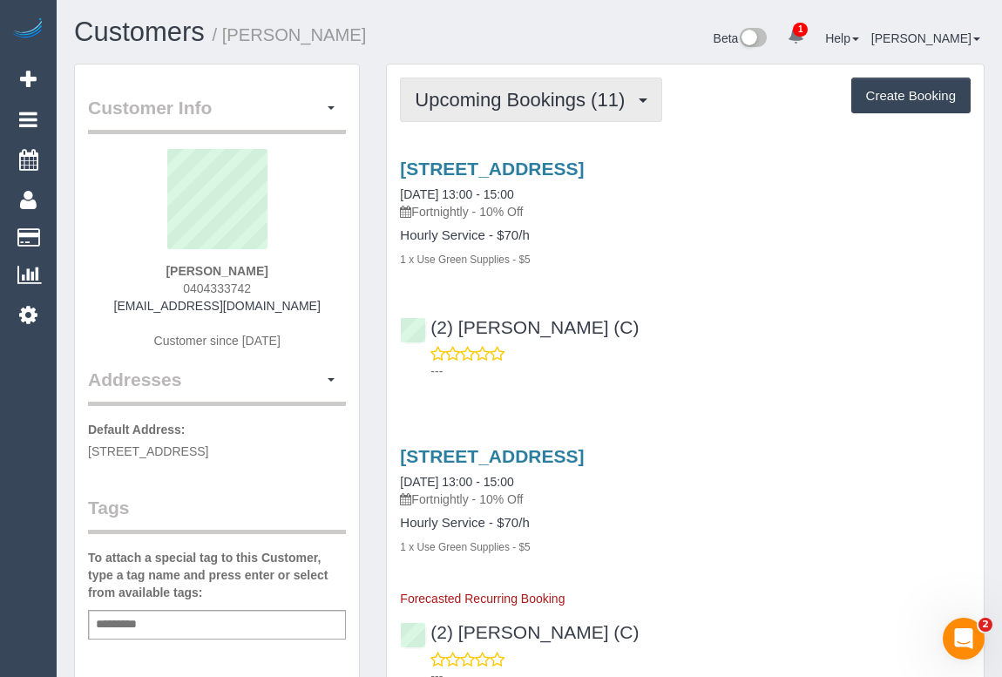
click at [453, 87] on button "Upcoming Bookings (11)" at bounding box center [531, 100] width 262 height 44
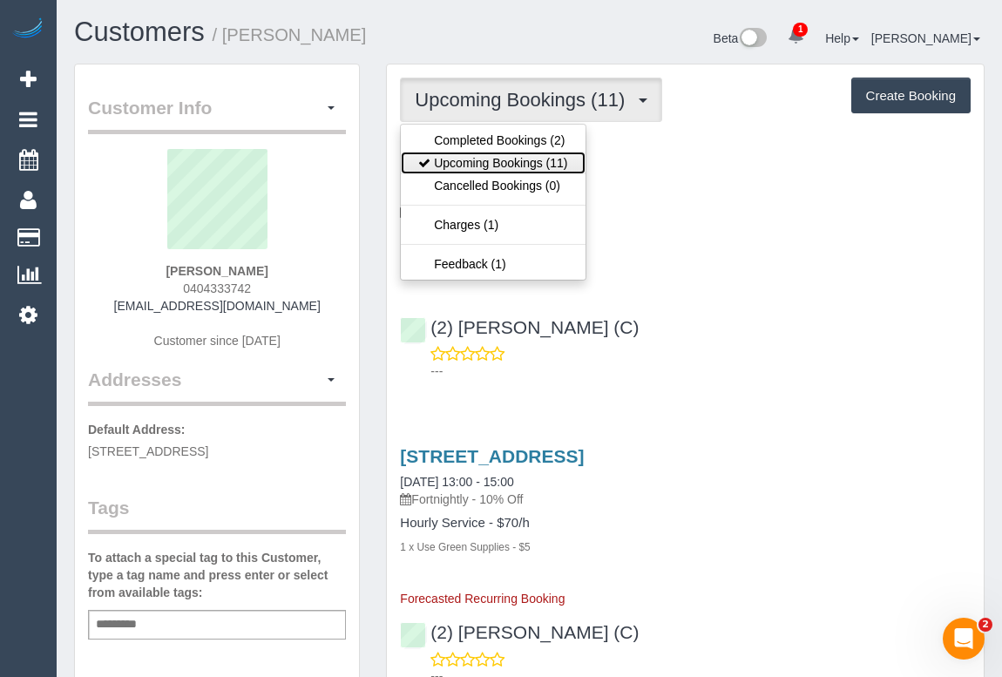
click at [465, 163] on link "Upcoming Bookings (11)" at bounding box center [493, 163] width 184 height 23
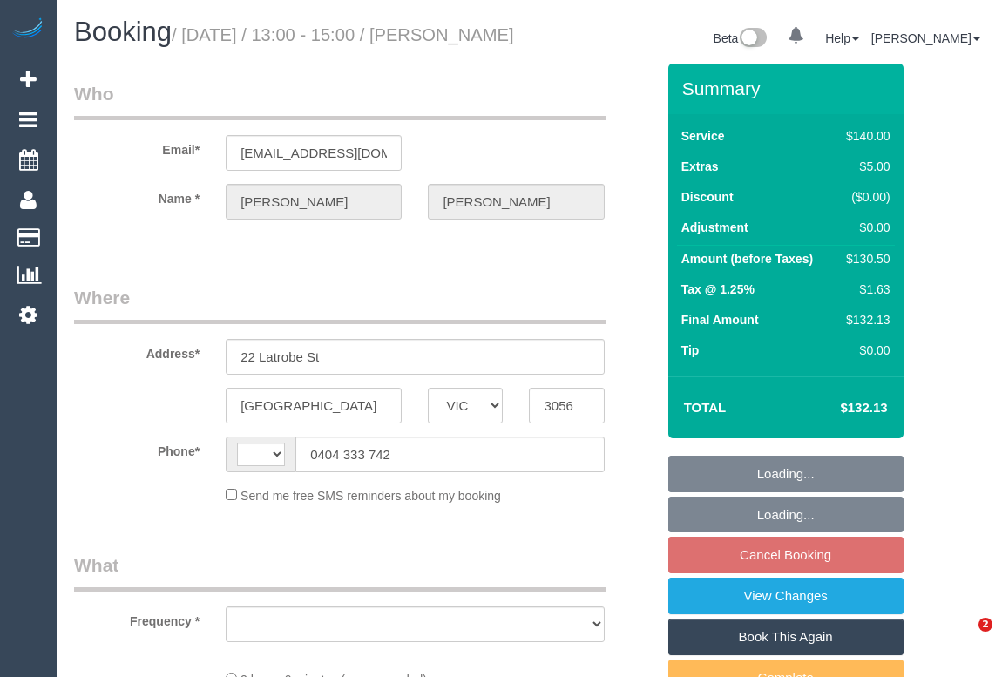
select select "VIC"
select select "string:stripe-pm_1RrSpX2GScqysDRVshHgBpo4"
select select "number:27"
select select "number:14"
select select "number:19"
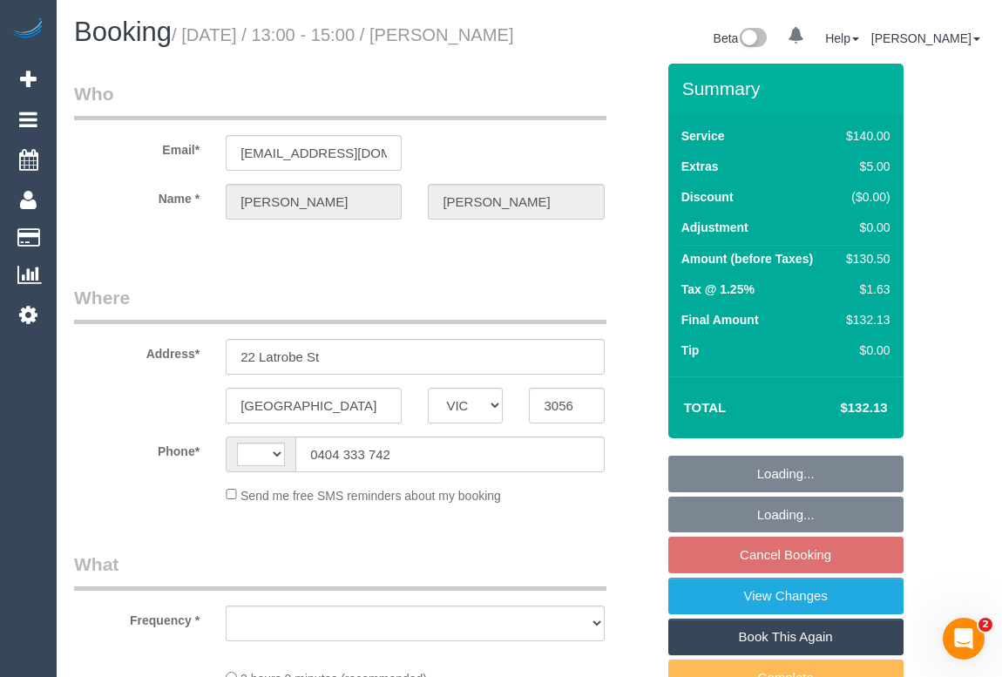
select select "number:22"
select select "number:34"
select select "number:11"
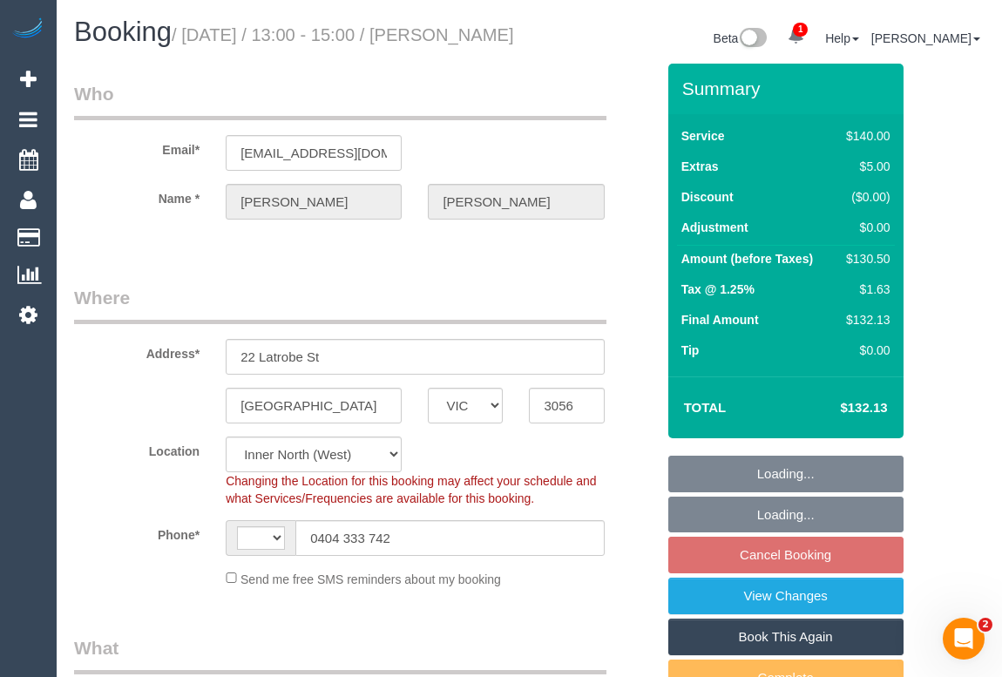
select select "string:AU"
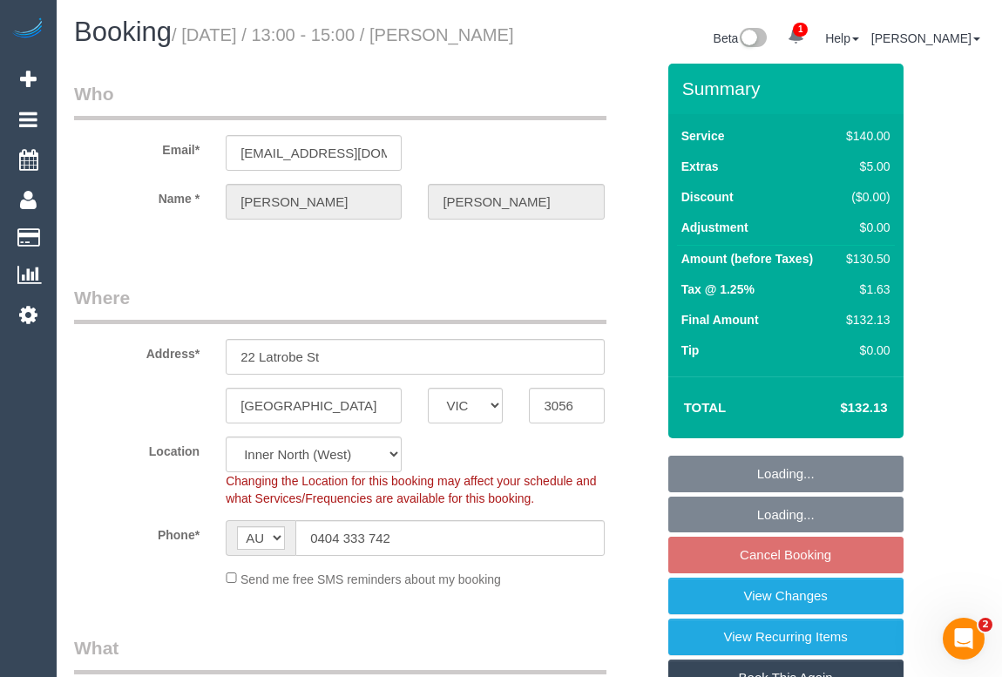
select select "object:1739"
select select "spot7"
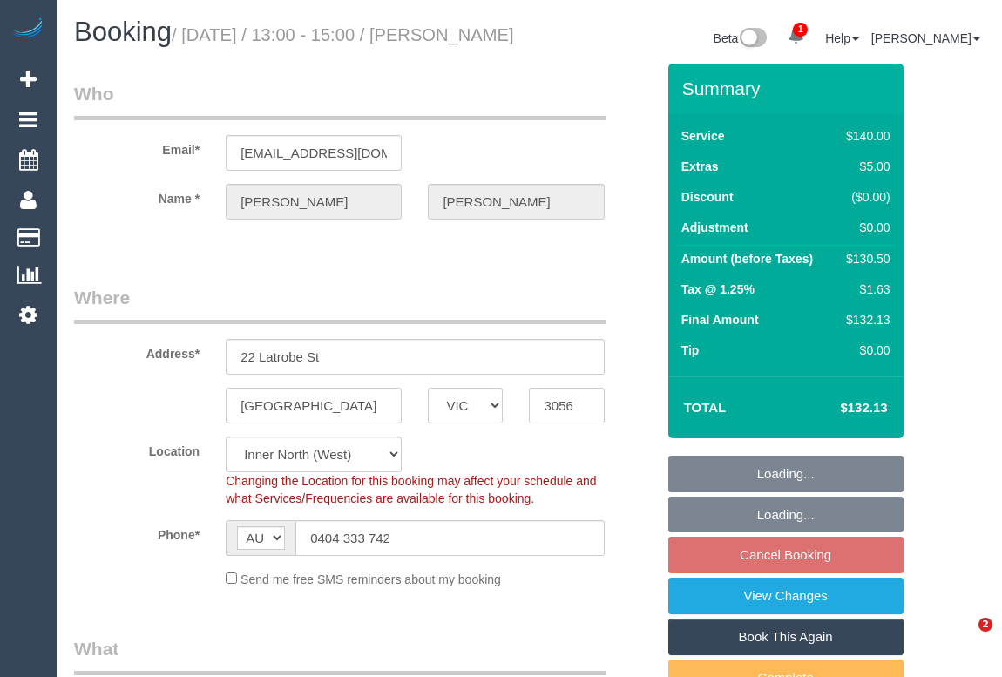
select select "VIC"
select select "object:690"
select select "string:stripe-pm_1RrSpX2GScqysDRVshHgBpo4"
select select "number:27"
select select "number:14"
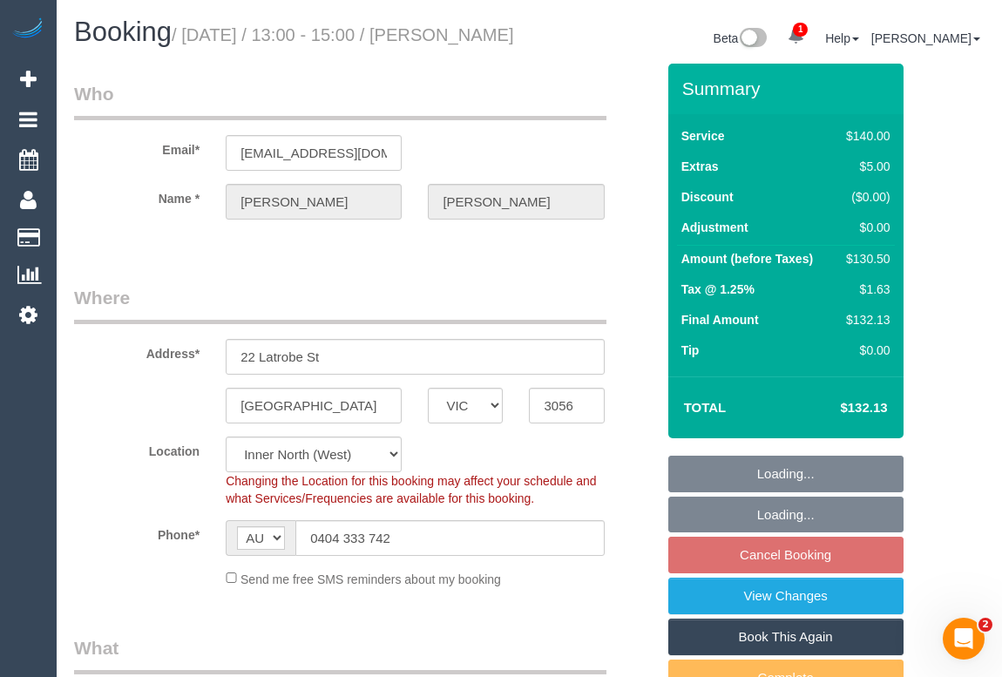
select select "number:19"
select select "number:22"
select select "number:34"
select select "number:11"
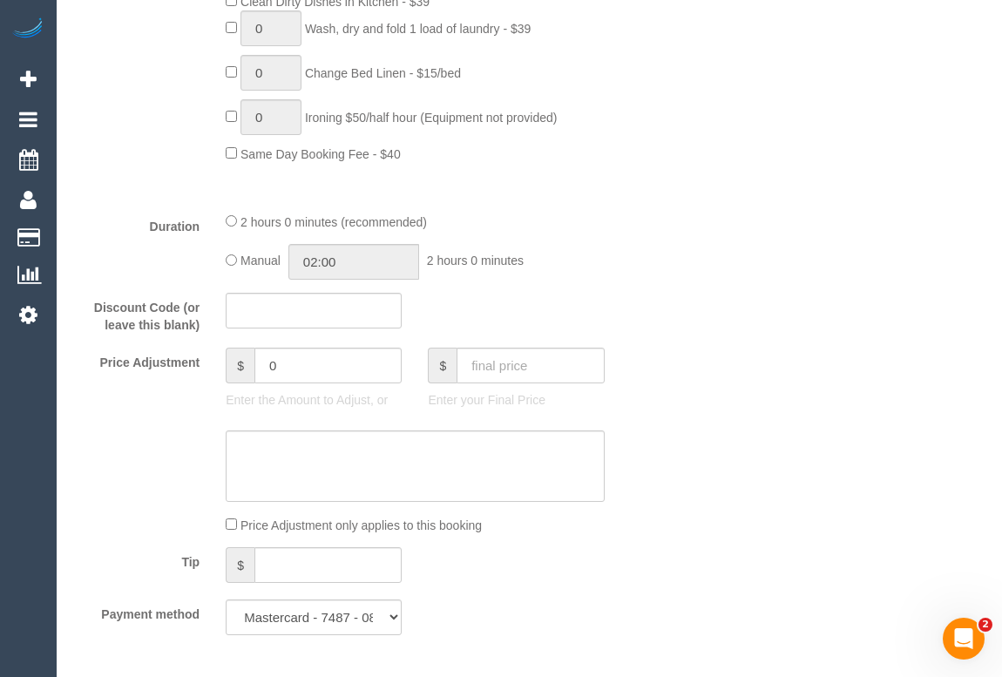
select select "spot7"
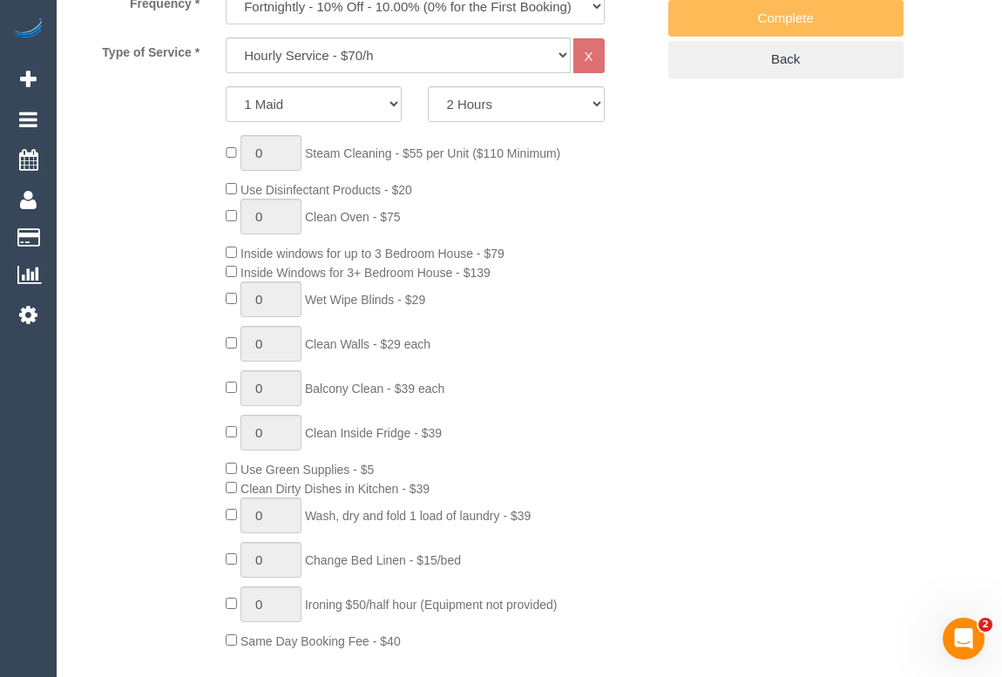
scroll to position [554, 0]
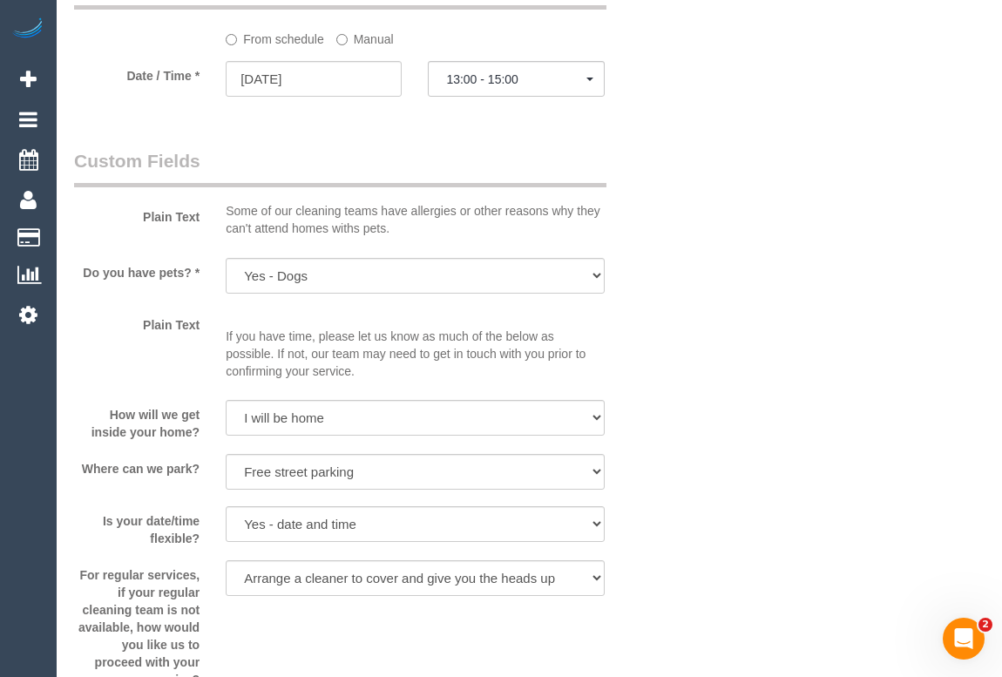
scroll to position [1505, 0]
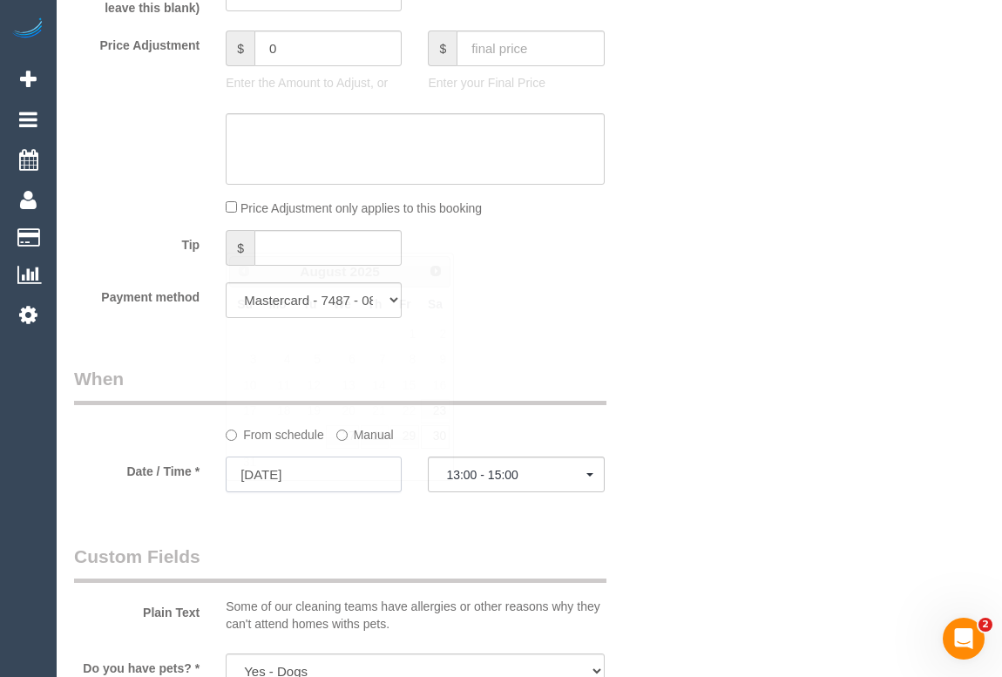
click at [275, 491] on input "30/08/2025" at bounding box center [314, 475] width 176 height 36
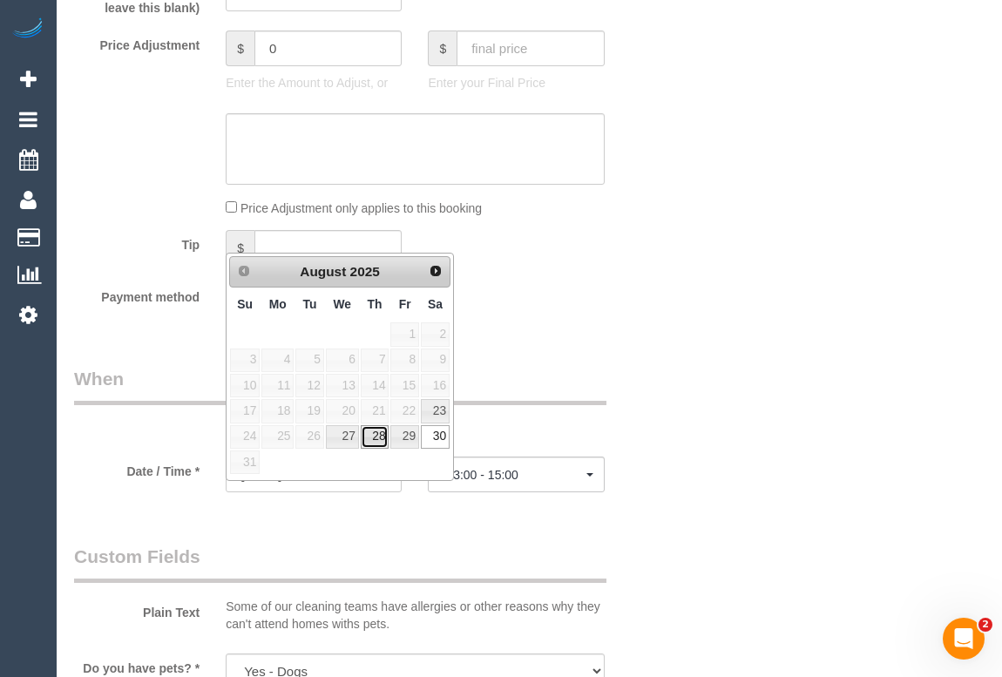
click at [376, 439] on link "28" at bounding box center [375, 437] width 29 height 24
type input "28/08/2025"
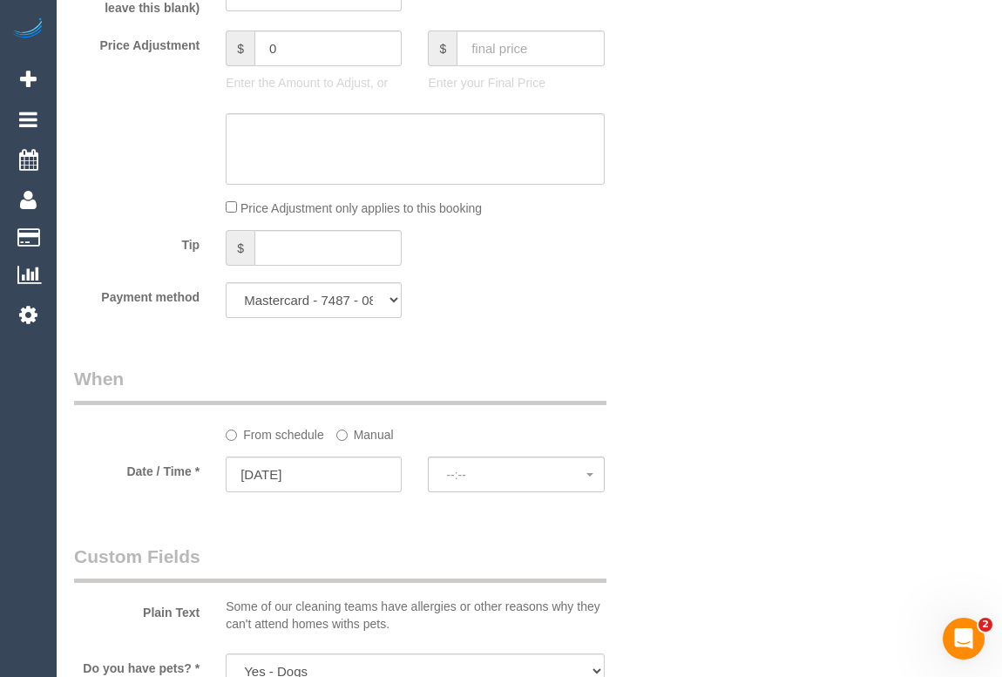
click at [621, 390] on div "Who Email* ericgrigson@gmail.com Name * Eric Grigson Where Address* 22 Latrobe …" at bounding box center [364, 219] width 607 height 3323
select select "spot34"
click at [479, 482] on span "07:00 - 09:00" at bounding box center [515, 475] width 139 height 14
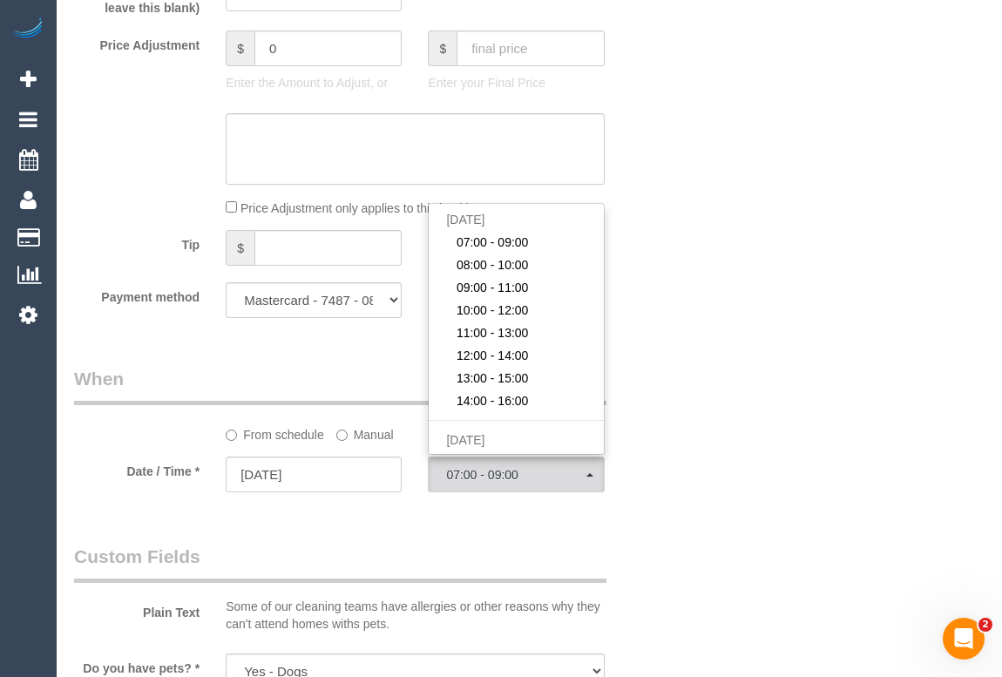
click at [708, 415] on div "Who Email* ericgrigson@gmail.com Name * Eric Grigson Where Address* 22 Latrobe …" at bounding box center [529, 219] width 911 height 3323
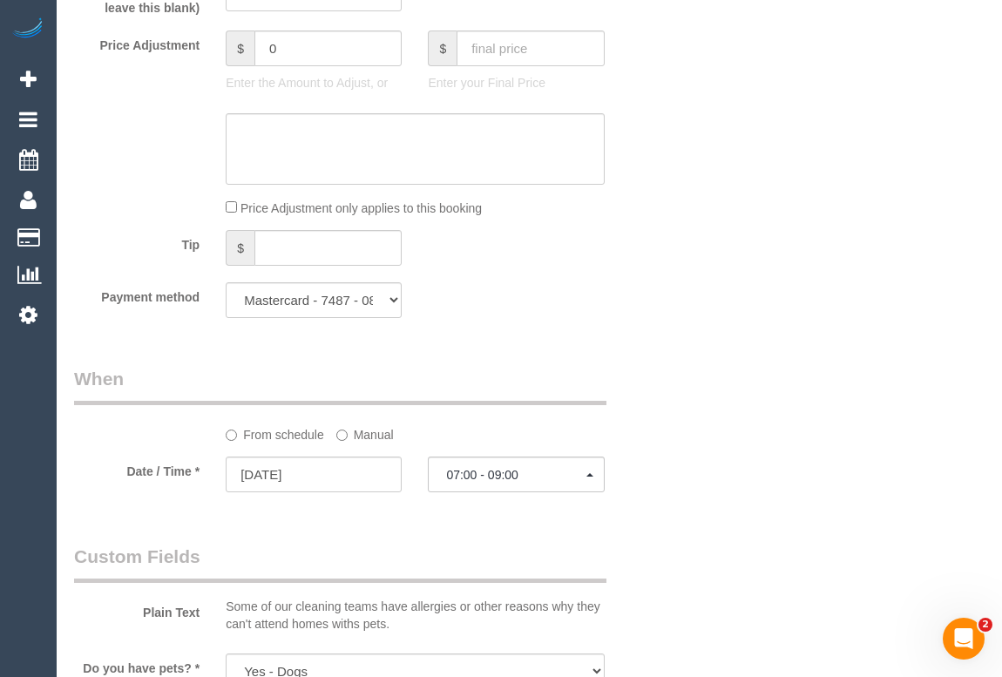
click at [381, 444] on label "Manual" at bounding box center [365, 432] width 58 height 24
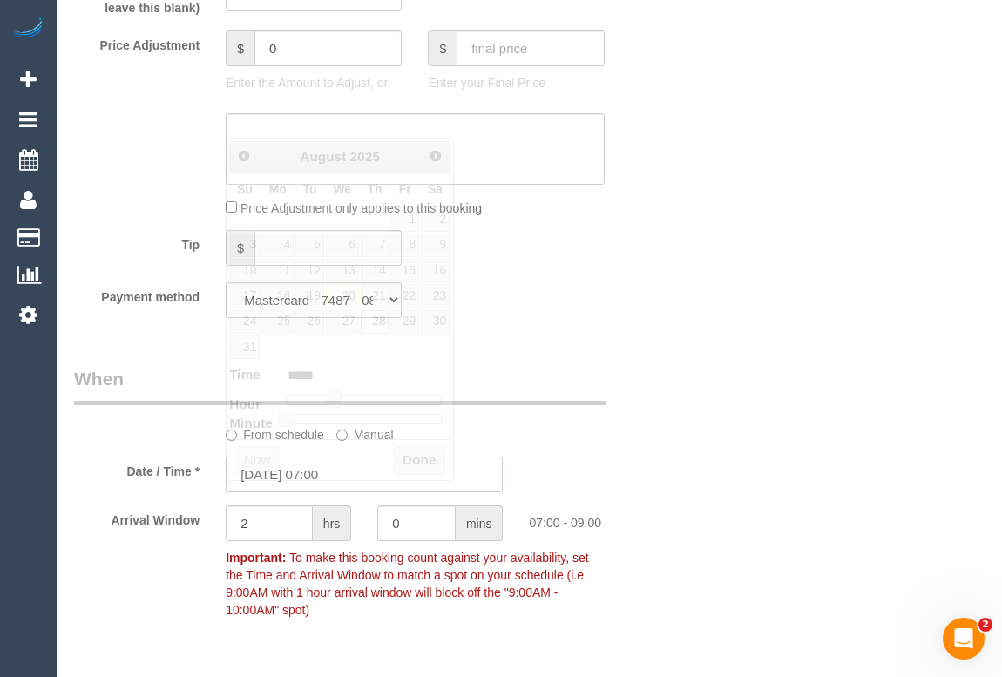
click at [332, 492] on input "28/08/2025 07:00" at bounding box center [364, 475] width 277 height 36
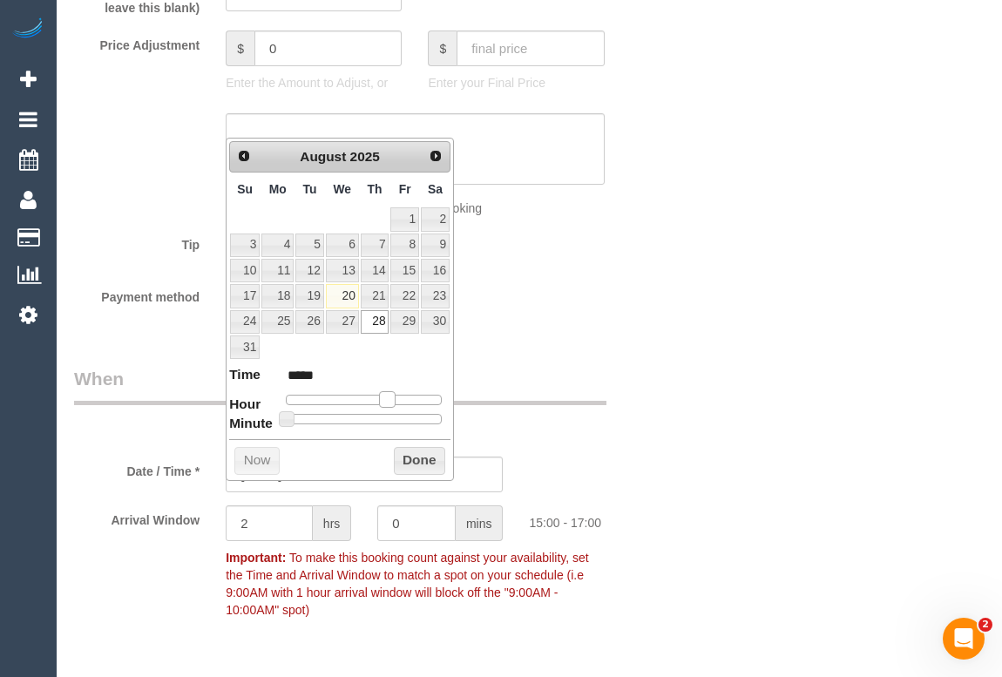
type input "28/08/2025 15:00"
type input "*****"
drag, startPoint x: 386, startPoint y: 402, endPoint x: 331, endPoint y: 400, distance: 54.9
click at [385, 401] on span at bounding box center [387, 399] width 16 height 16
type input "28/08/2025 14:00"
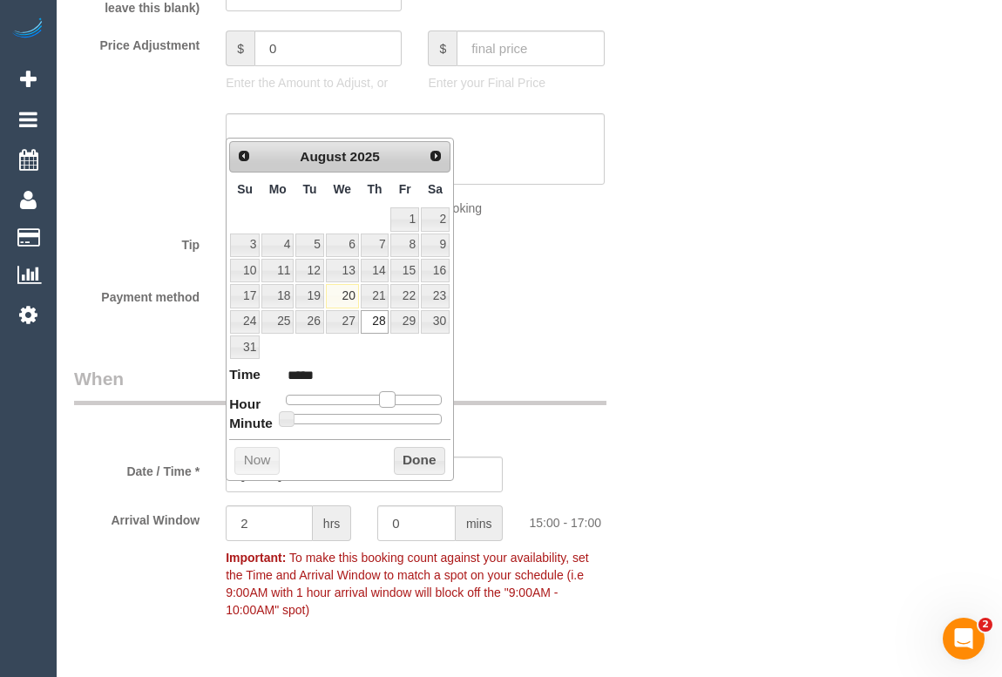
type input "*****"
type input "28/08/2025 13:00"
type input "*****"
click at [377, 397] on span at bounding box center [374, 399] width 16 height 16
type input "28/08/2025 13:25"
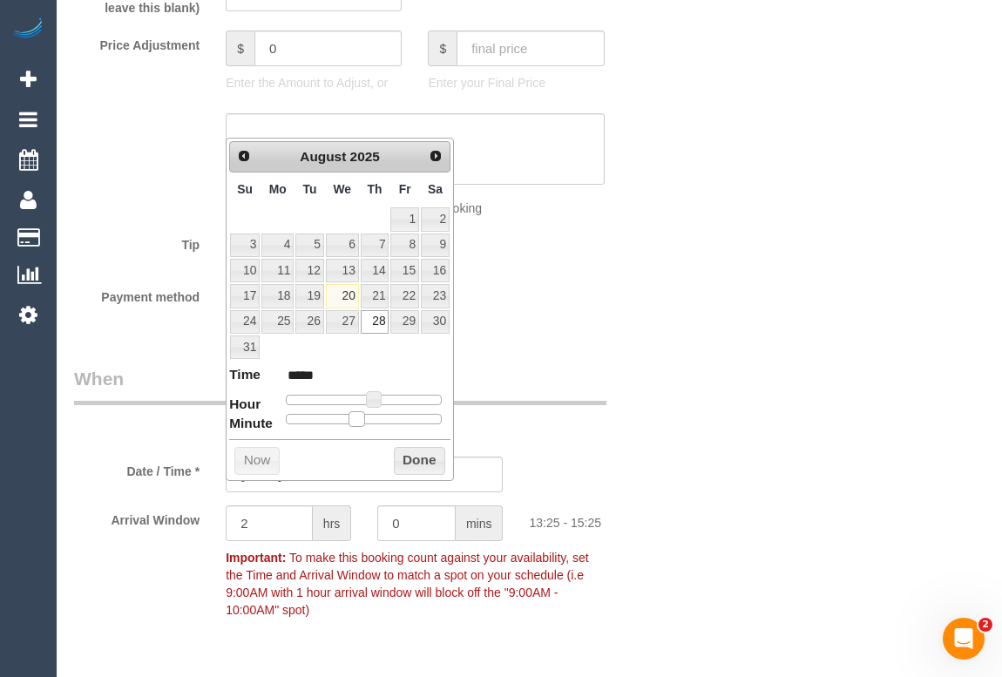
type input "*****"
drag, startPoint x: 283, startPoint y: 414, endPoint x: 349, endPoint y: 417, distance: 66.3
click at [349, 417] on span at bounding box center [357, 419] width 16 height 16
type input "28/08/2025 13:15"
type input "*****"
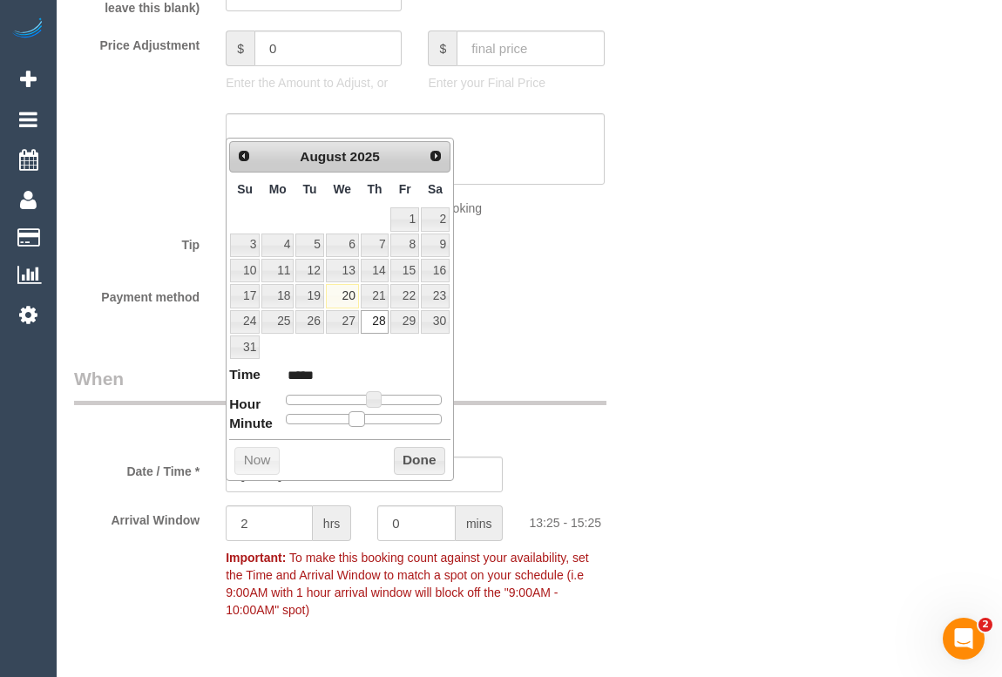
type input "28/08/2025 13:00"
type input "*****"
drag, startPoint x: 358, startPoint y: 417, endPoint x: 253, endPoint y: 420, distance: 105.5
click at [253, 420] on dl "Time ***** Hour Minute Second Millisecond Microsecond Time Zone ***** ***** ***…" at bounding box center [339, 395] width 221 height 60
click at [401, 453] on button "Done" at bounding box center [419, 461] width 51 height 28
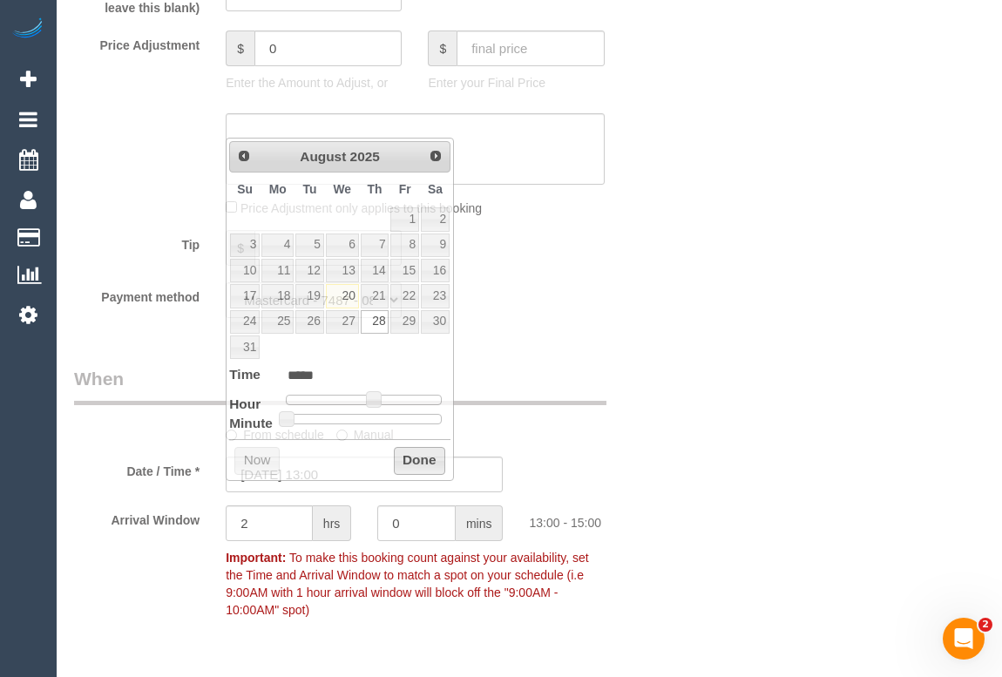
click at [704, 516] on div "Who Email* ericgrigson@gmail.com Name * Eric Grigson Where Address* 22 Latrobe …" at bounding box center [529, 285] width 911 height 3454
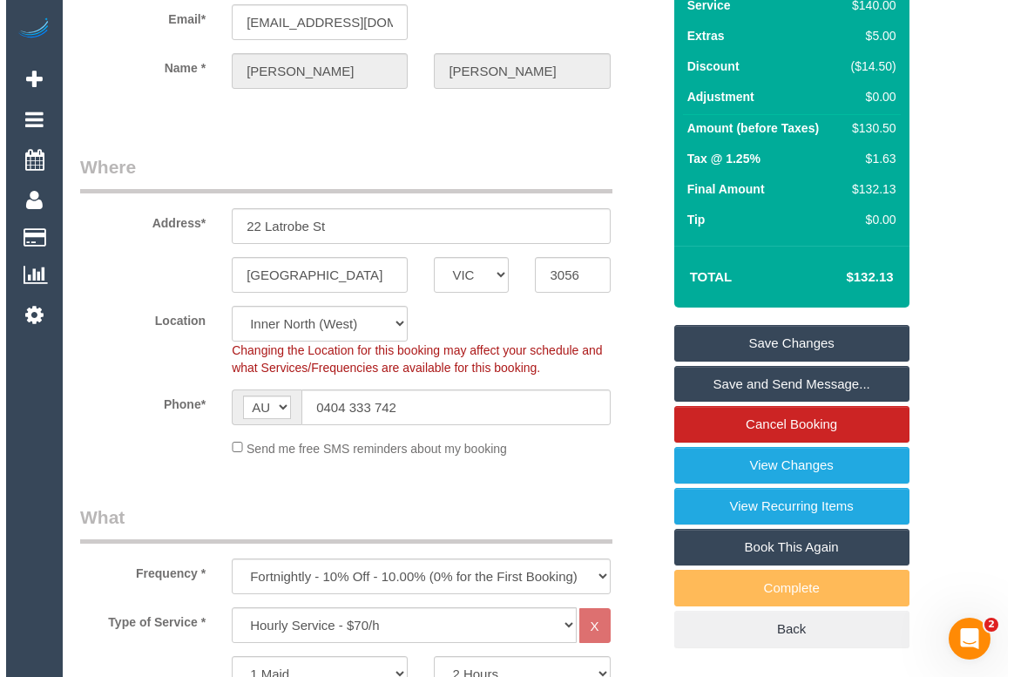
scroll to position [0, 0]
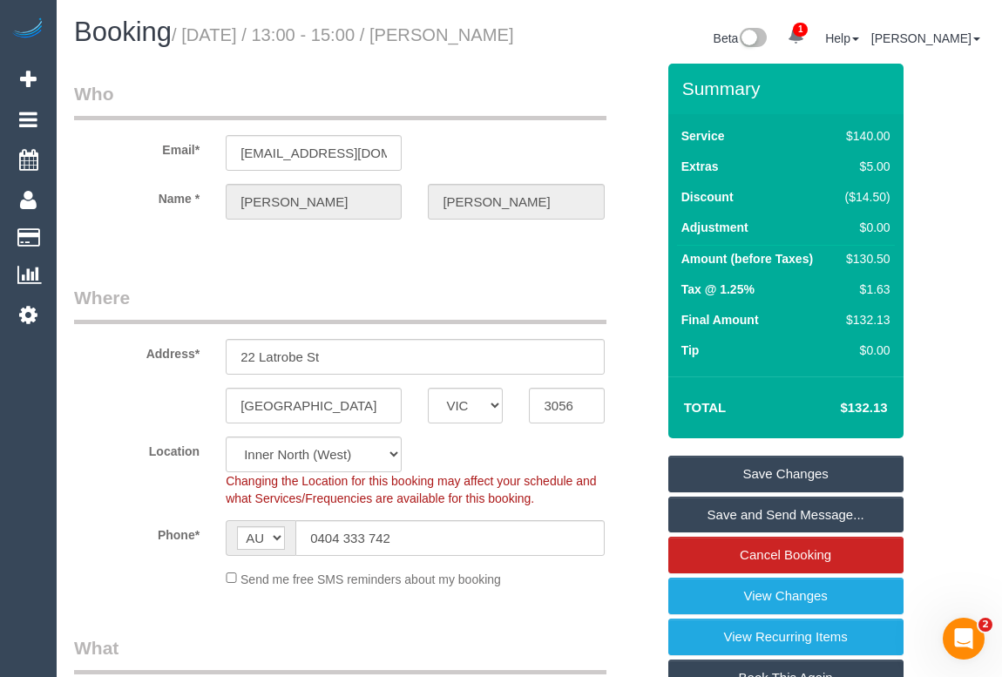
click at [775, 490] on link "Save Changes" at bounding box center [785, 474] width 235 height 37
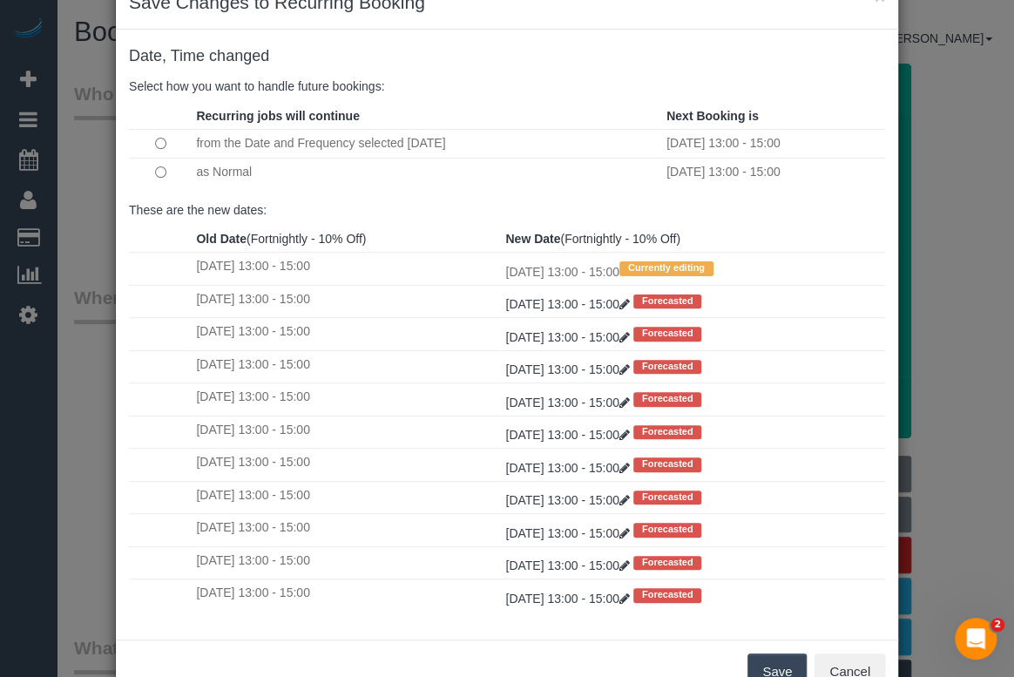
scroll to position [78, 0]
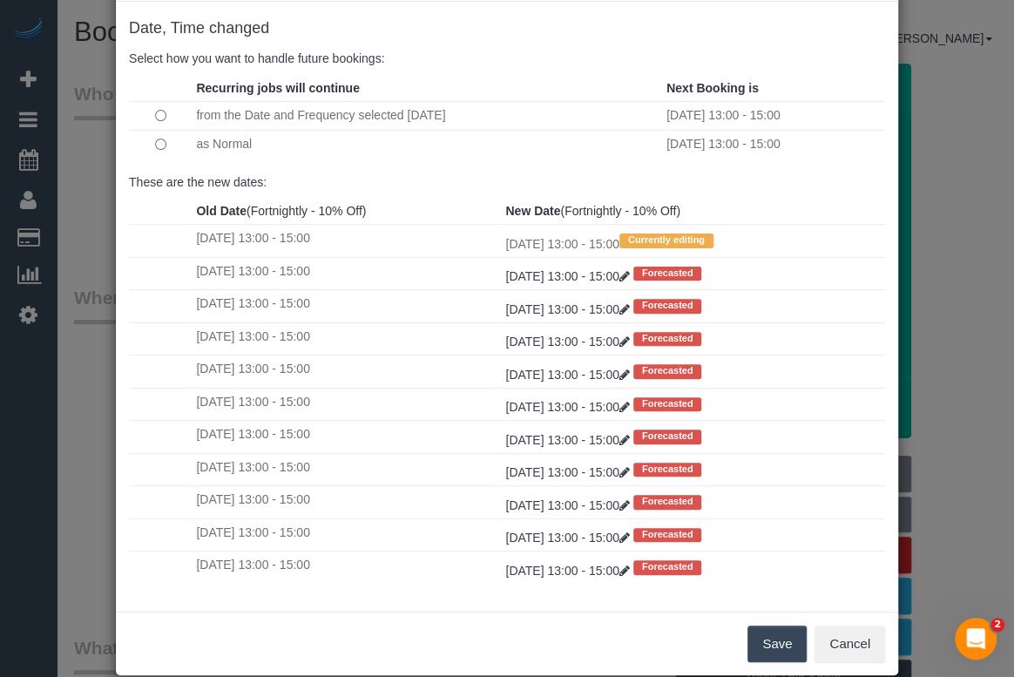
click at [770, 649] on button "Save" at bounding box center [777, 644] width 59 height 37
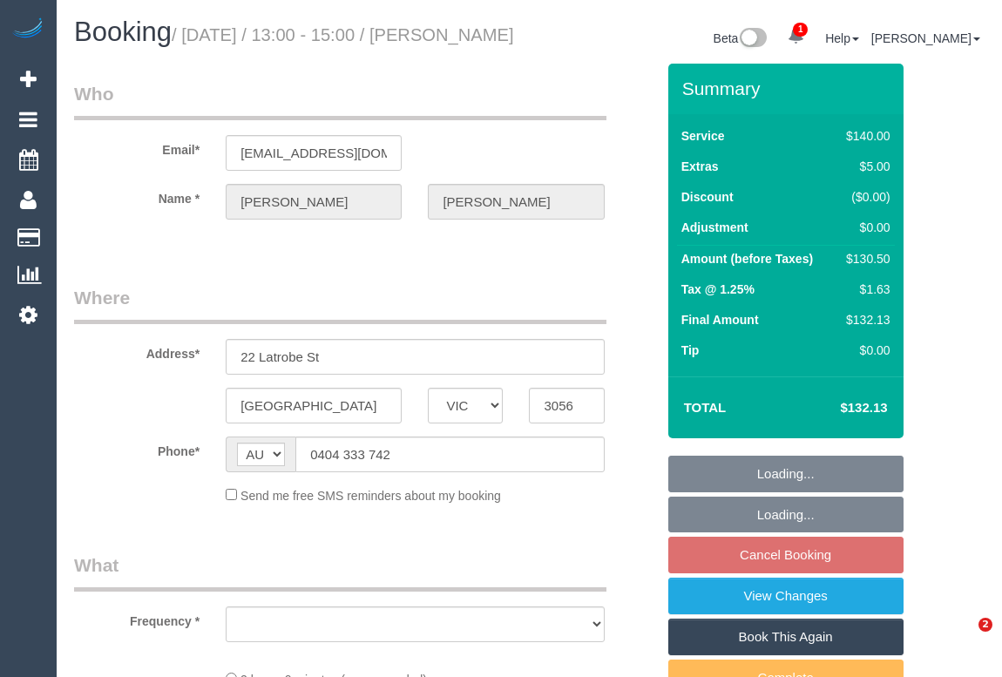
select select "VIC"
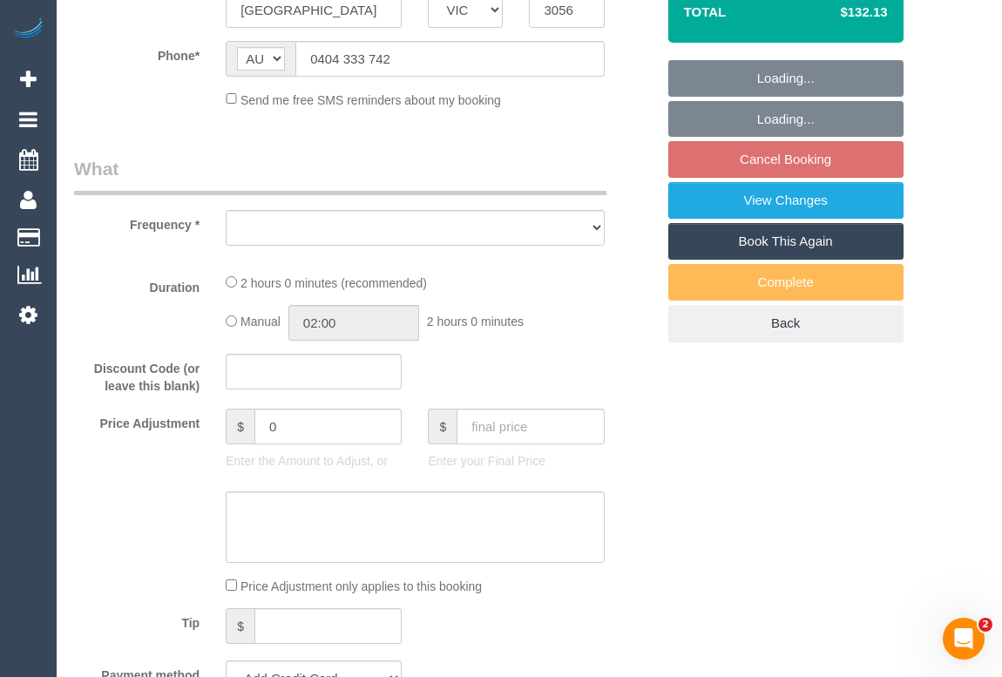
select select "object:537"
select select "string:stripe-pm_1RrSpX2GScqysDRVshHgBpo4"
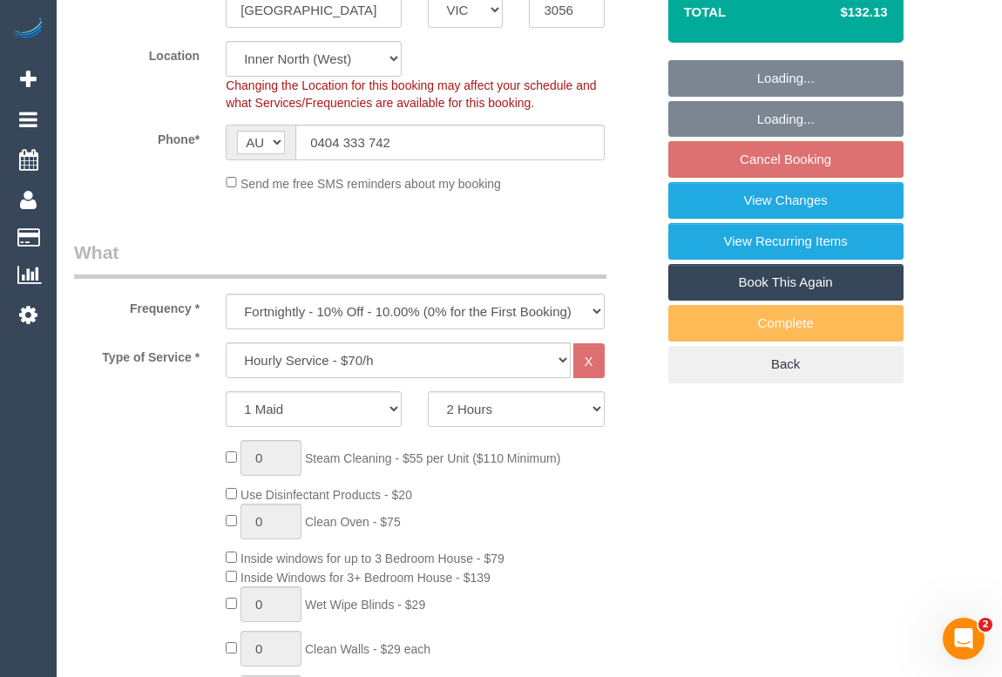
select select "object:710"
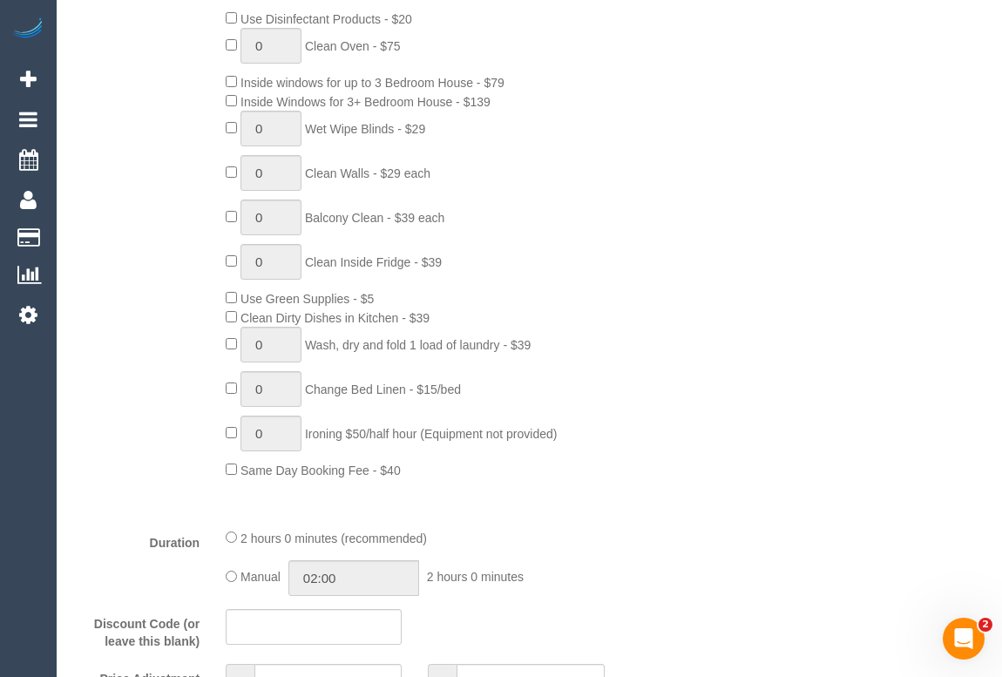
select select "number:27"
select select "number:14"
select select "number:19"
select select "number:22"
select select "number:34"
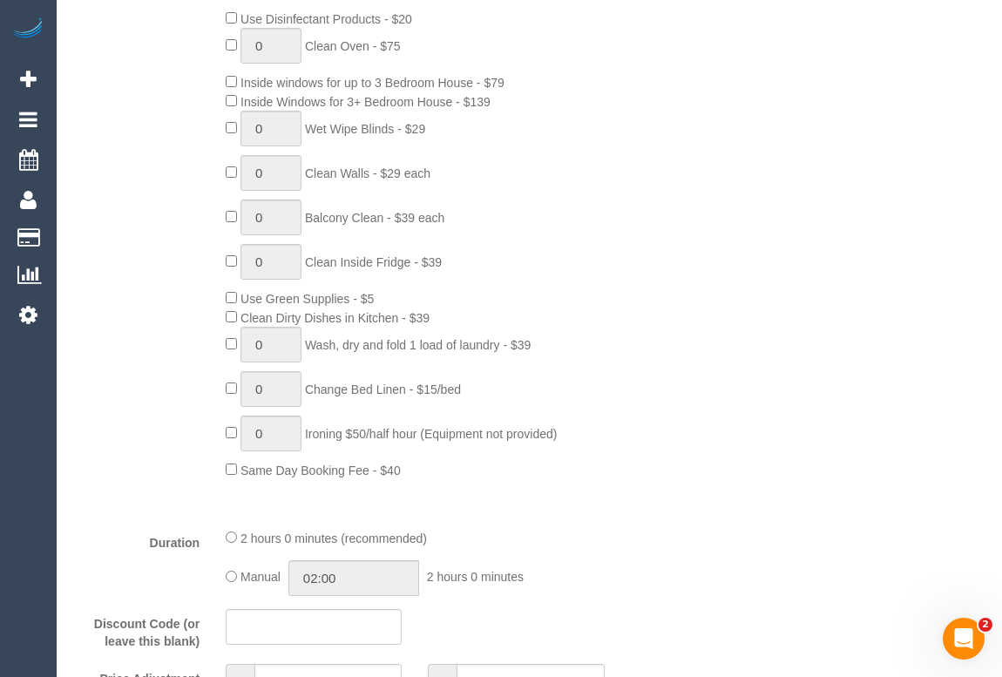
select select "number:11"
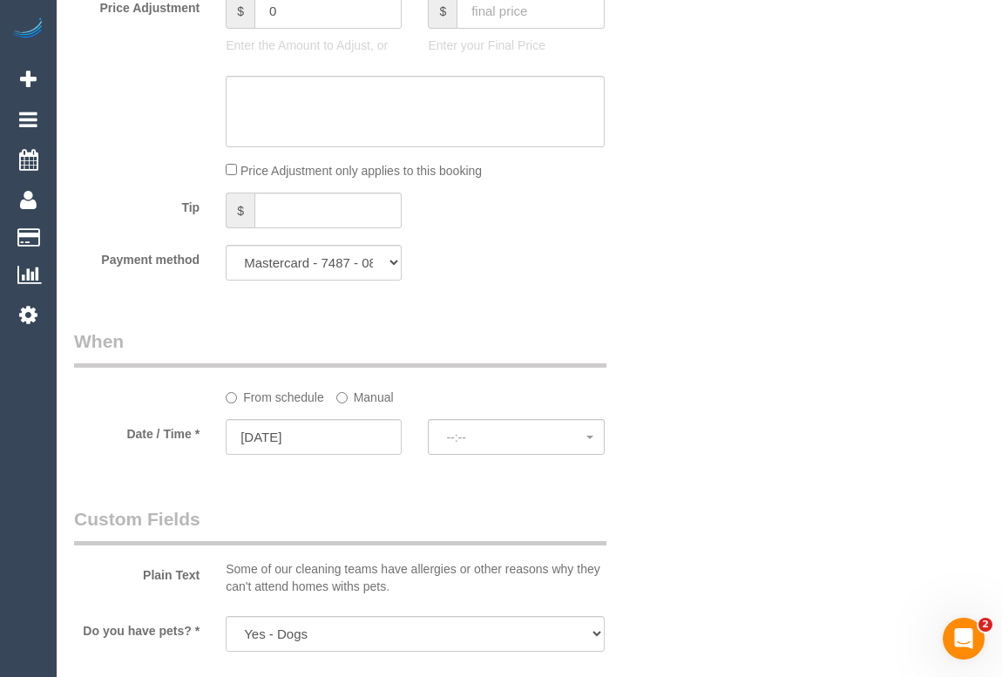
select select "spot7"
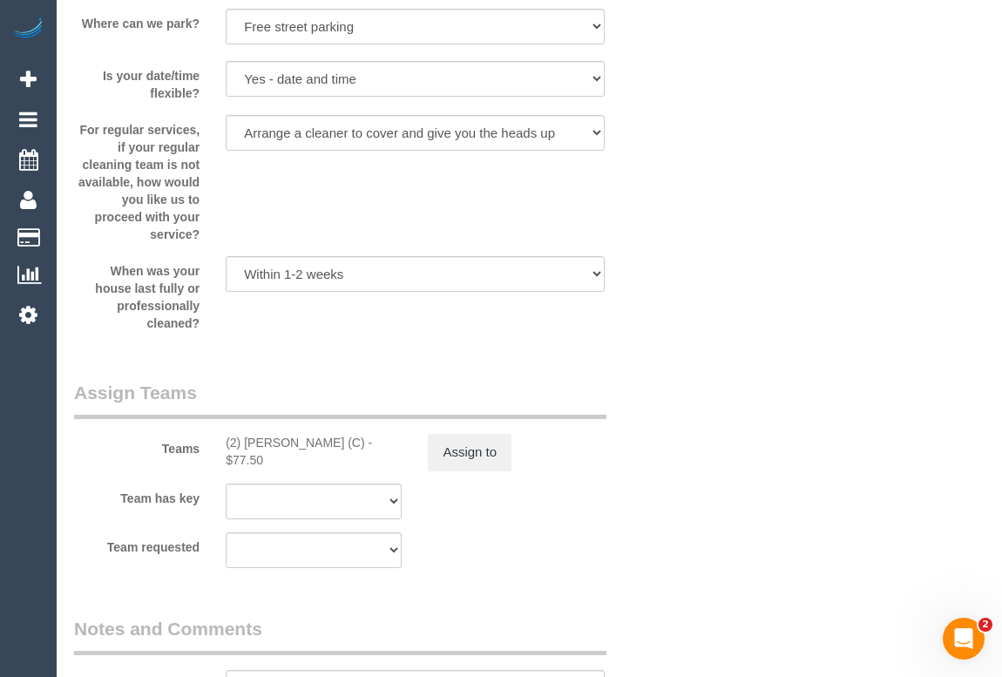
scroll to position [2377, 0]
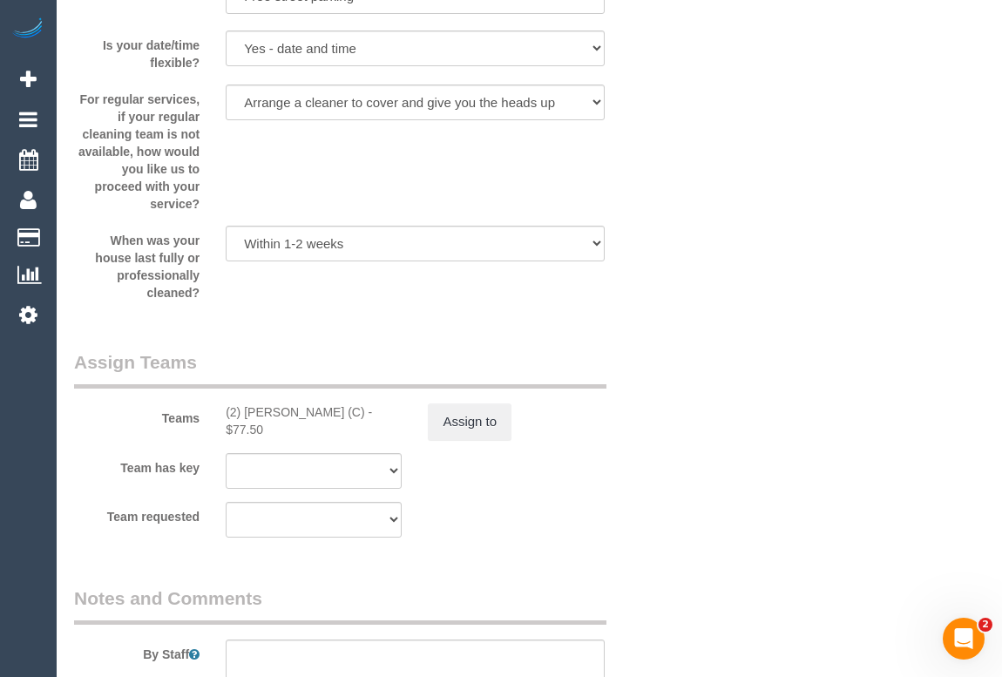
drag, startPoint x: 324, startPoint y: 436, endPoint x: 353, endPoint y: 433, distance: 28.9
click at [353, 433] on div "(2) Joshua Russell (C) - $77.50" at bounding box center [314, 421] width 202 height 35
click at [488, 440] on button "Assign to" at bounding box center [470, 422] width 84 height 37
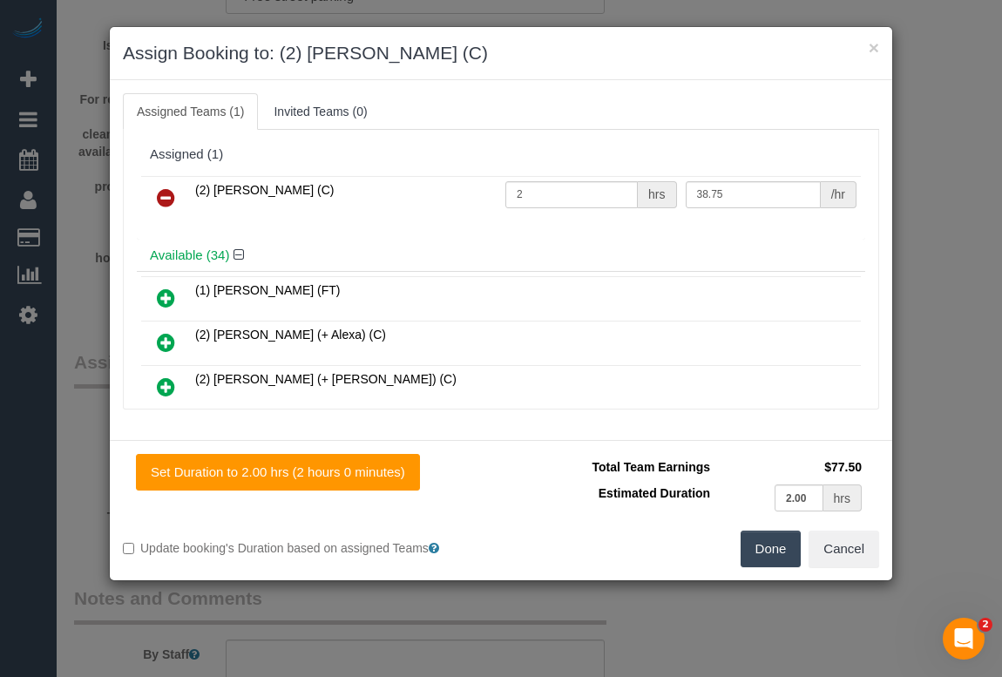
scroll to position [2790, 0]
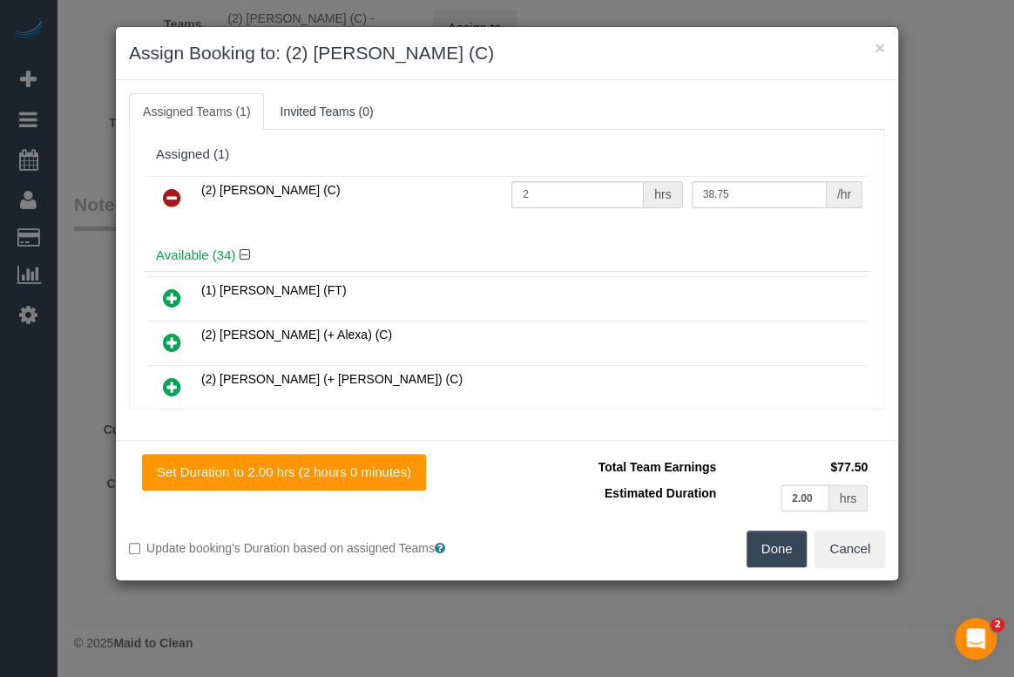
drag, startPoint x: 168, startPoint y: 197, endPoint x: 180, endPoint y: 203, distance: 13.6
click at [168, 197] on icon at bounding box center [172, 197] width 18 height 21
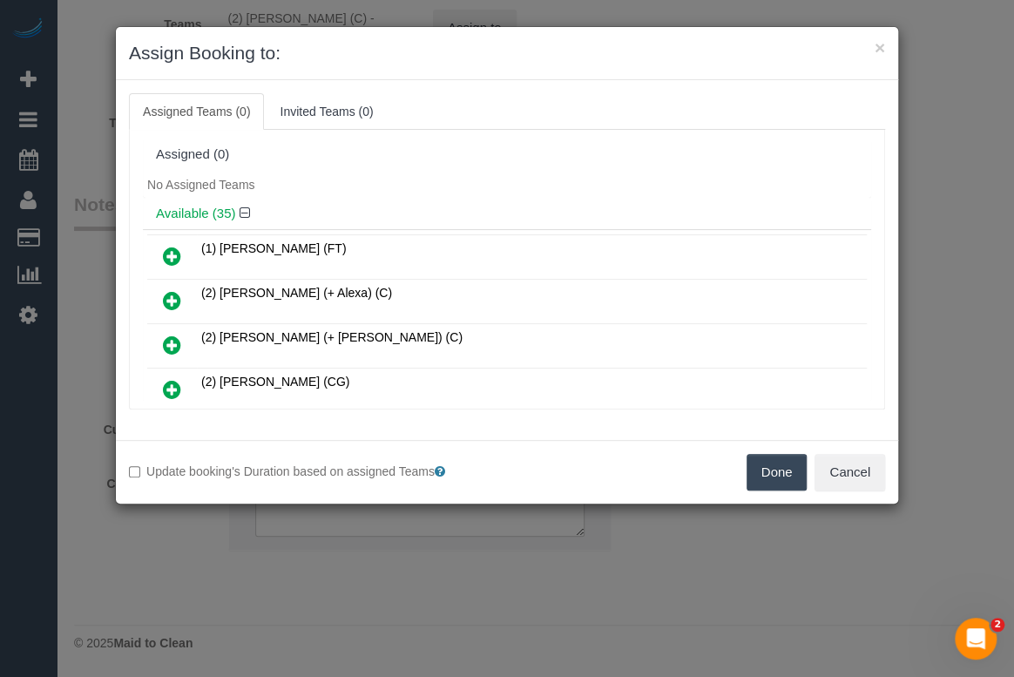
click at [788, 462] on button "Done" at bounding box center [777, 472] width 61 height 37
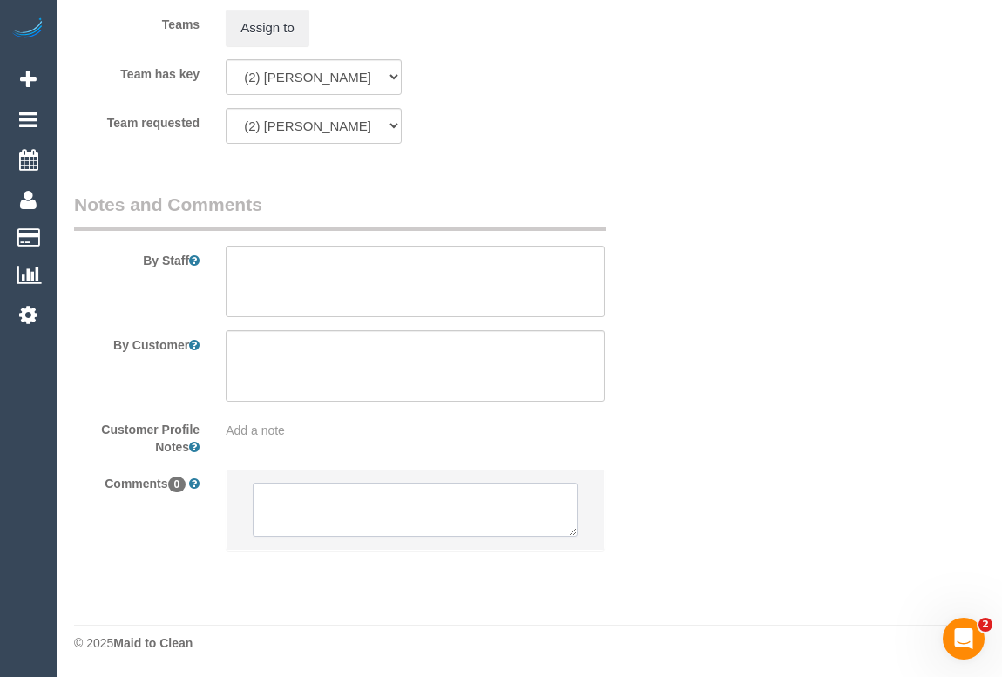
click at [295, 494] on textarea at bounding box center [415, 510] width 324 height 54
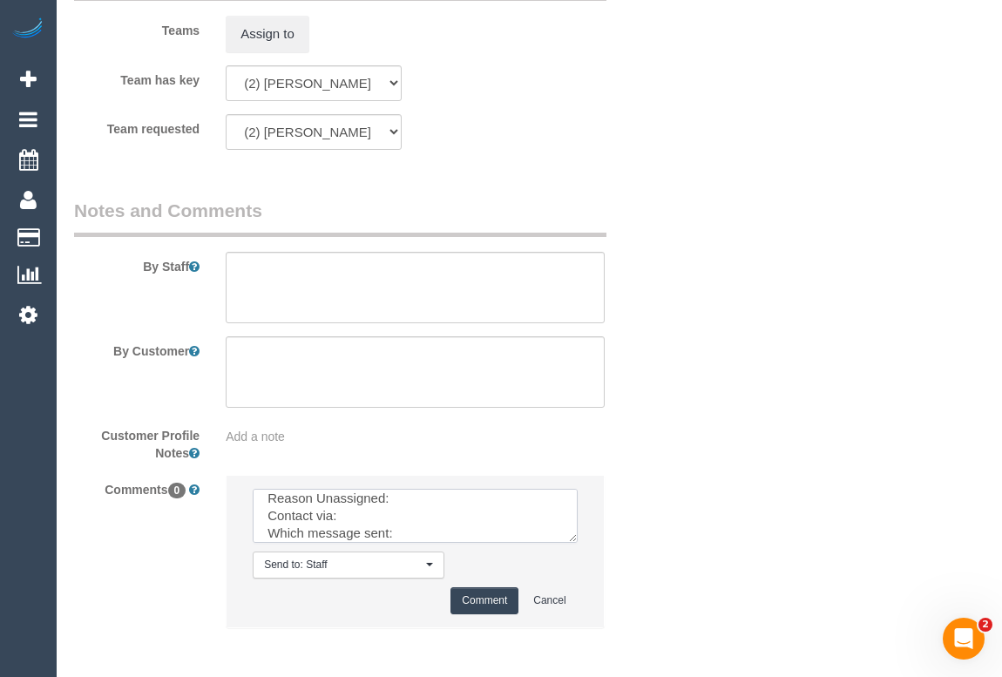
scroll to position [2861, 0]
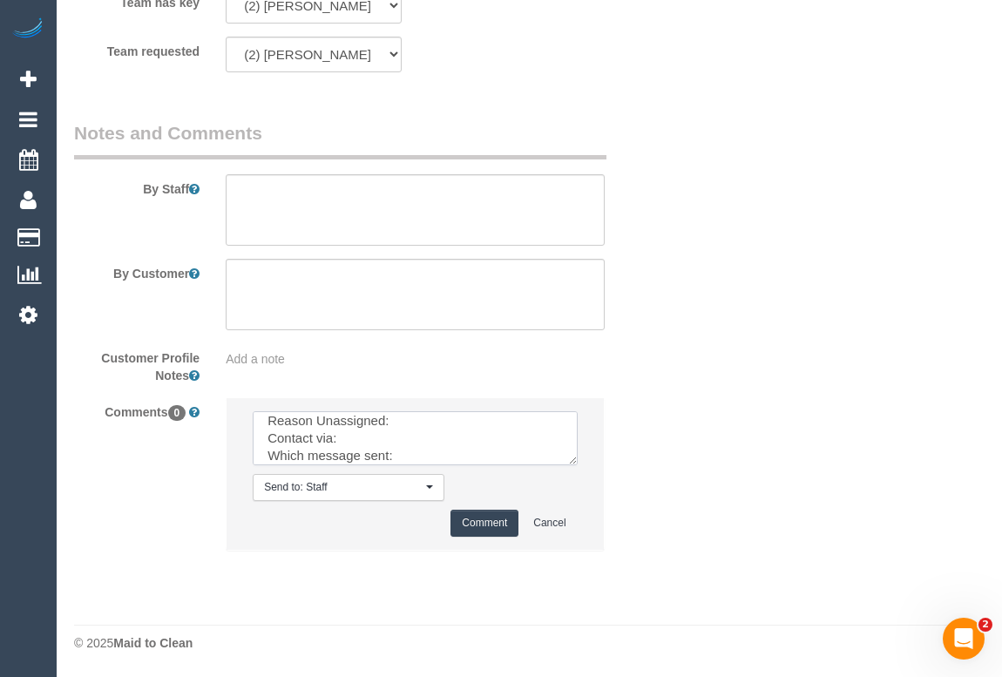
drag, startPoint x: 452, startPoint y: 435, endPoint x: 446, endPoint y: 426, distance: 10.6
click at [446, 426] on textarea at bounding box center [415, 438] width 324 height 54
click at [478, 424] on textarea at bounding box center [415, 438] width 324 height 54
paste textarea "(2) Joshua Russell (C) -"
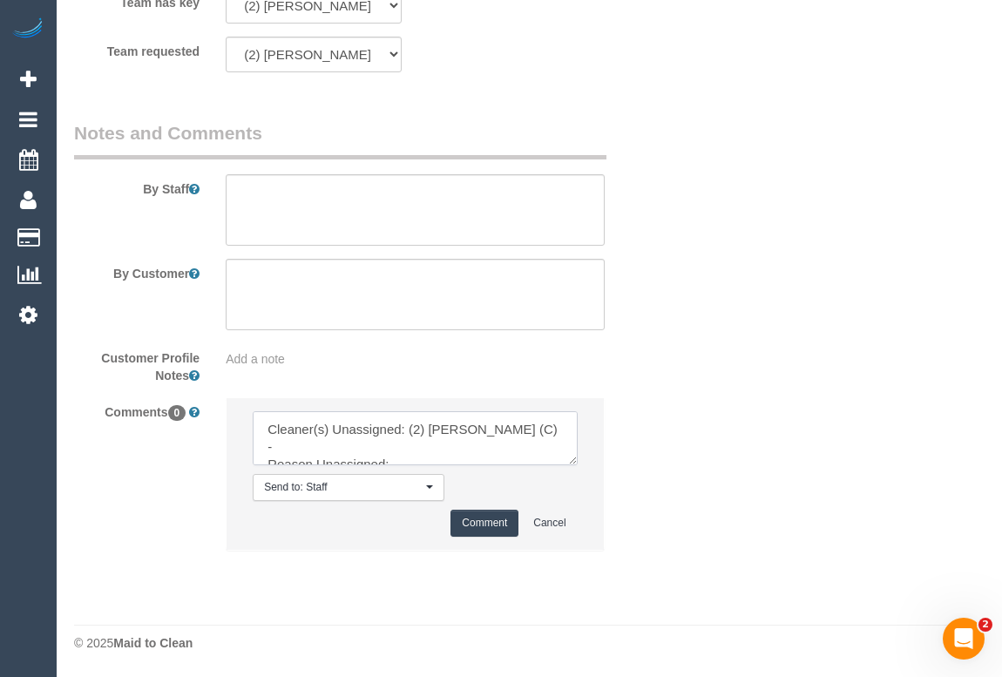
click at [448, 439] on textarea at bounding box center [415, 438] width 324 height 54
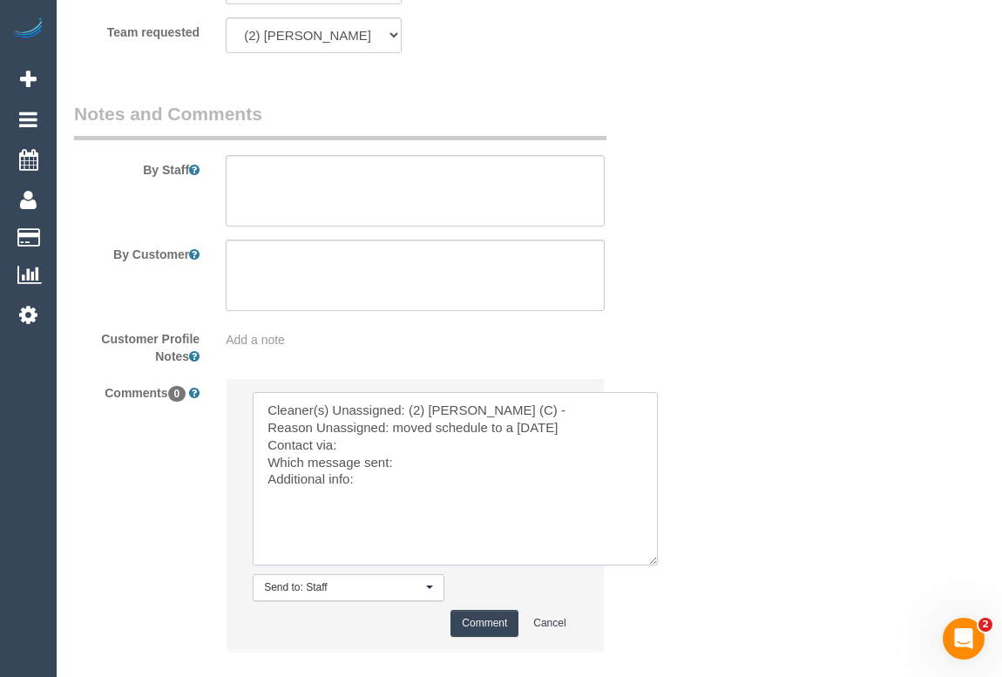
drag, startPoint x: 573, startPoint y: 462, endPoint x: 681, endPoint y: 610, distance: 182.9
click at [658, 566] on textarea at bounding box center [455, 478] width 405 height 173
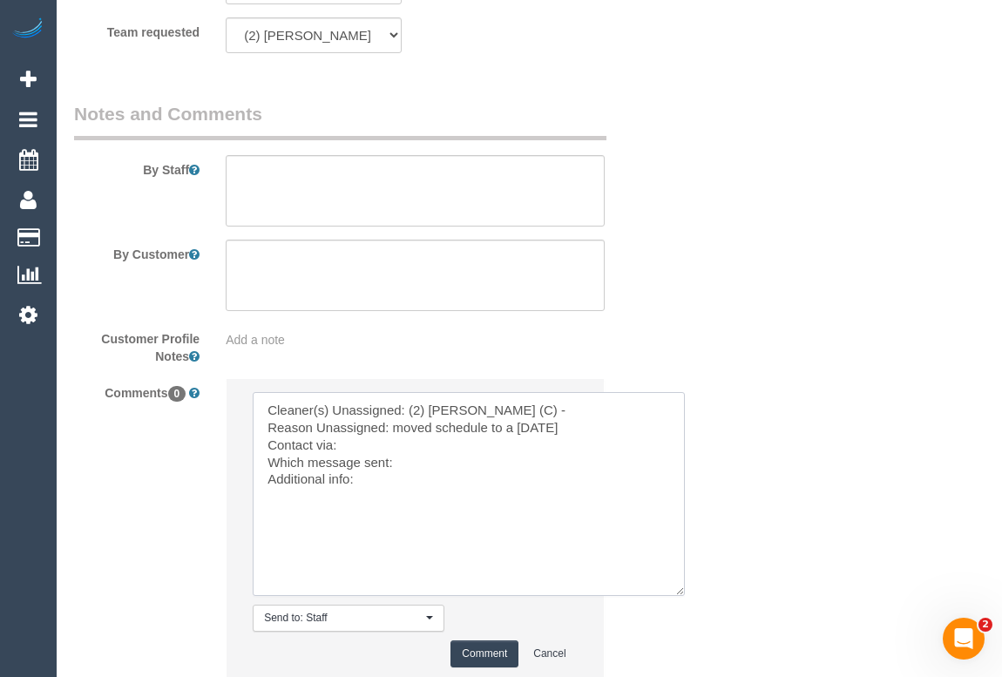
click at [356, 465] on textarea at bounding box center [469, 494] width 432 height 204
type textarea "Cleaner(s) Unassigned: (2) Joshua Russell (C) - Reason Unassigned: moved schedu…"
click at [414, 488] on textarea at bounding box center [469, 494] width 432 height 204
click at [363, 506] on textarea at bounding box center [469, 494] width 432 height 204
click at [374, 497] on textarea at bounding box center [469, 494] width 432 height 204
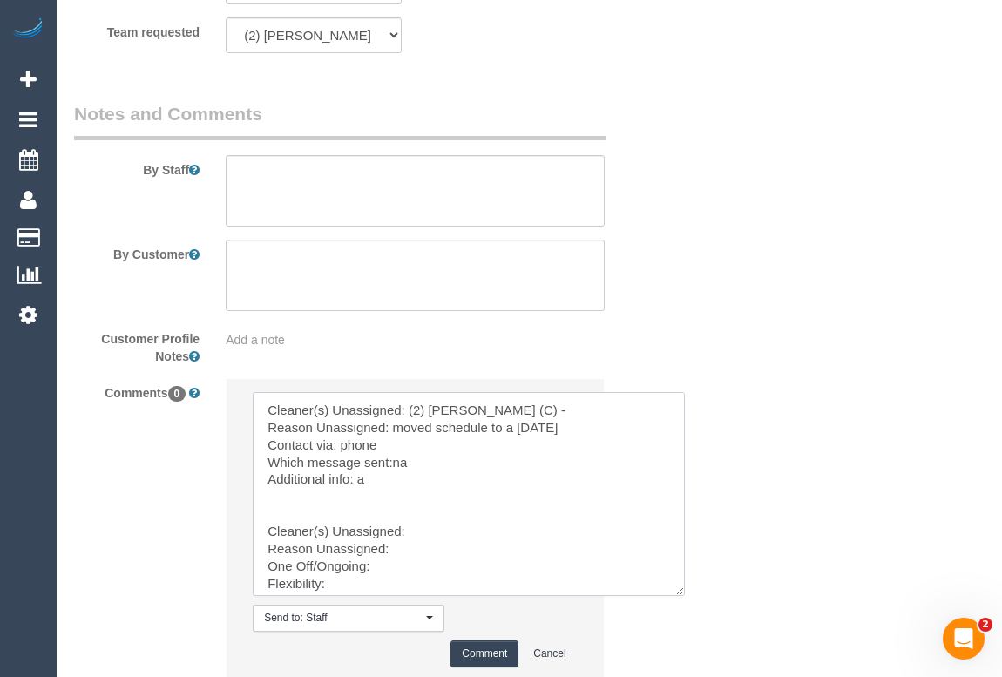
drag, startPoint x: 408, startPoint y: 426, endPoint x: 546, endPoint y: 429, distance: 138.6
click at [546, 429] on textarea at bounding box center [469, 494] width 432 height 204
click at [456, 545] on textarea at bounding box center [469, 494] width 432 height 204
paste textarea "(2) Joshua Russell (C) -"
drag, startPoint x: 391, startPoint y: 443, endPoint x: 569, endPoint y: 444, distance: 177.8
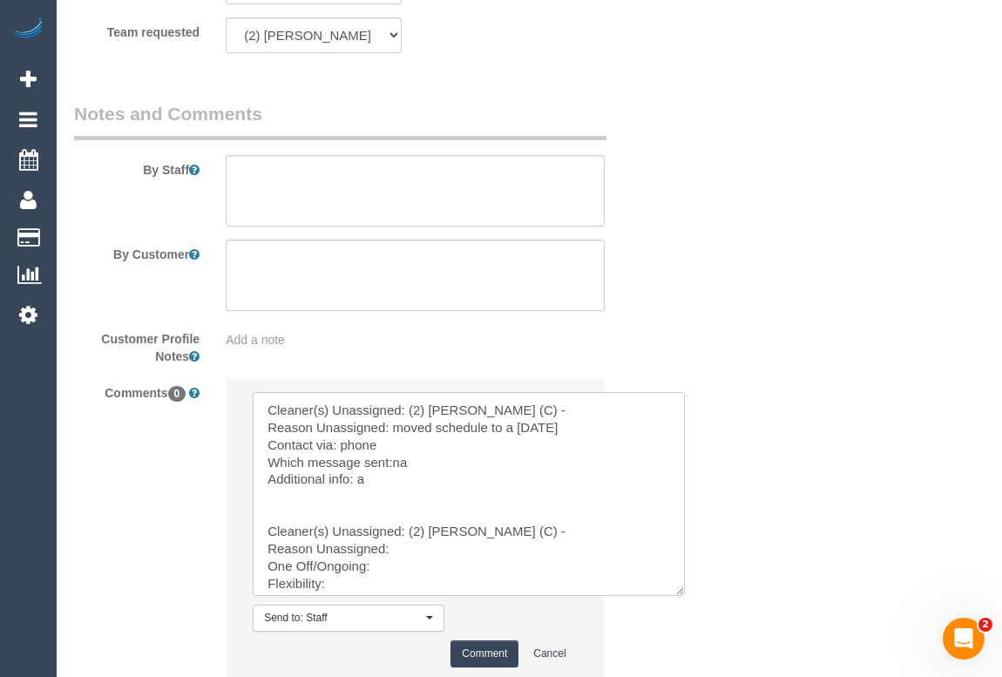
click at [569, 444] on textarea at bounding box center [469, 494] width 432 height 204
click at [410, 567] on textarea at bounding box center [469, 494] width 432 height 204
paste textarea "moved schedule to a thursday"
click at [399, 595] on textarea at bounding box center [469, 494] width 432 height 204
drag, startPoint x: 340, startPoint y: 466, endPoint x: 409, endPoint y: 465, distance: 68.9
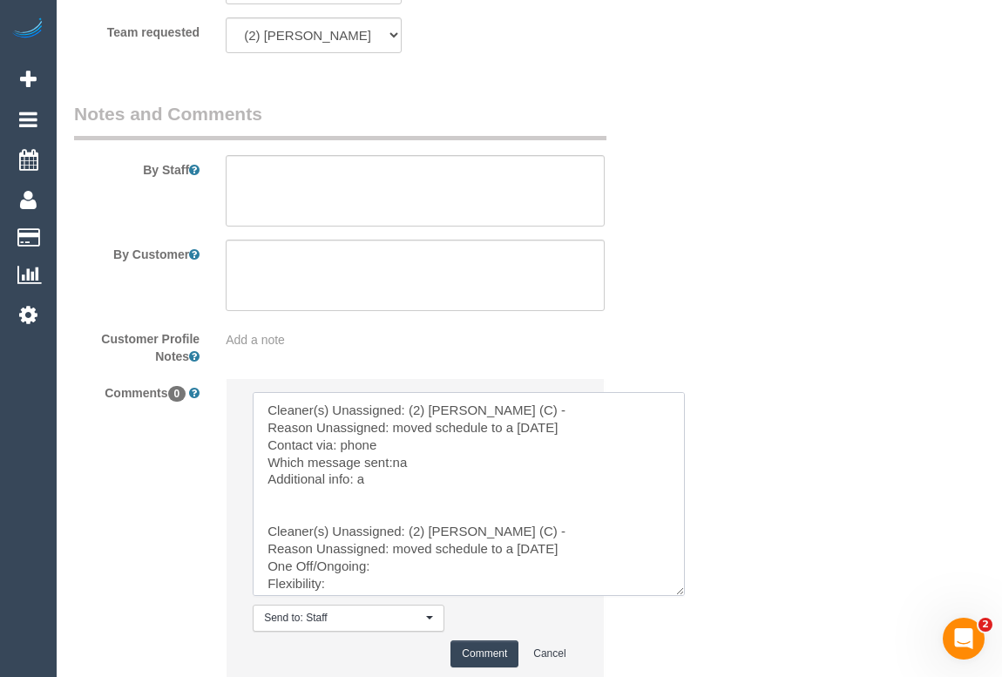
click at [409, 465] on textarea at bounding box center [469, 494] width 432 height 204
click at [390, 584] on textarea at bounding box center [469, 494] width 432 height 204
paste textarea "phone"
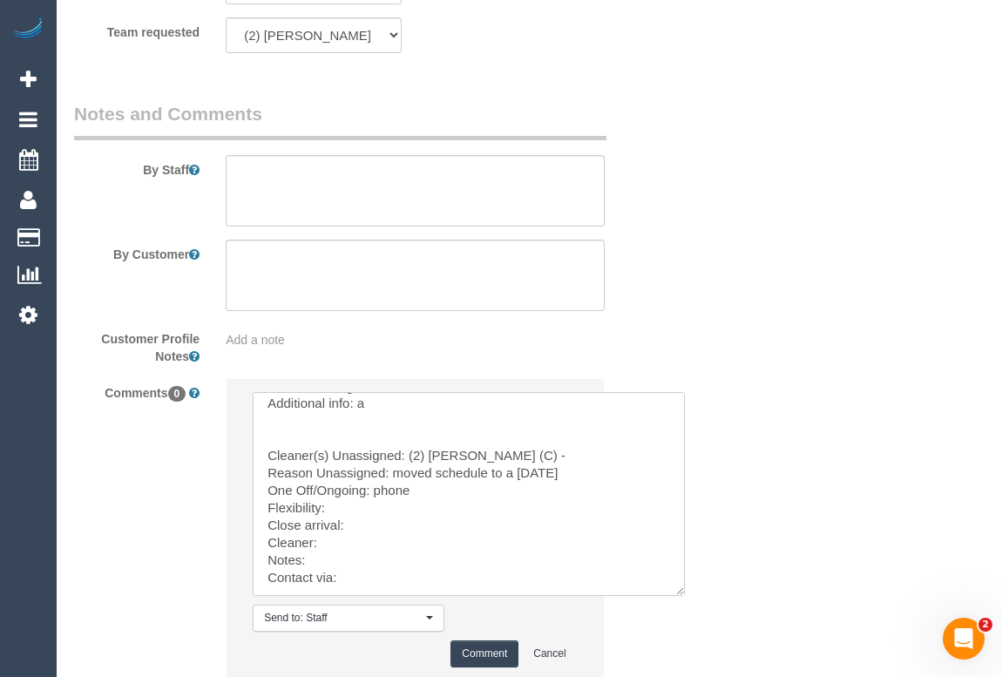
scroll to position [110, 0]
click at [340, 486] on textarea at bounding box center [469, 494] width 432 height 204
click at [374, 511] on textarea at bounding box center [469, 494] width 432 height 204
click at [309, 546] on textarea at bounding box center [469, 494] width 432 height 204
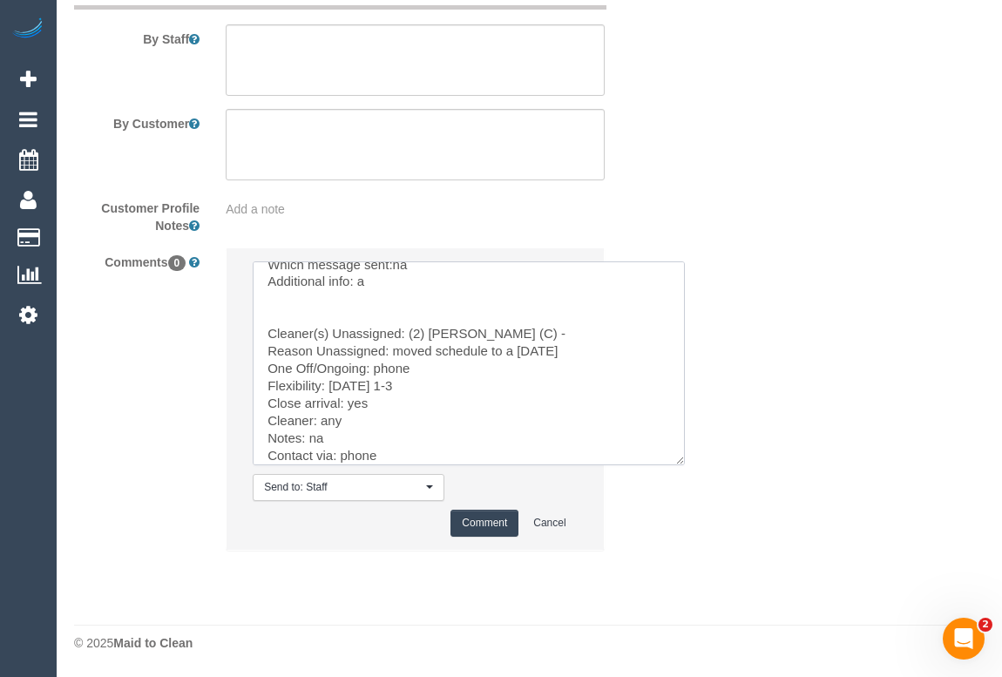
scroll to position [0, 0]
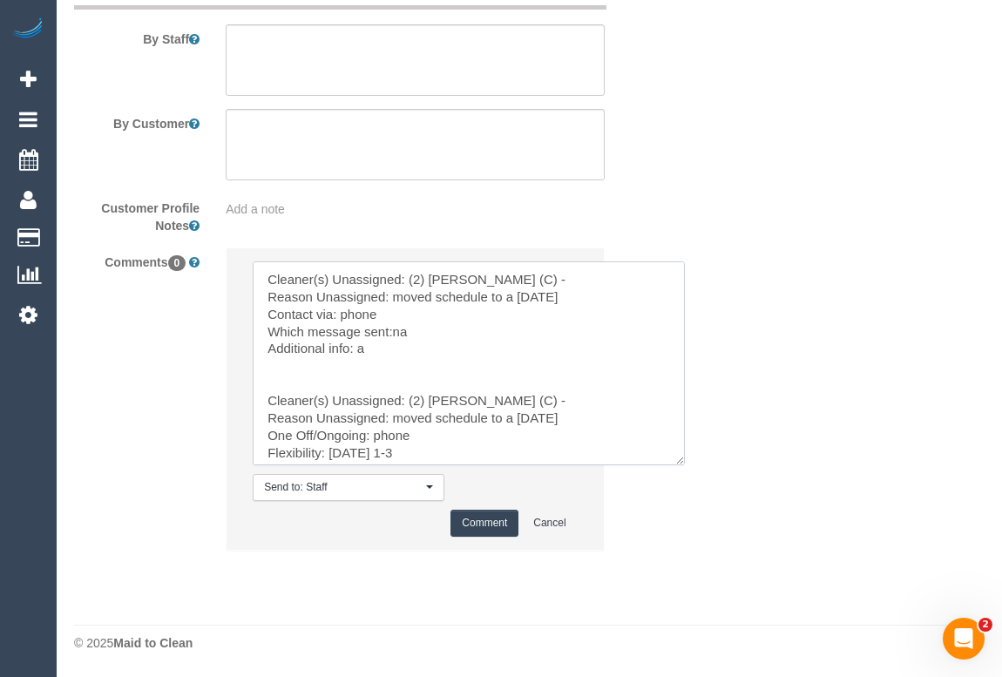
drag, startPoint x: 391, startPoint y: 357, endPoint x: 225, endPoint y: 256, distance: 194.8
click at [225, 256] on div "Send to: Staff Nothing selected Send to: Staff Send to: Customer Send to: Team …" at bounding box center [415, 408] width 404 height 321
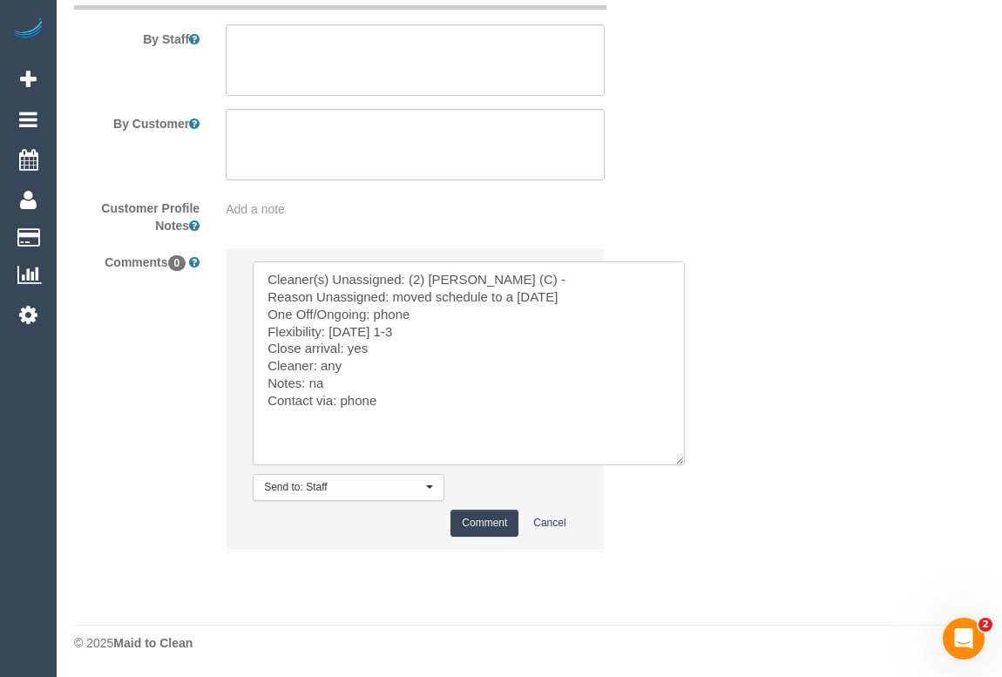
type textarea "Cleaner(s) Unassigned: (2) Joshua Russell (C) - Reason Unassigned: moved schedu…"
click at [482, 532] on button "Comment" at bounding box center [485, 523] width 68 height 27
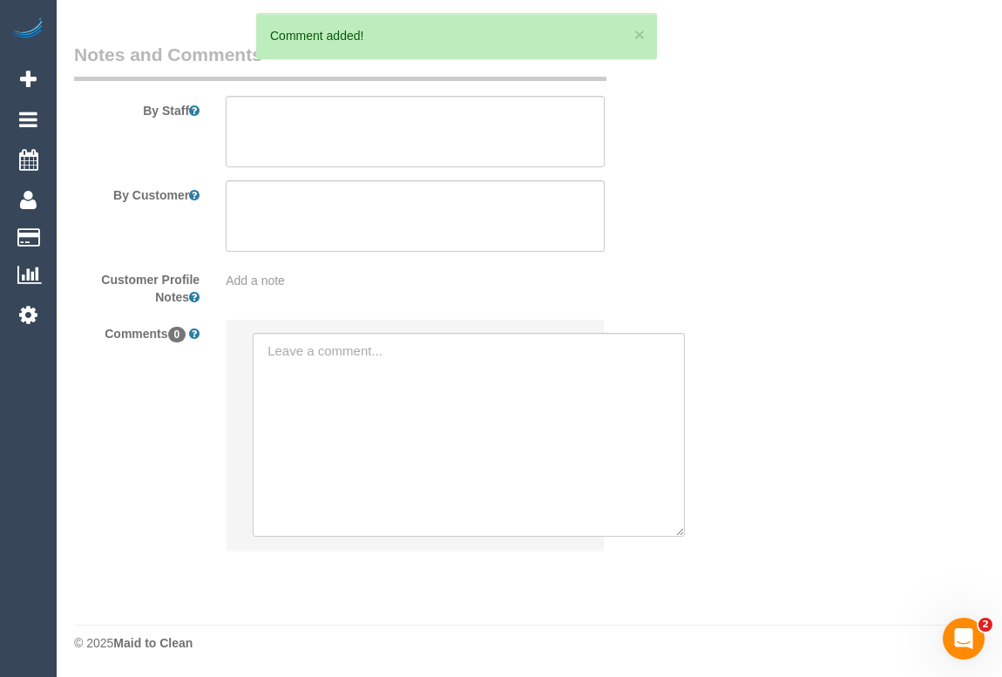
scroll to position [3012, 0]
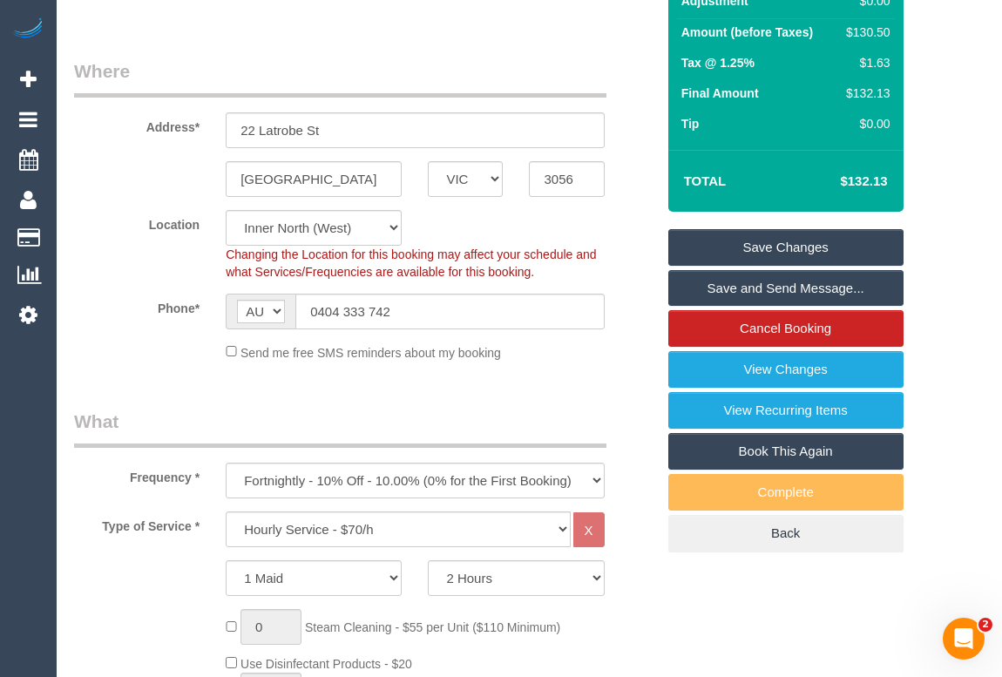
scroll to position [179, 0]
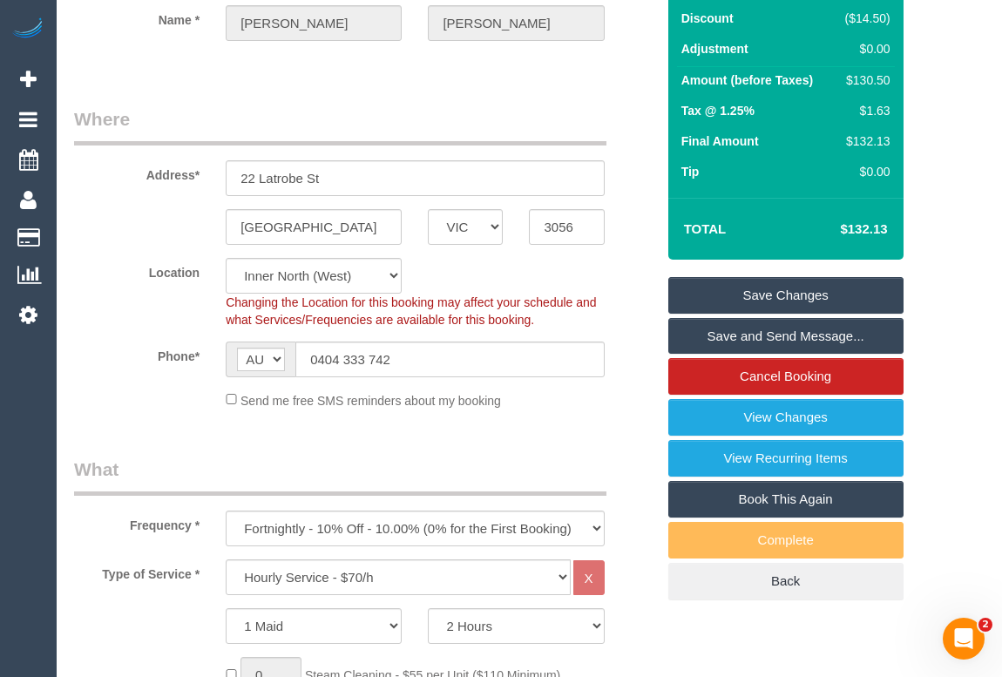
click at [794, 313] on link "Save Changes" at bounding box center [785, 295] width 235 height 37
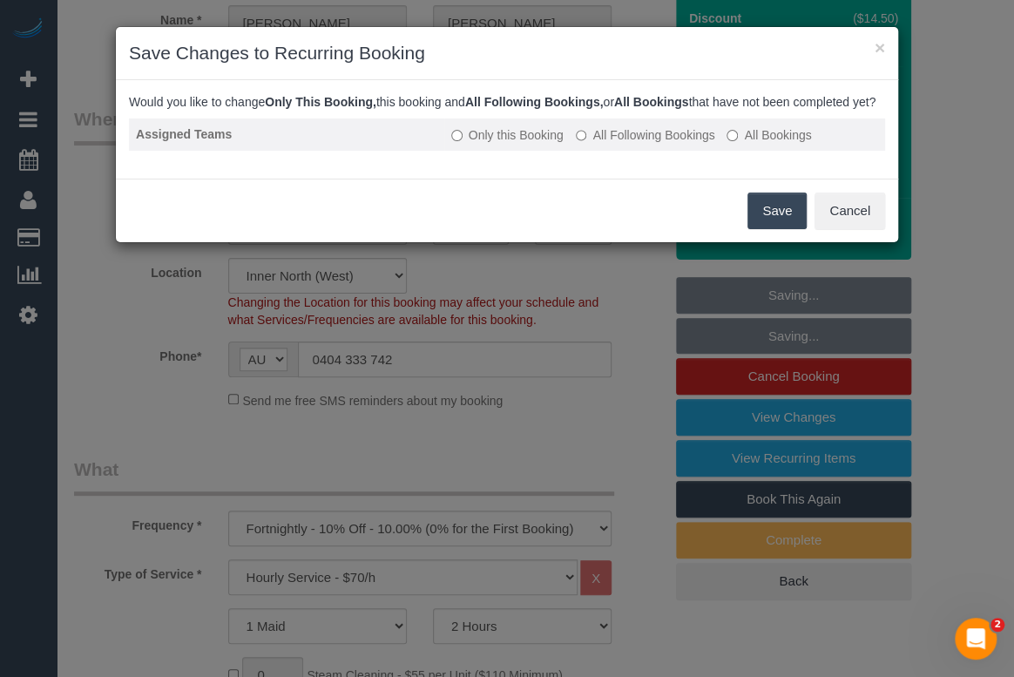
click at [579, 144] on label "All Following Bookings" at bounding box center [645, 134] width 139 height 17
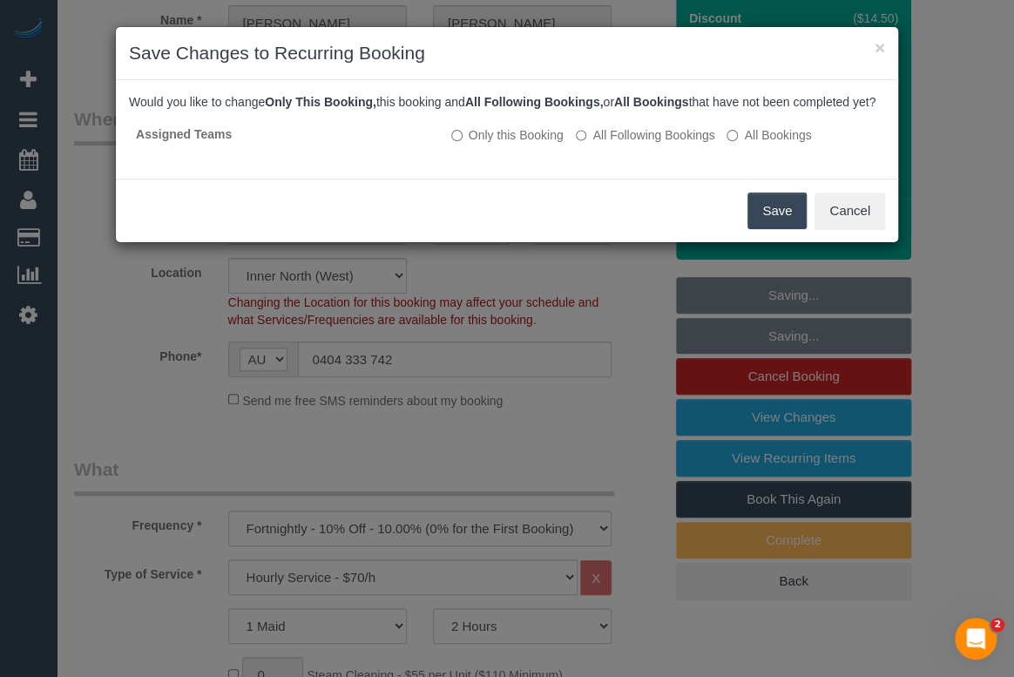
click at [775, 227] on button "Save" at bounding box center [777, 211] width 59 height 37
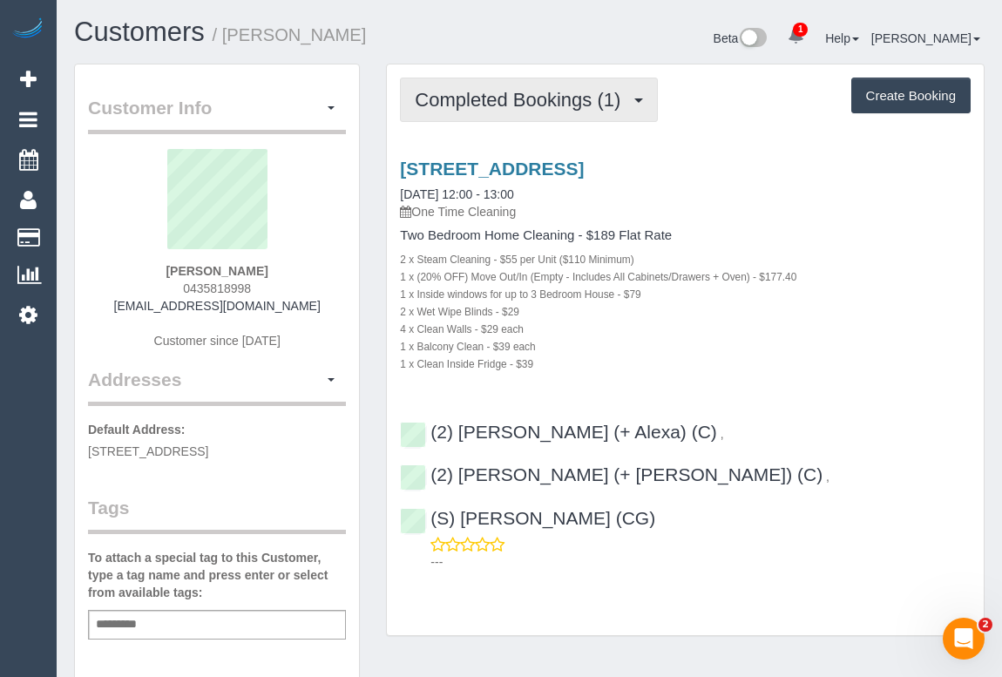
click at [493, 102] on span "Completed Bookings (1)" at bounding box center [522, 100] width 214 height 22
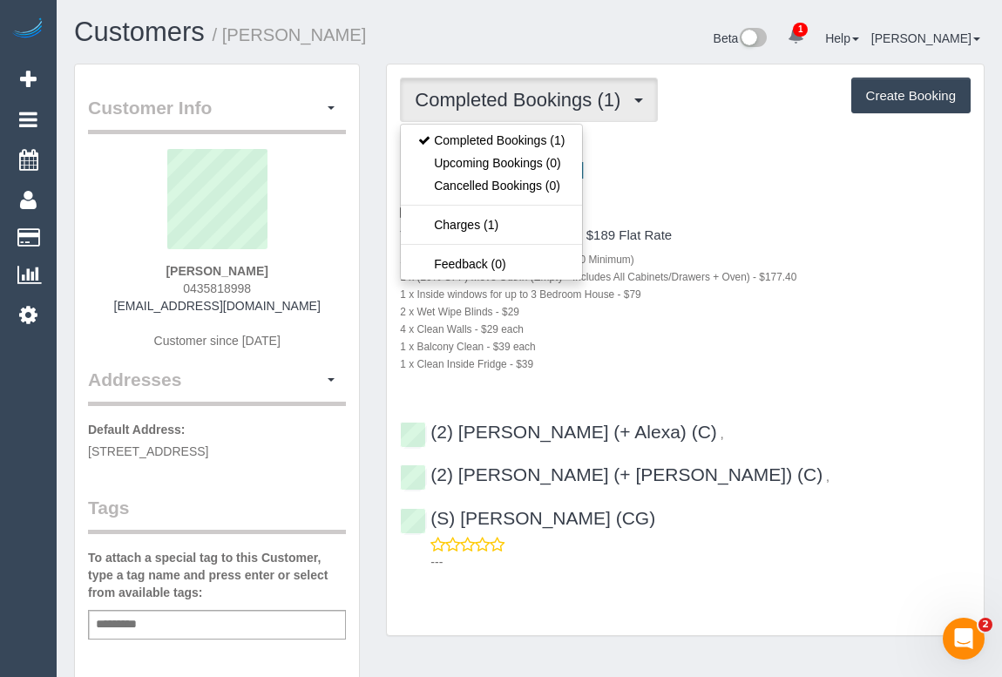
click at [835, 230] on h4 "Two Bedroom Home Cleaning - $189 Flat Rate" at bounding box center [685, 235] width 571 height 15
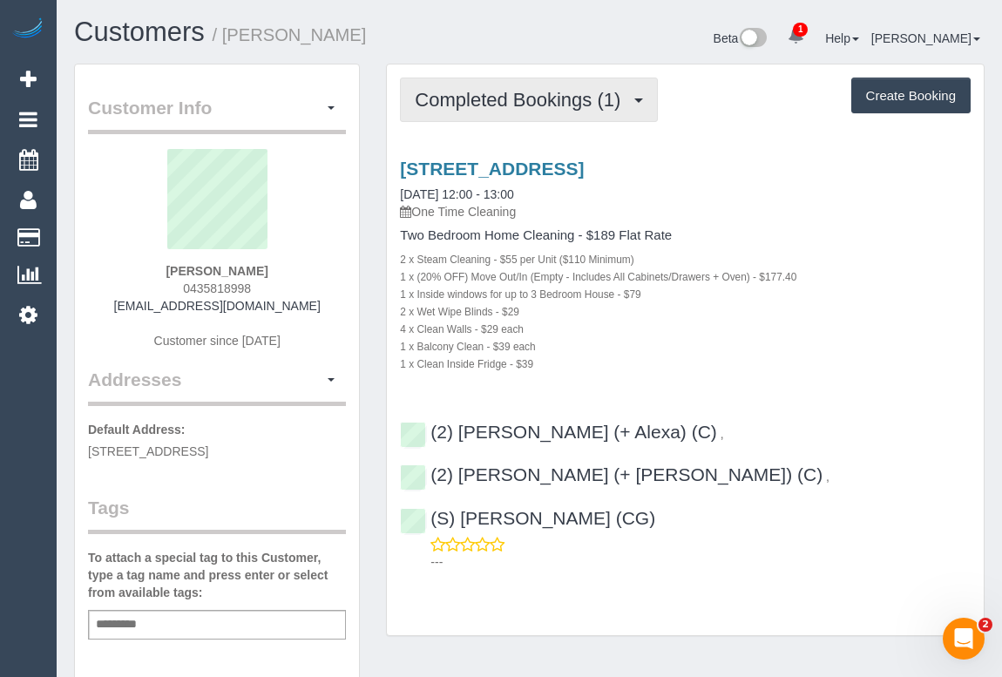
click at [498, 102] on span "Completed Bookings (1)" at bounding box center [522, 100] width 214 height 22
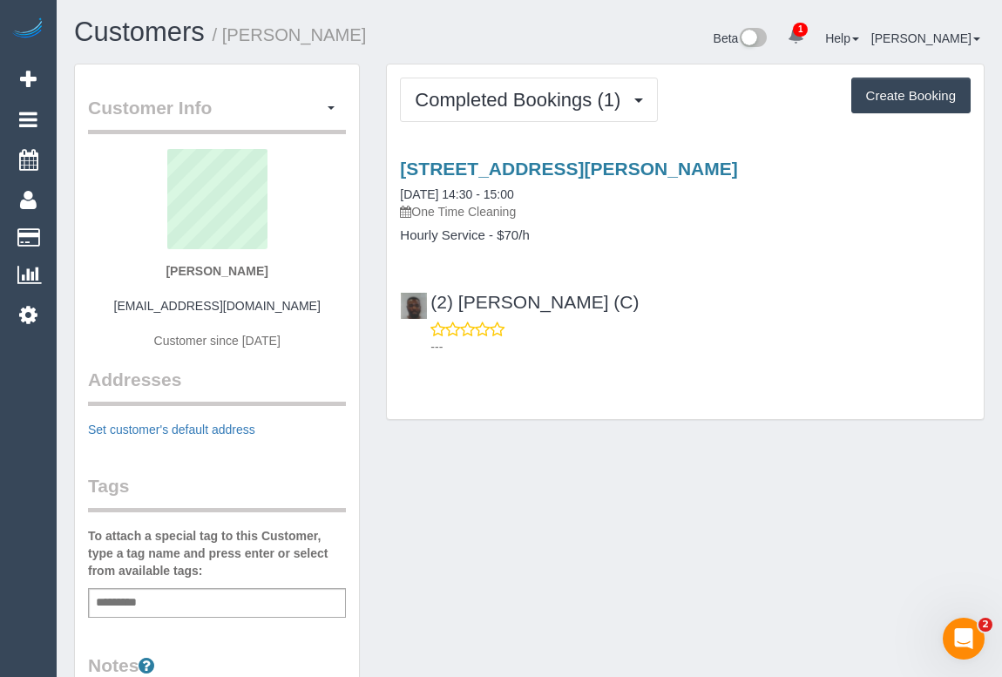
click at [558, 523] on div "Customer Info Edit Contact Info Send Message Email Preferences Special Sales Ta…" at bounding box center [529, 637] width 937 height 1146
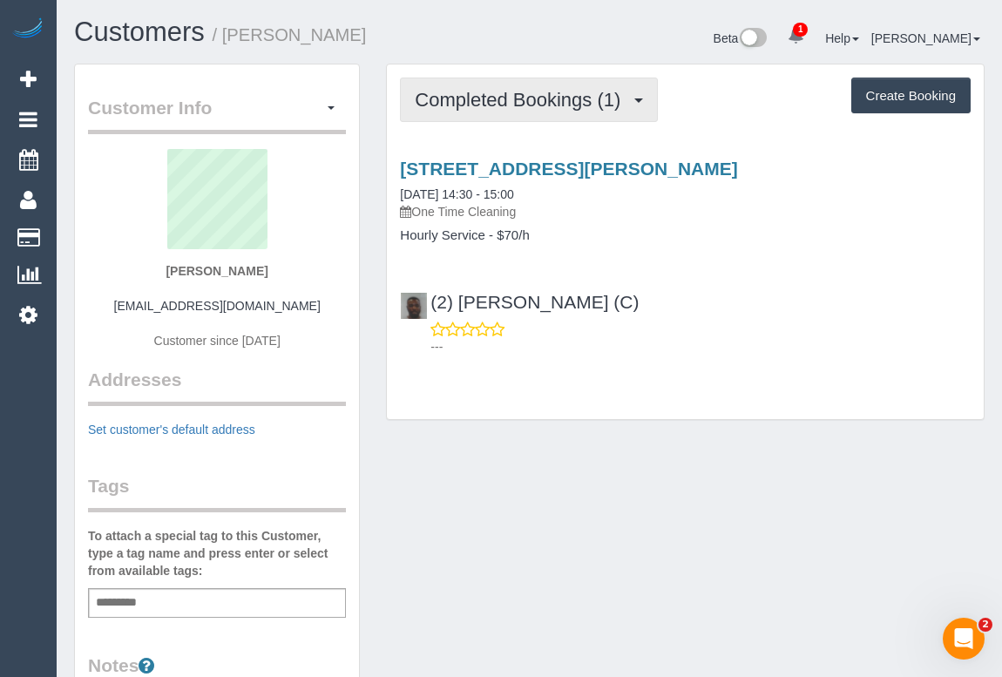
click at [534, 105] on span "Completed Bookings (1)" at bounding box center [522, 100] width 214 height 22
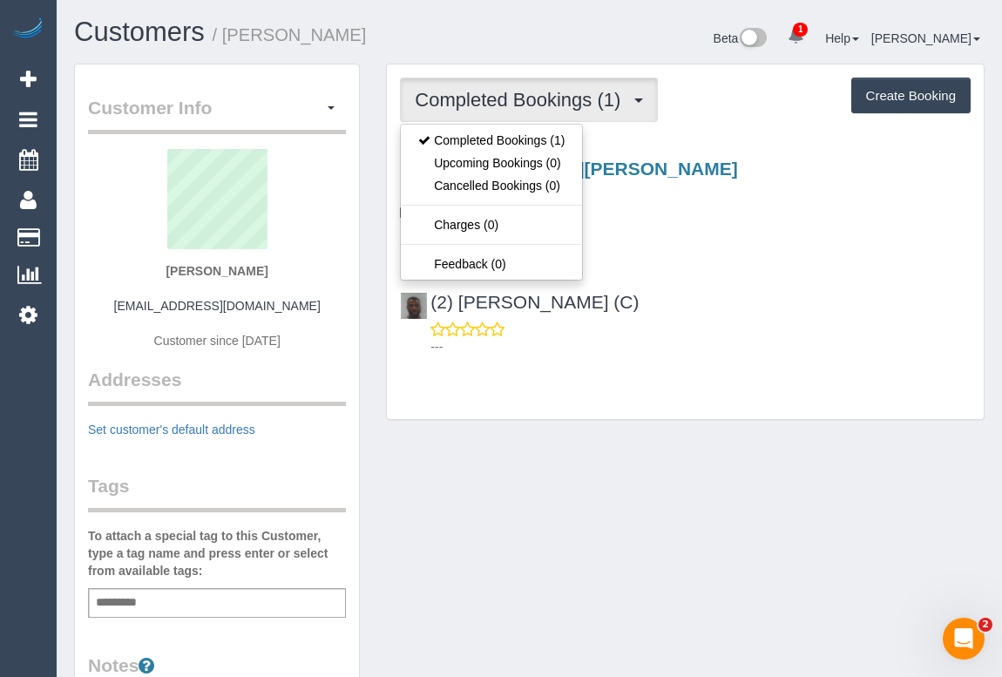
click at [873, 349] on p "---" at bounding box center [701, 346] width 540 height 17
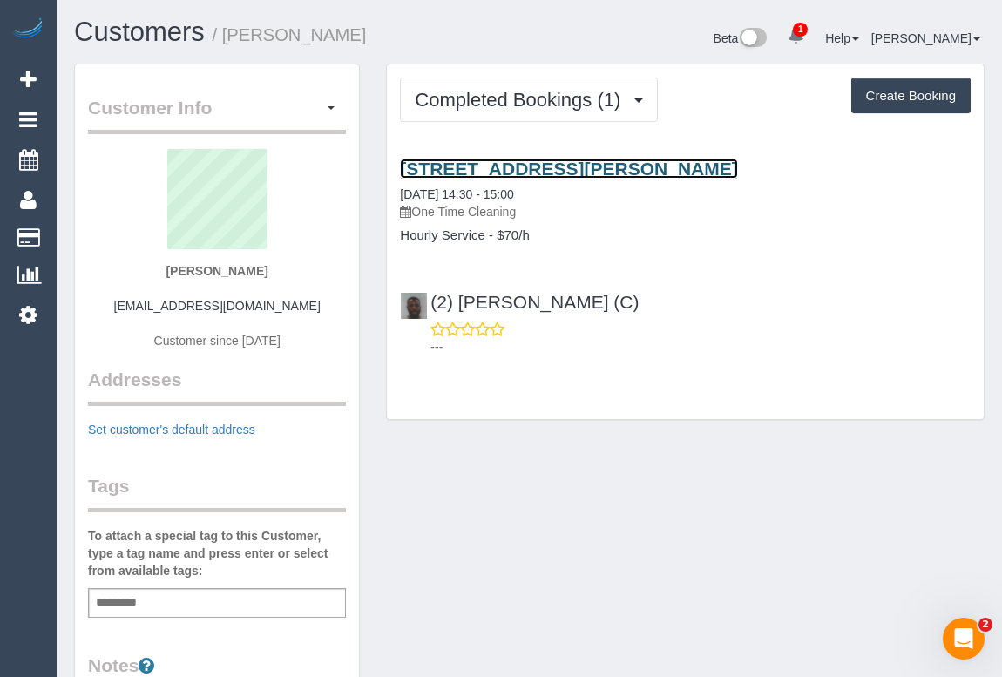
click at [573, 169] on link "[STREET_ADDRESS][PERSON_NAME]" at bounding box center [568, 169] width 337 height 20
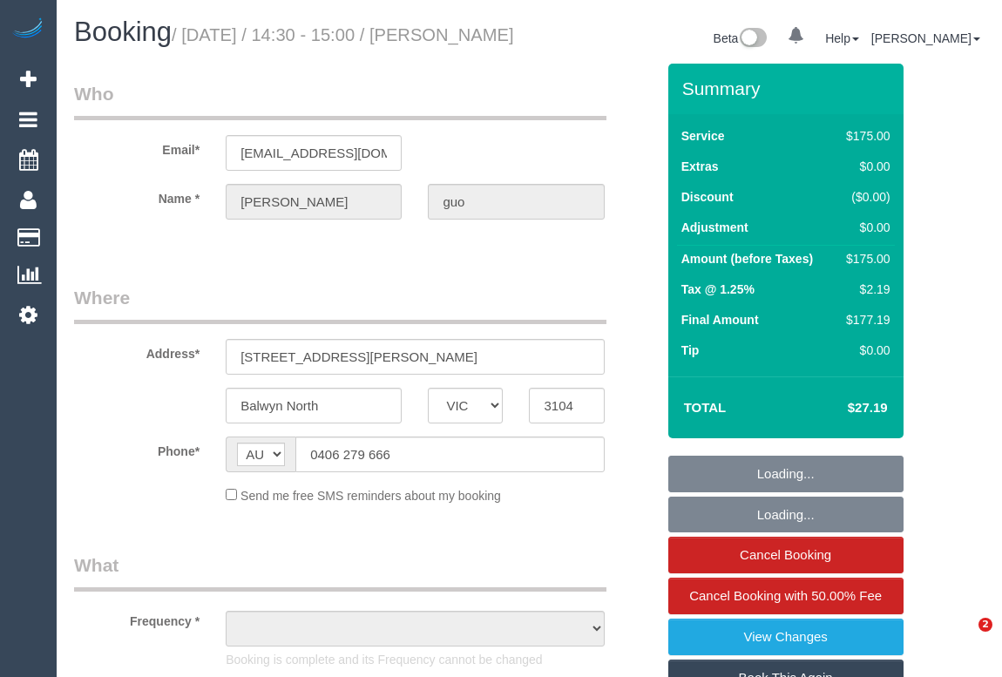
select select "VIC"
select select "string:stripe-pm_1RvmSX2GScqysDRVvPqDiT99"
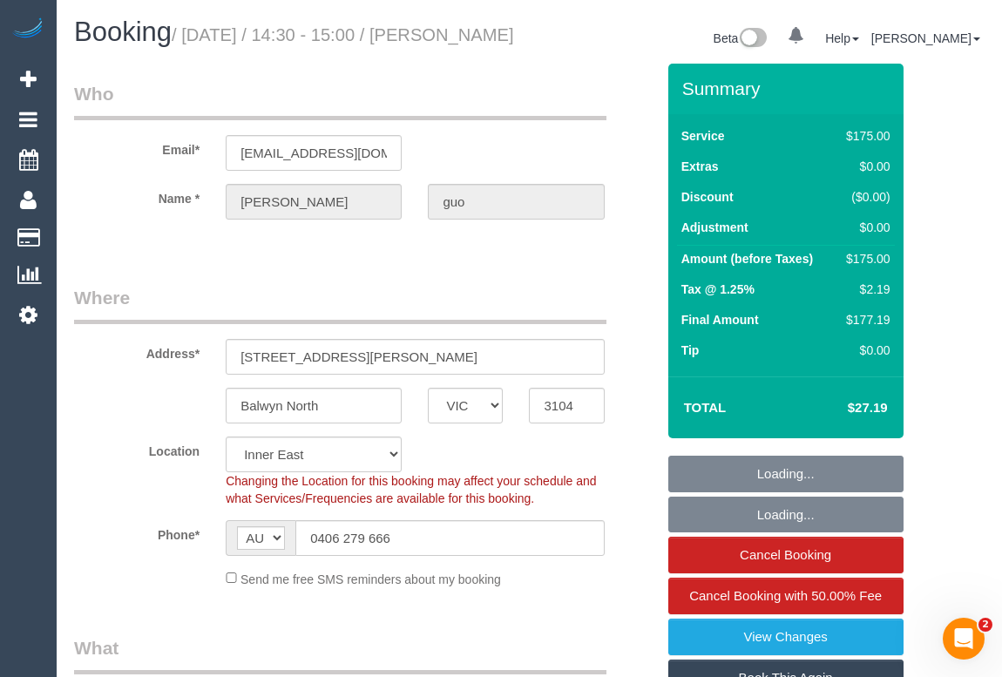
select select "object:921"
select select "150"
select select "number:27"
select select "number:14"
select select "number:18"
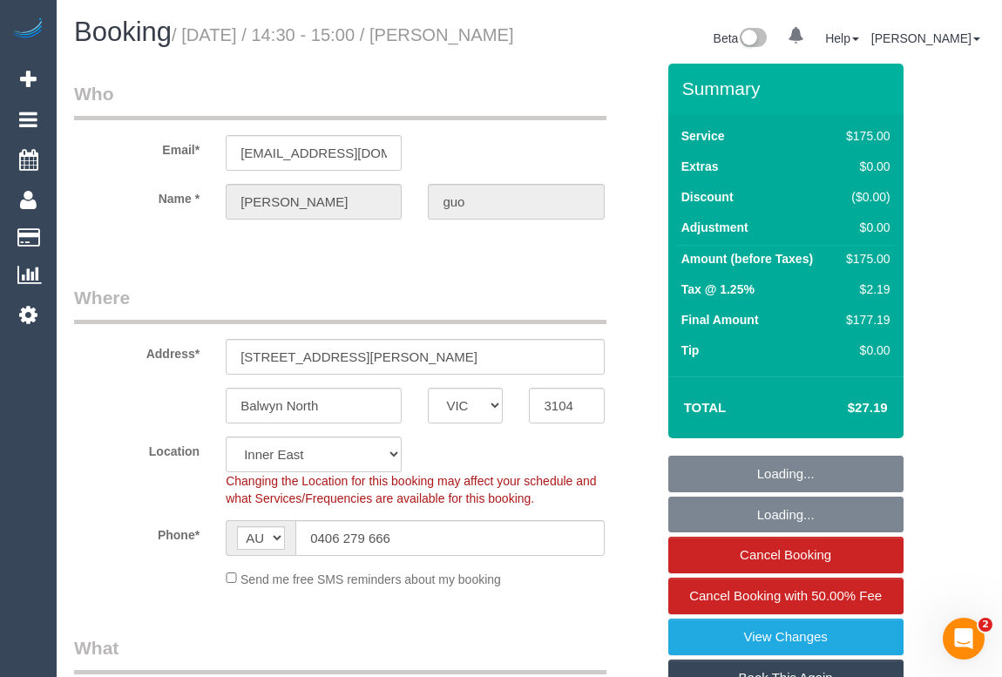
select select "number:24"
select select "number:34"
select select "number:12"
select select "object:1545"
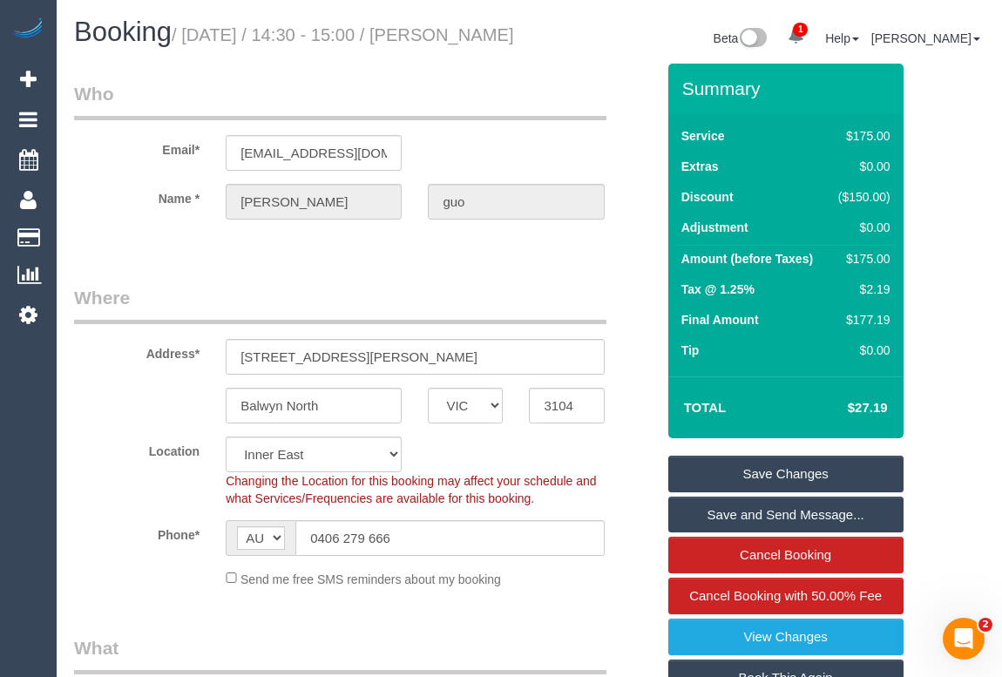
click at [393, 309] on legend "Where" at bounding box center [340, 304] width 533 height 39
drag, startPoint x: 392, startPoint y: 559, endPoint x: 252, endPoint y: 562, distance: 140.4
click at [252, 556] on div "AF AL DZ AD AO AI AQ AG AR AM AW AU AT AZ BS BH BD BB BY BE BZ BJ BM BT BO BA B…" at bounding box center [415, 538] width 378 height 36
drag, startPoint x: 375, startPoint y: 171, endPoint x: 219, endPoint y: 190, distance: 157.2
click at [219, 171] on div "joanneguo@live.com" at bounding box center [314, 153] width 202 height 36
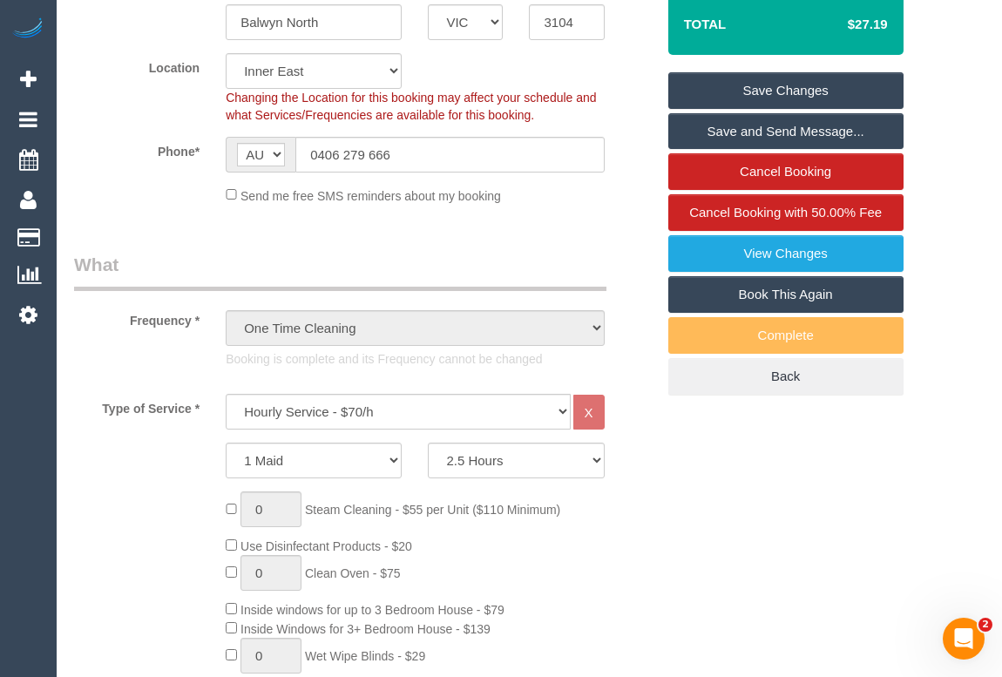
scroll to position [475, 0]
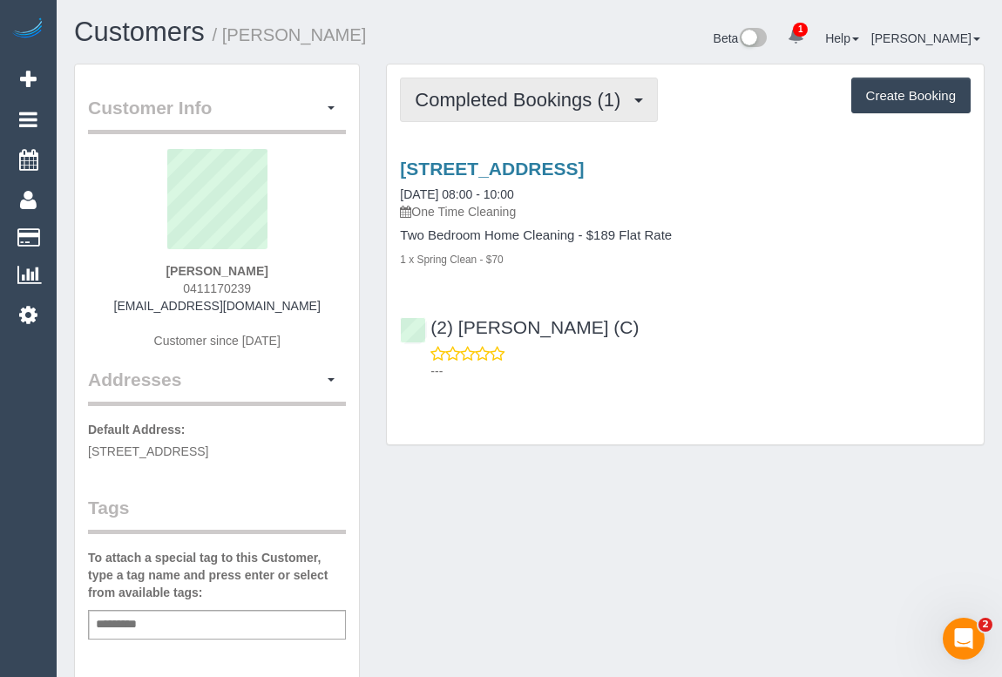
click at [567, 93] on span "Completed Bookings (1)" at bounding box center [522, 100] width 214 height 22
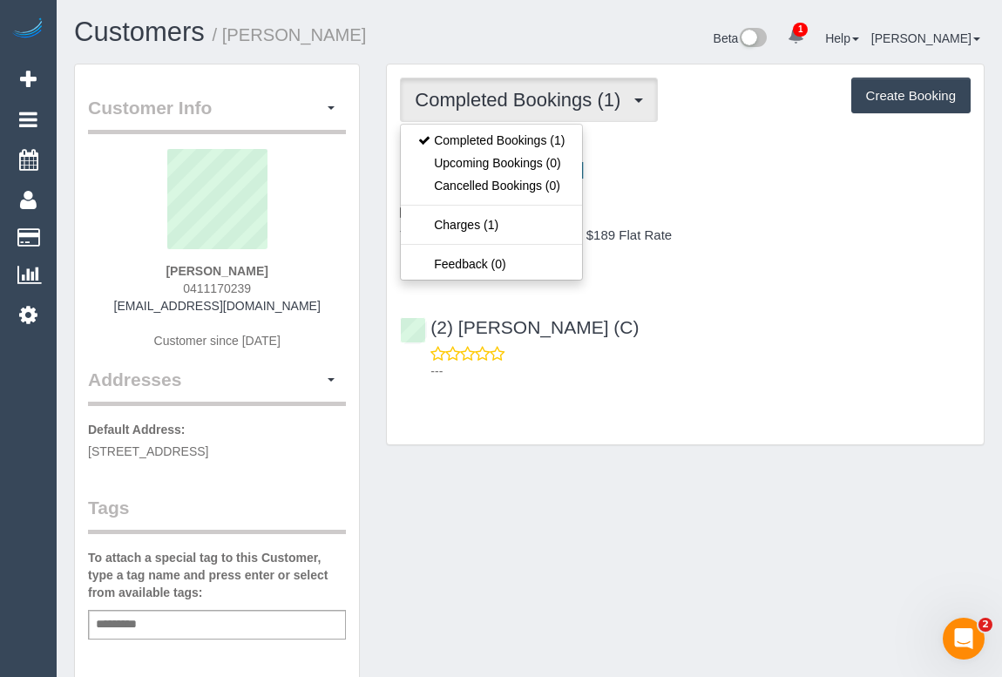
click at [760, 488] on div "Customer Info Edit Contact Info Send Message Email Preferences Special Sales Ta…" at bounding box center [529, 648] width 937 height 1168
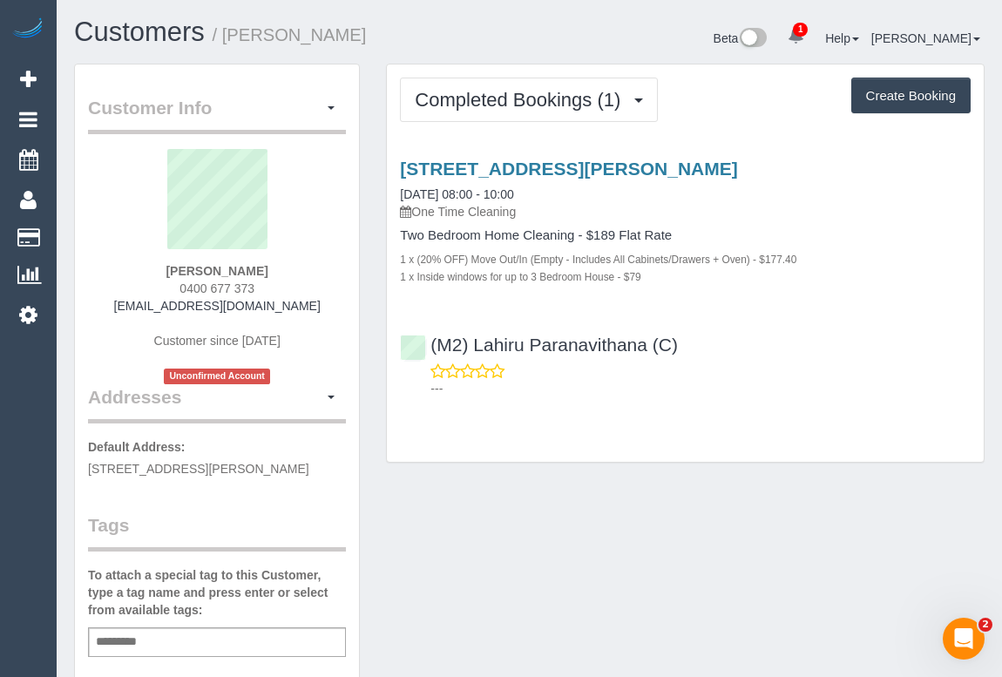
click at [742, 363] on div "---" at bounding box center [685, 380] width 571 height 35
drag, startPoint x: 589, startPoint y: 541, endPoint x: 618, endPoint y: 553, distance: 31.2
click at [495, 189] on link "[DATE] 08:00 - 10:00" at bounding box center [456, 194] width 113 height 14
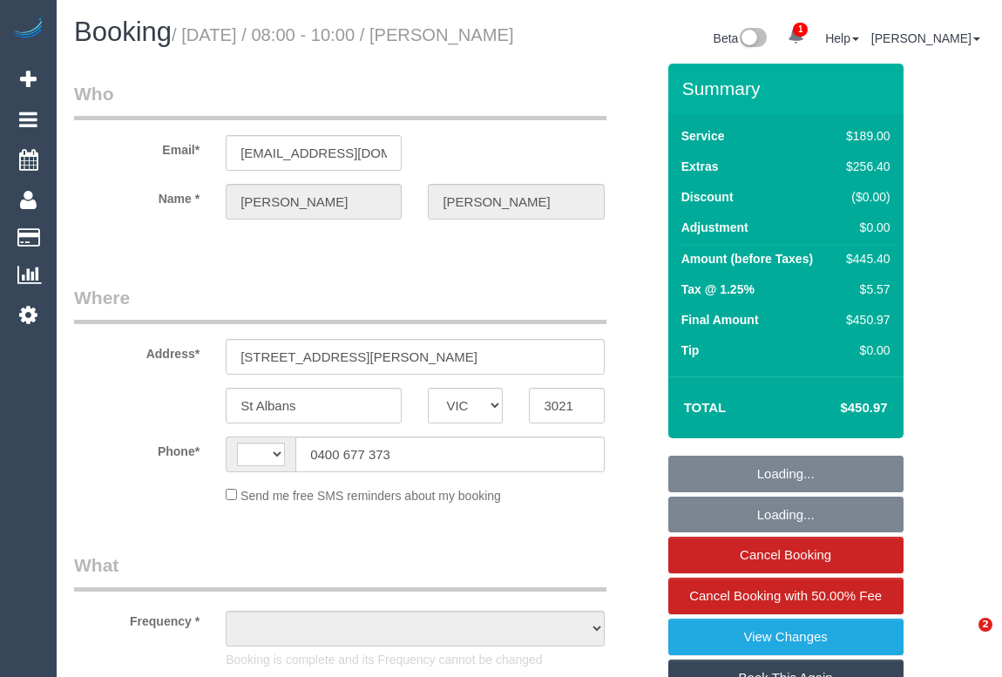
select select "VIC"
select select "string:stripe-pm_1Rv9V92GScqysDRVa5m5eagb"
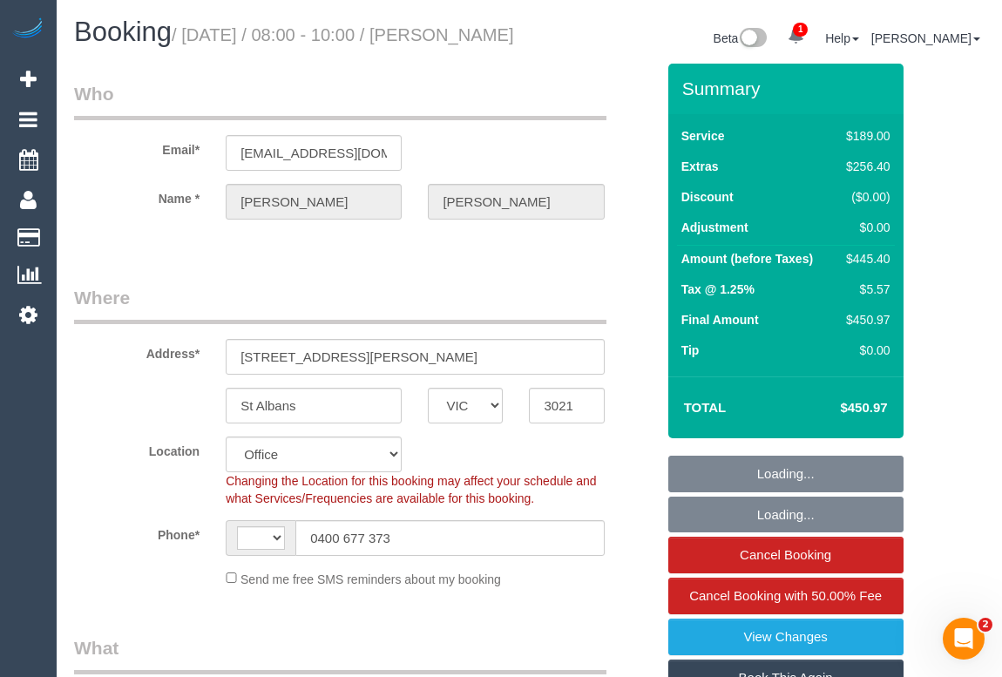
select select "string:AU"
select select "object:850"
select select "number:28"
select select "number:15"
select select "number:18"
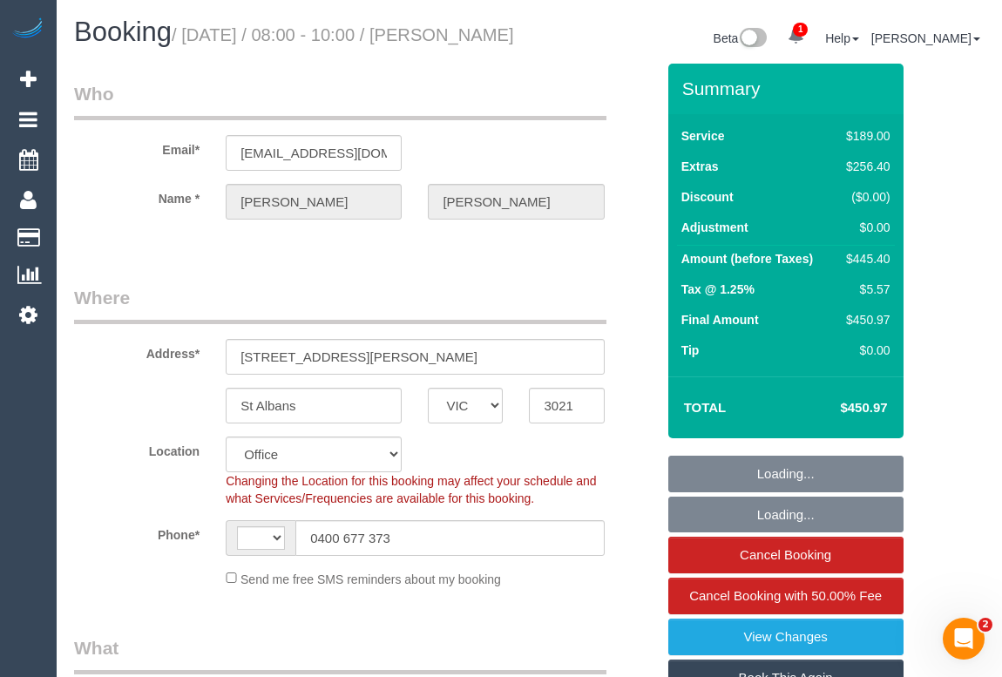
select select "number:36"
select select "object:855"
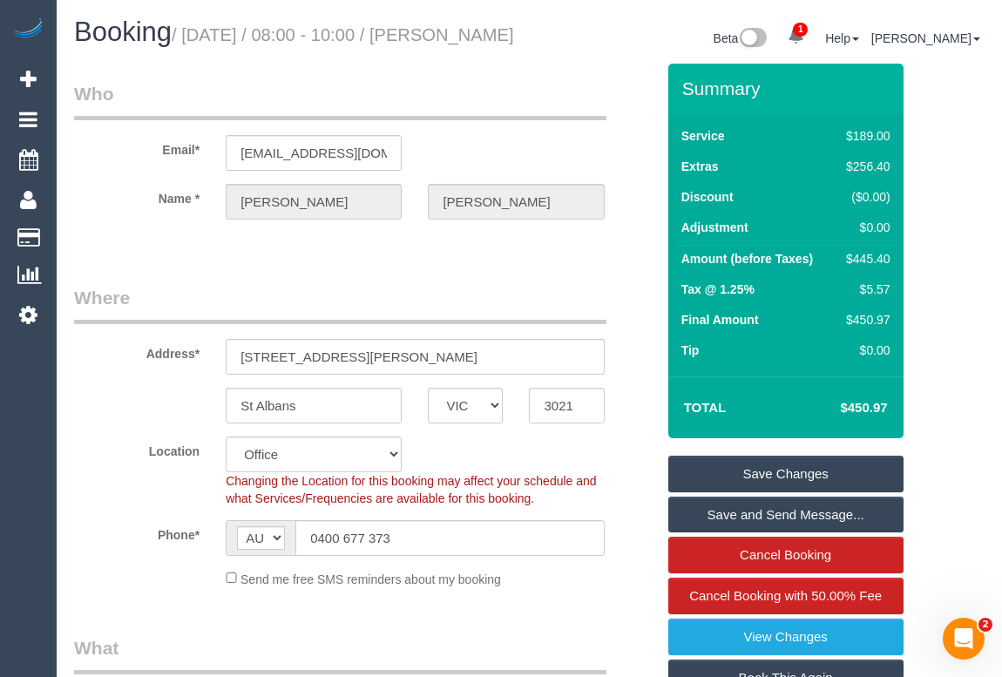
click at [451, 321] on legend "Where" at bounding box center [340, 304] width 533 height 39
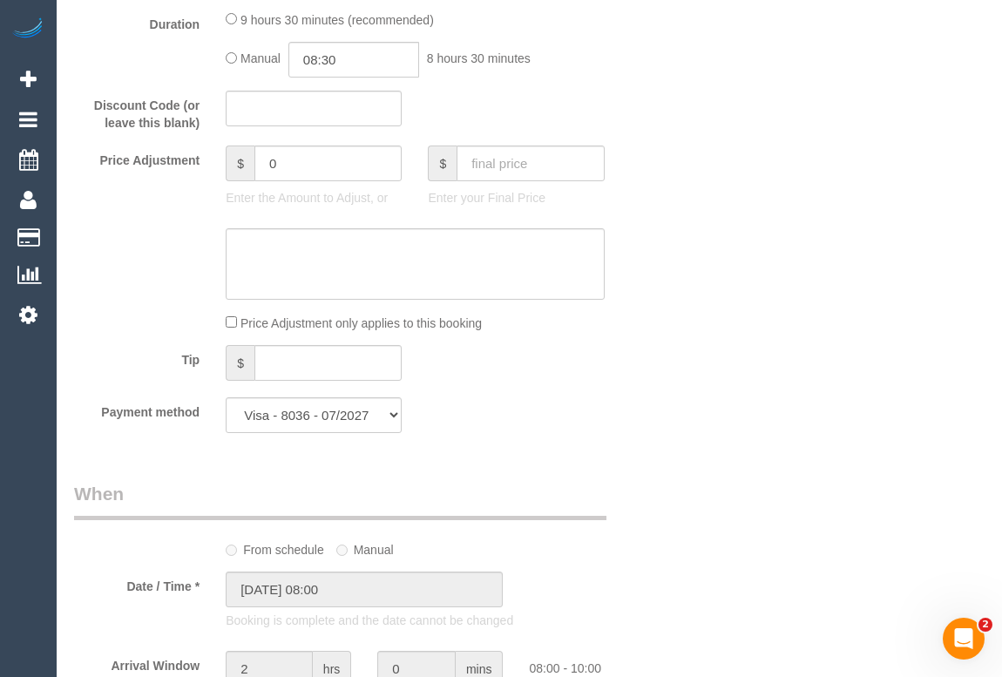
scroll to position [1426, 0]
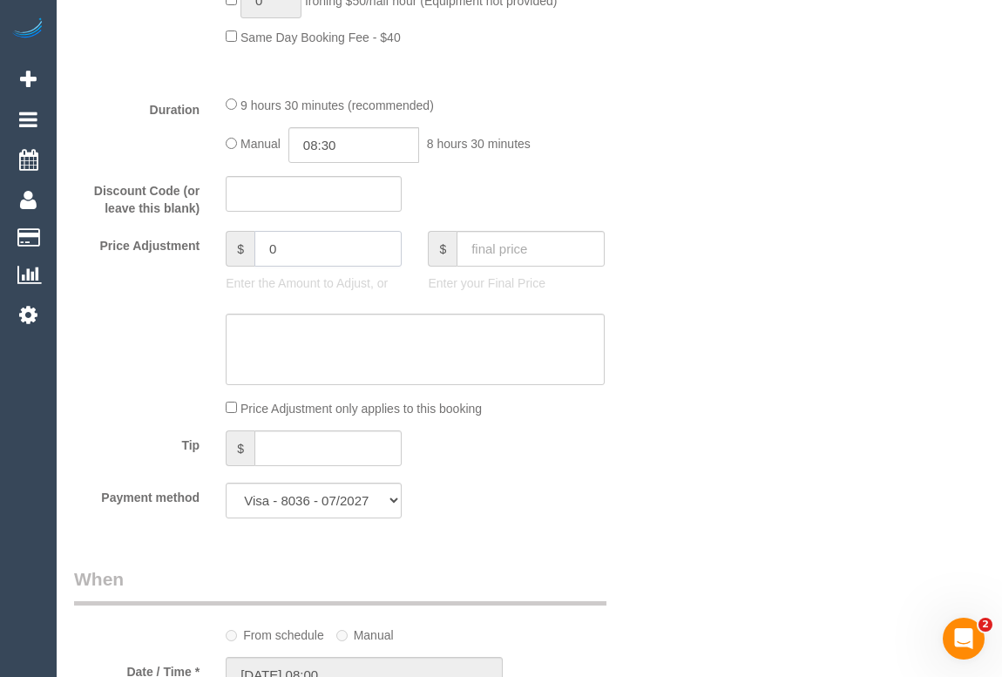
drag, startPoint x: 297, startPoint y: 280, endPoint x: 164, endPoint y: 305, distance: 135.7
click at [164, 301] on div "Price Adjustment $ 0 Enter the Amount to Adjust, or $ Enter your Final Price" at bounding box center [364, 266] width 607 height 70
type input "-20"
drag, startPoint x: 302, startPoint y: 277, endPoint x: 206, endPoint y: 271, distance: 96.9
click at [206, 271] on div "Price Adjustment $ -20 Enter the Amount to Adjust, or $ Enter your Final Price" at bounding box center [364, 266] width 607 height 70
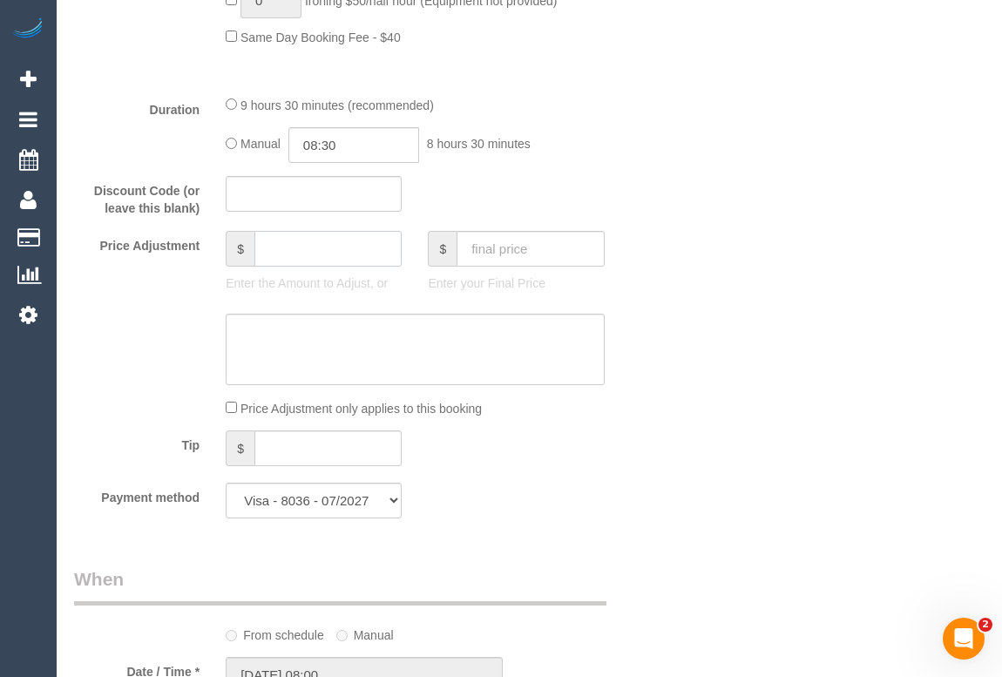
click at [273, 267] on input "text" at bounding box center [327, 249] width 147 height 36
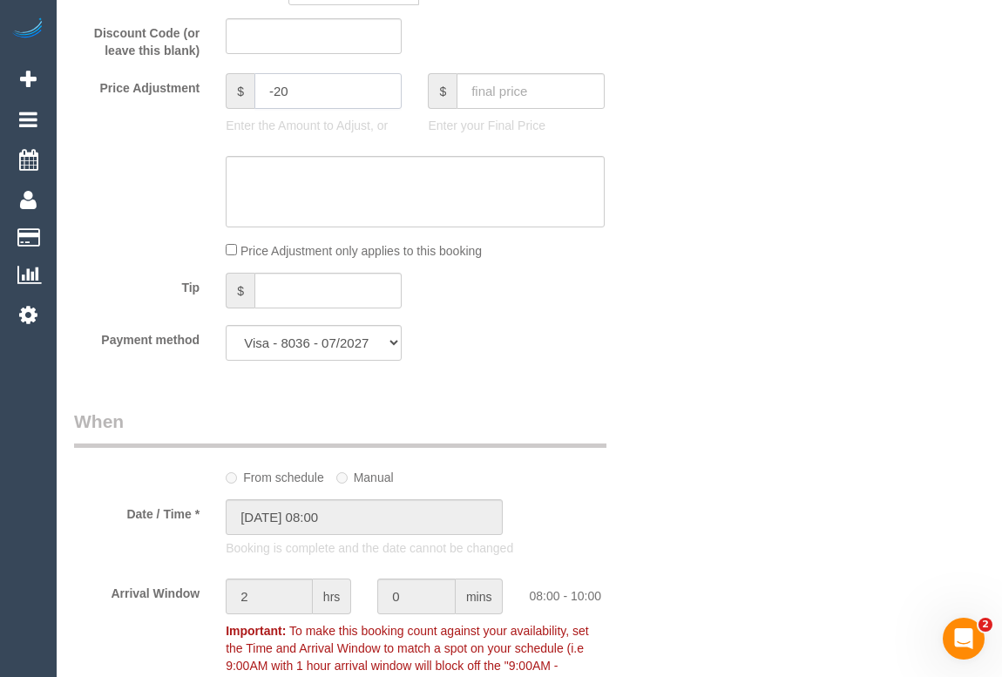
scroll to position [1584, 0]
drag, startPoint x: 312, startPoint y: 113, endPoint x: 277, endPoint y: 114, distance: 34.9
click at [277, 108] on input "-20" at bounding box center [327, 90] width 147 height 36
click at [389, 217] on textarea at bounding box center [415, 190] width 378 height 71
click at [793, 295] on div "Who Email* patkiehne@gmail.com Name * Patrick Kiehne Where Address* 15 Walker C…" at bounding box center [529, 644] width 911 height 4331
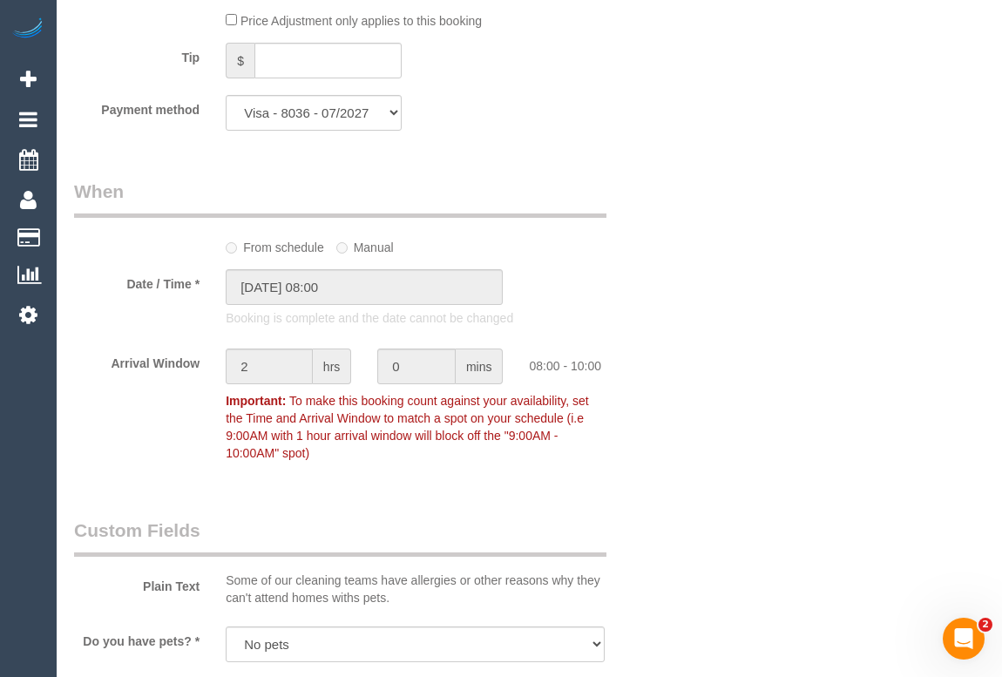
scroll to position [1505, 0]
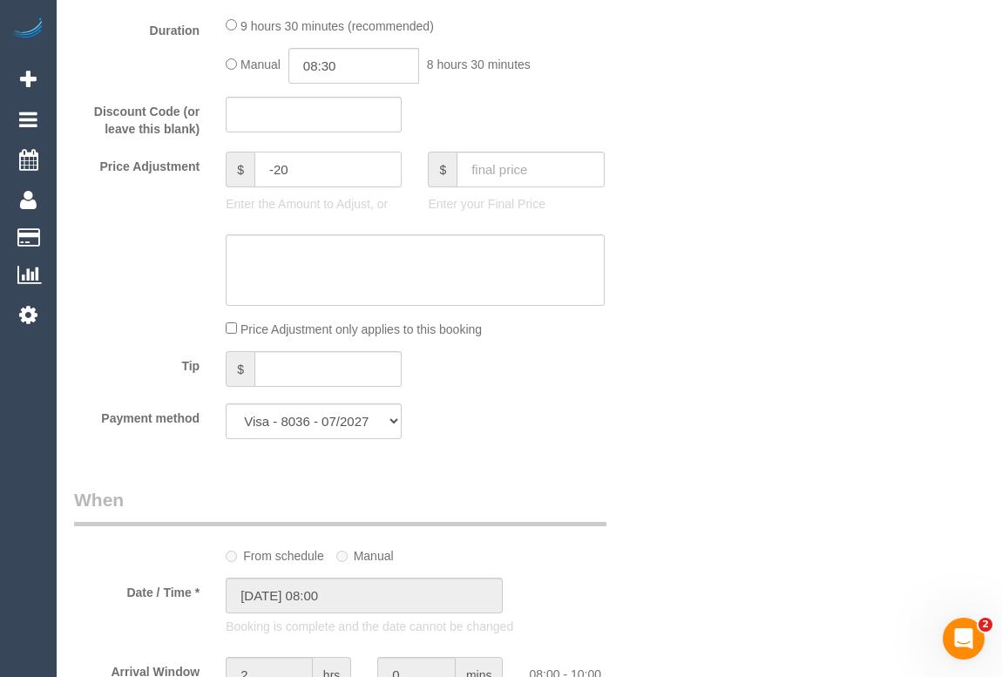
click at [292, 187] on input "-20" at bounding box center [327, 170] width 147 height 36
drag, startPoint x: 291, startPoint y: 197, endPoint x: 259, endPoint y: 187, distance: 33.9
click at [259, 187] on input "-20" at bounding box center [327, 170] width 147 height 36
type input "-20"
click at [265, 294] on textarea at bounding box center [415, 269] width 378 height 71
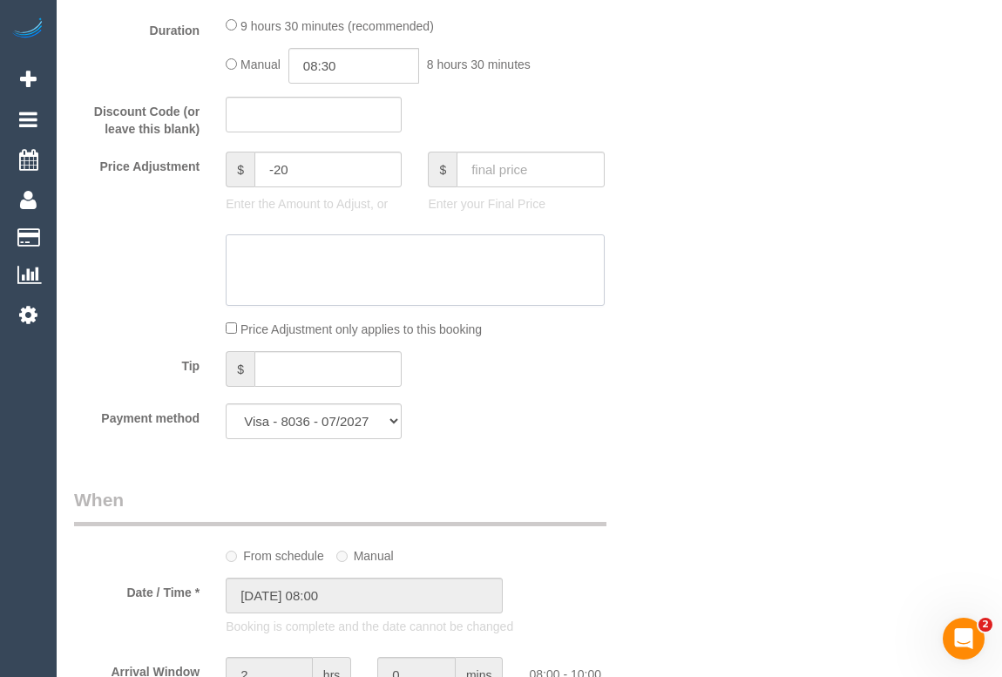
click at [351, 277] on textarea at bounding box center [415, 269] width 378 height 71
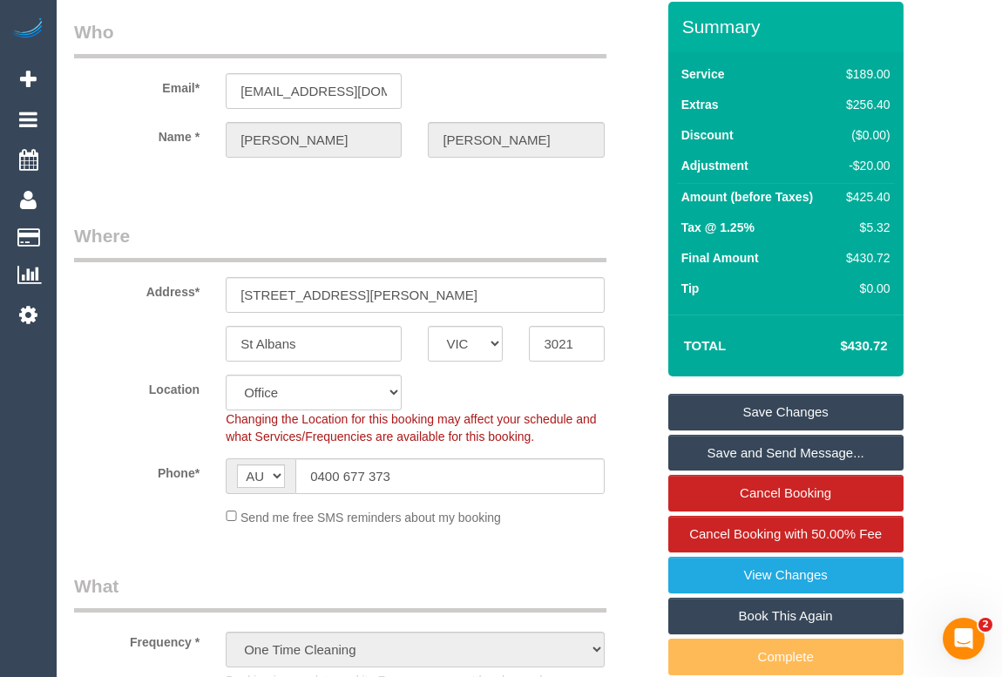
scroll to position [0, 0]
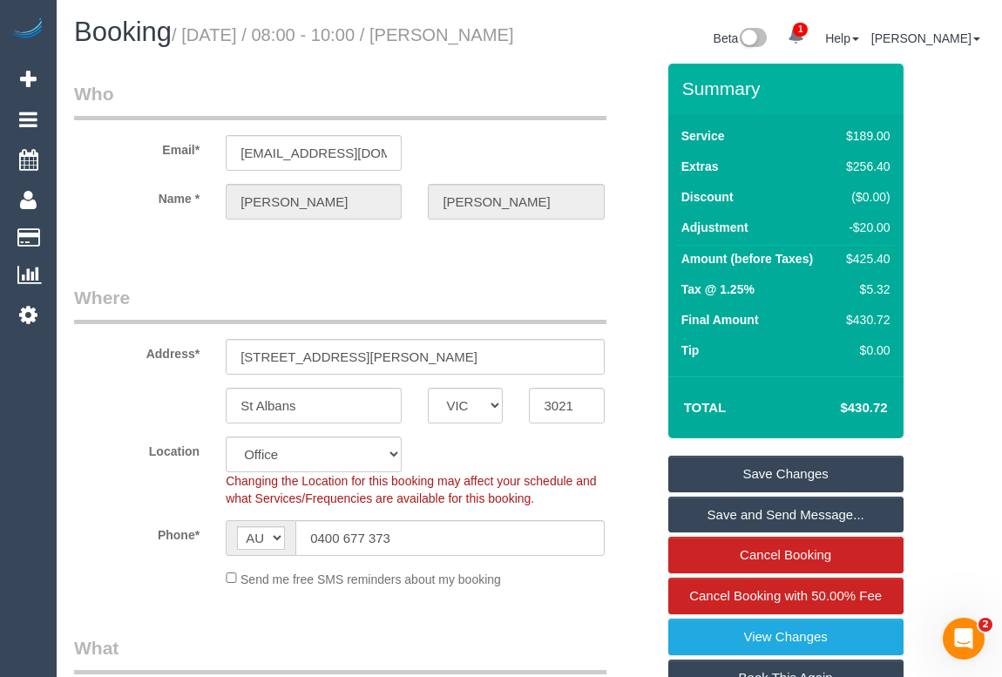
click at [809, 492] on link "Save Changes" at bounding box center [785, 474] width 235 height 37
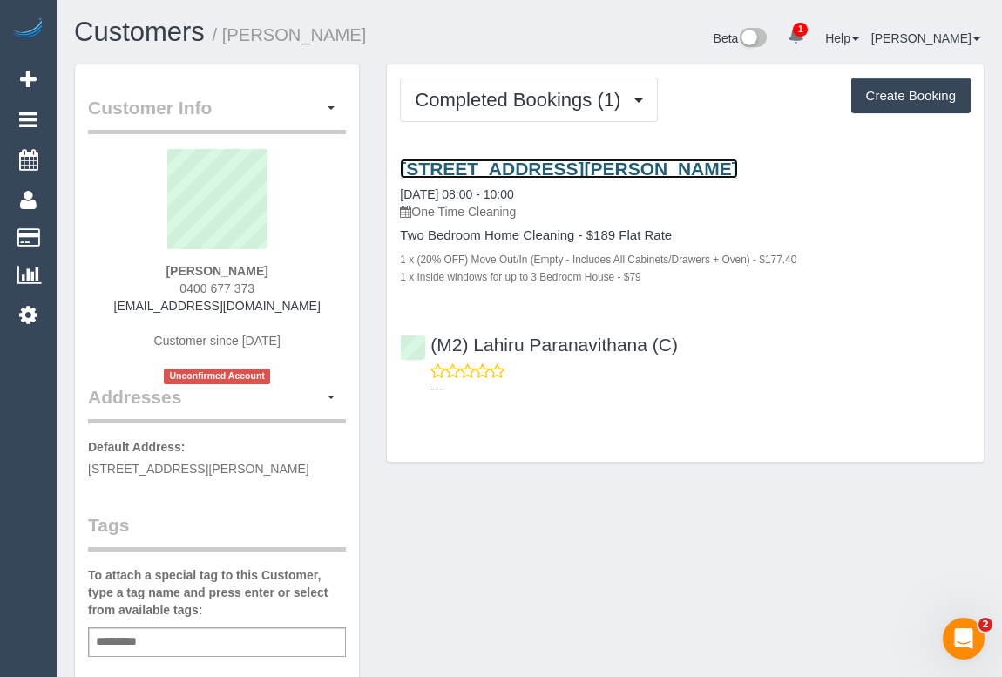
click at [570, 160] on link "[STREET_ADDRESS][PERSON_NAME]" at bounding box center [568, 169] width 337 height 20
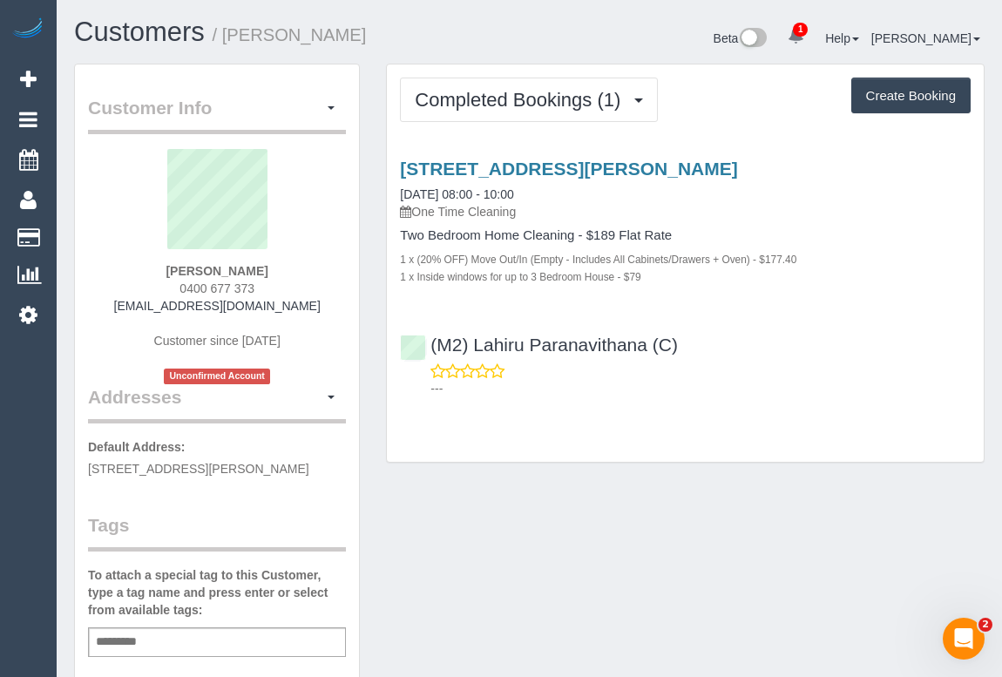
drag, startPoint x: 587, startPoint y: 564, endPoint x: 583, endPoint y: 554, distance: 10.2
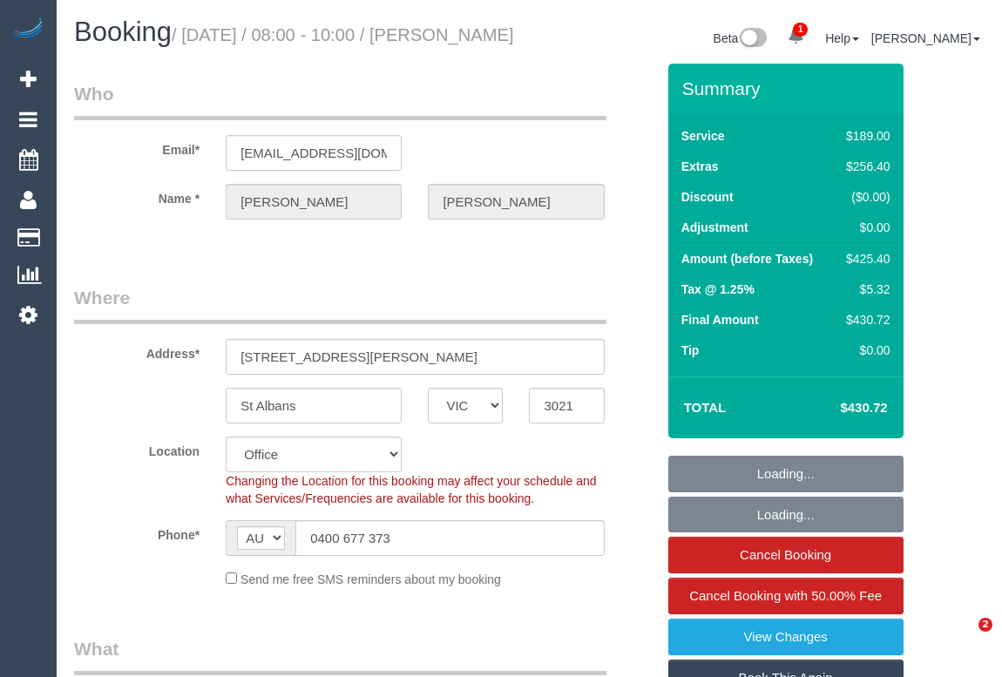
select select "VIC"
select select "number:28"
select select "number:15"
select select "number:18"
select select "number:36"
